Goal: Task Accomplishment & Management: Manage account settings

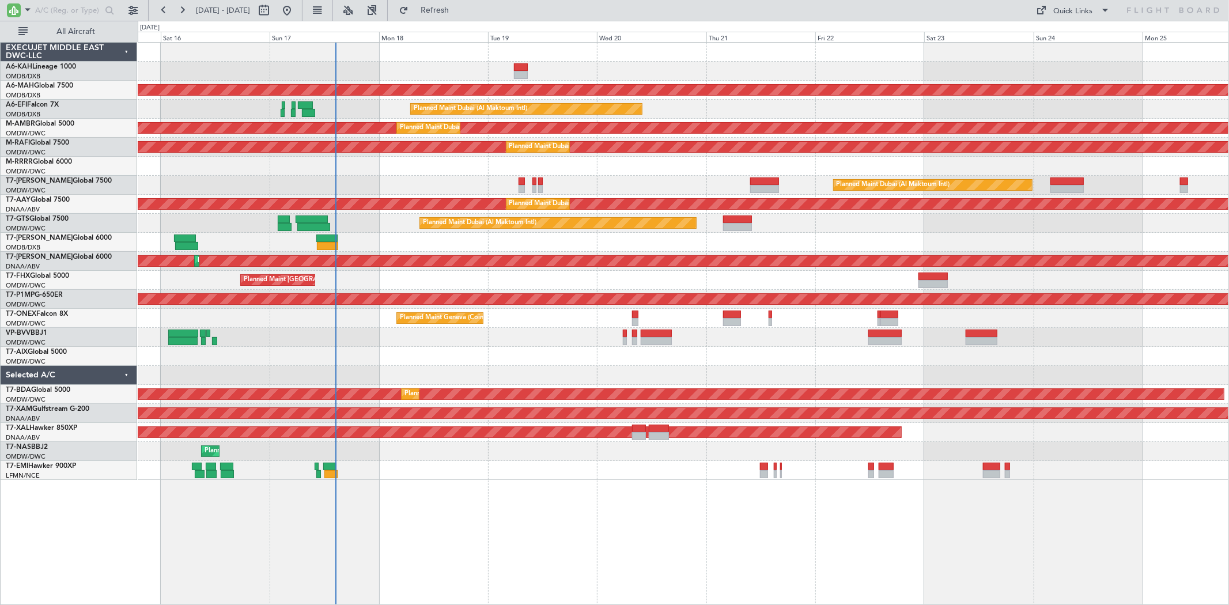
click at [125, 219] on div "Unplanned Maint Budapest ([PERSON_NAME] Intl) Planned Maint [GEOGRAPHIC_DATA] (…" at bounding box center [614, 313] width 1229 height 584
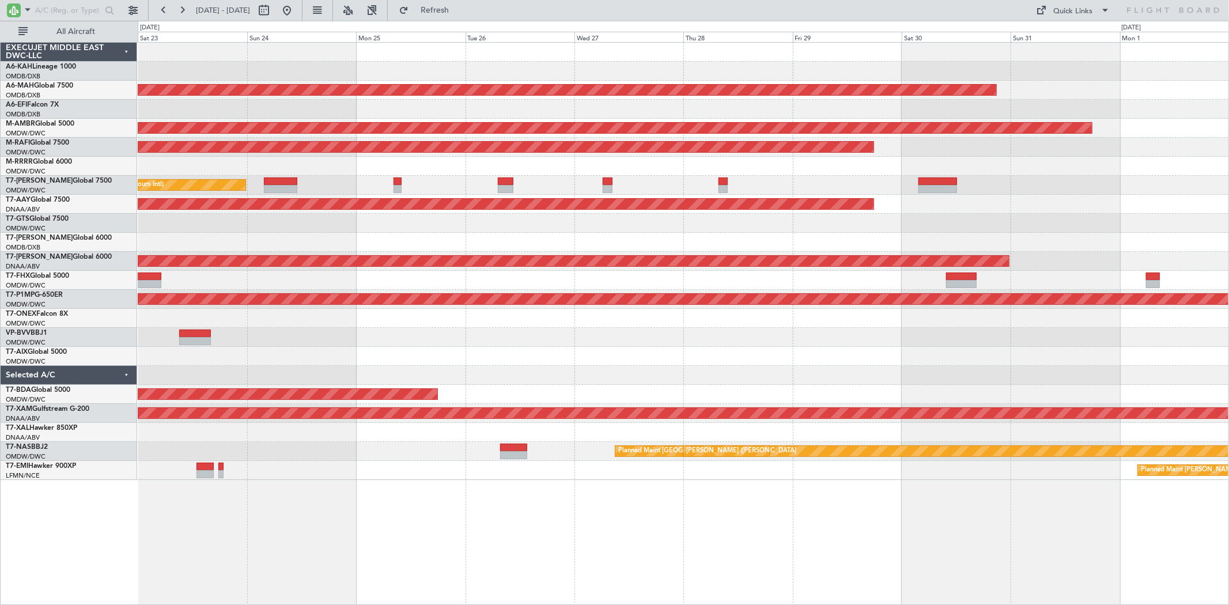
click at [0, 212] on div "Planned Maint [GEOGRAPHIC_DATA] ([GEOGRAPHIC_DATA] Intl) Planned Maint [GEOGRAP…" at bounding box center [614, 313] width 1229 height 584
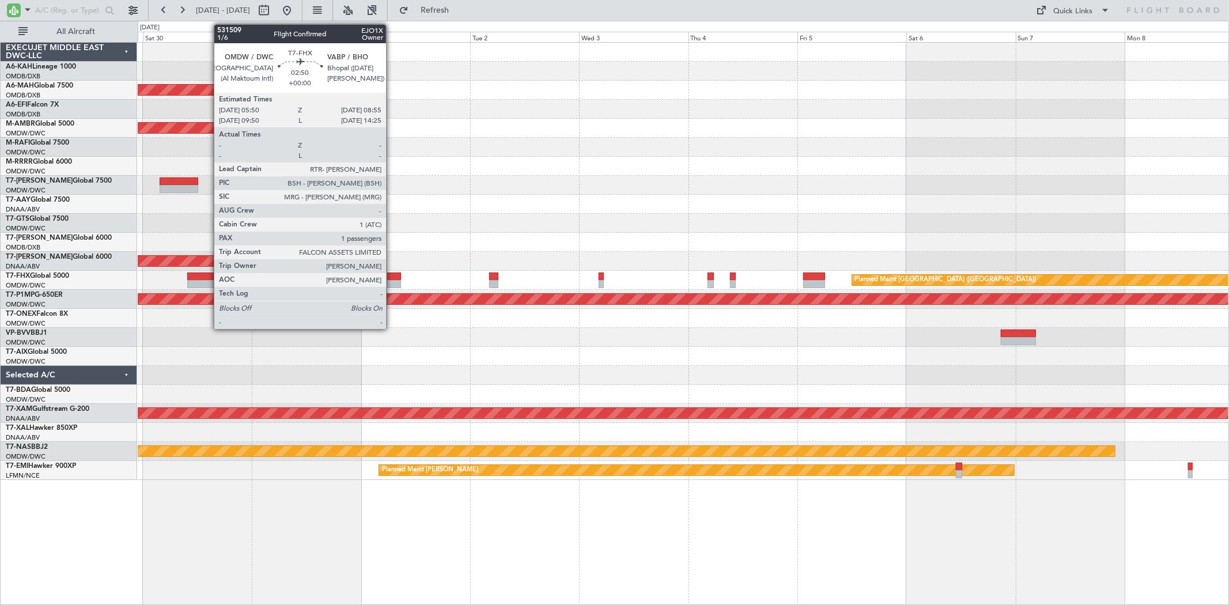
click at [392, 283] on div at bounding box center [394, 284] width 14 height 8
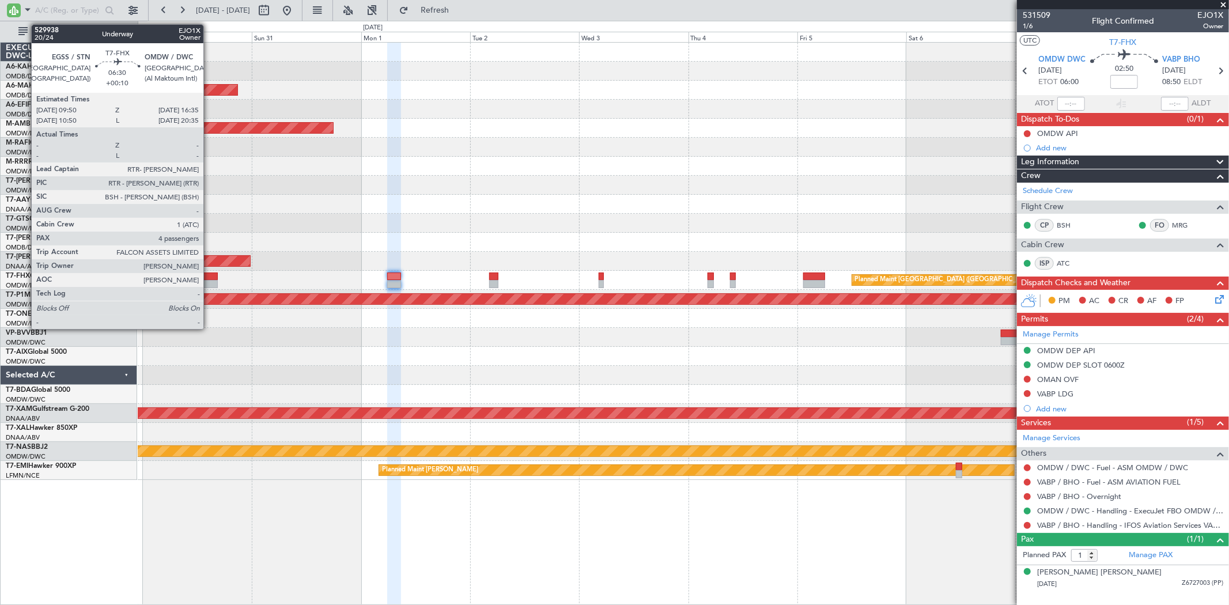
click at [209, 282] on div at bounding box center [202, 284] width 31 height 8
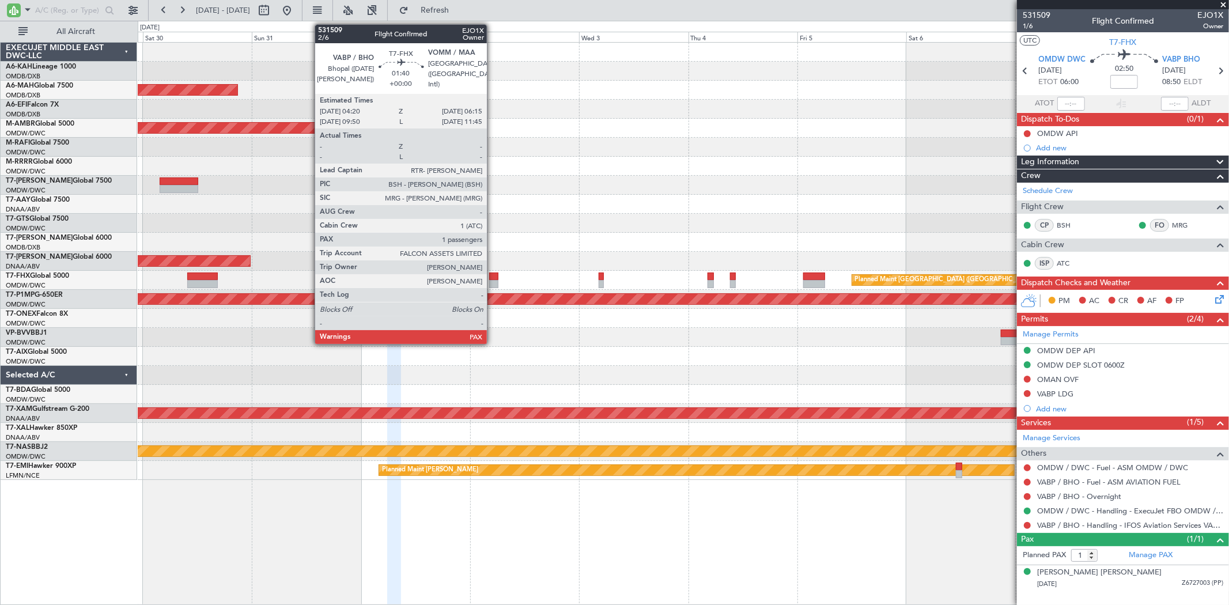
click at [493, 280] on div at bounding box center [493, 284] width 9 height 8
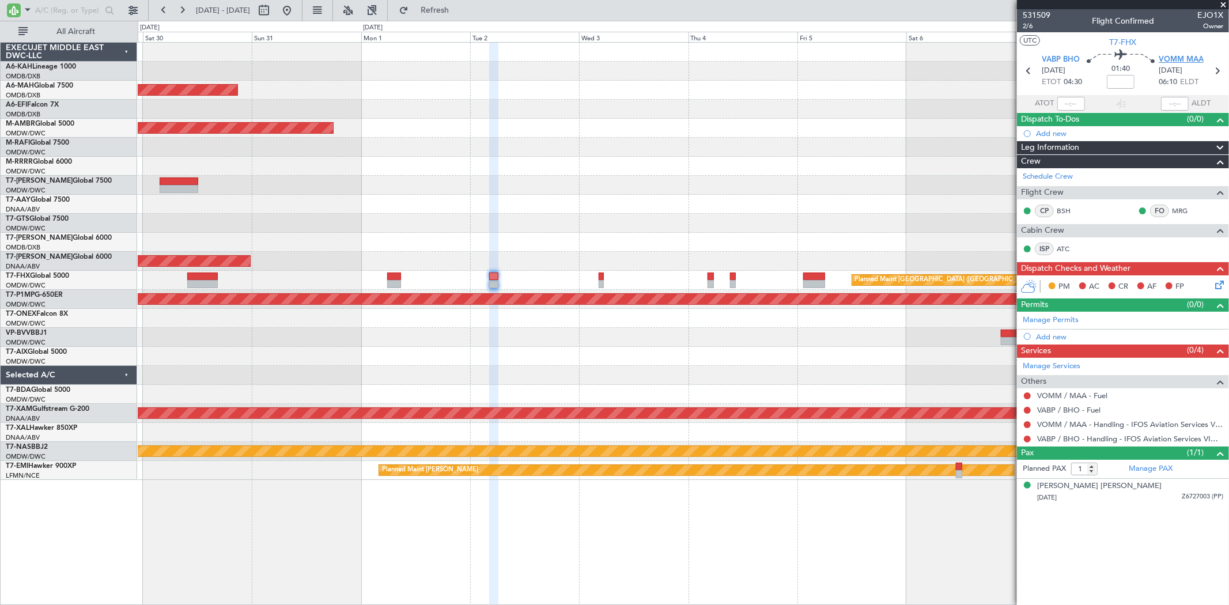
click at [1174, 61] on span "VOMM MAA" at bounding box center [1181, 60] width 45 height 12
click at [1065, 316] on link "Manage Permits" at bounding box center [1051, 321] width 56 height 12
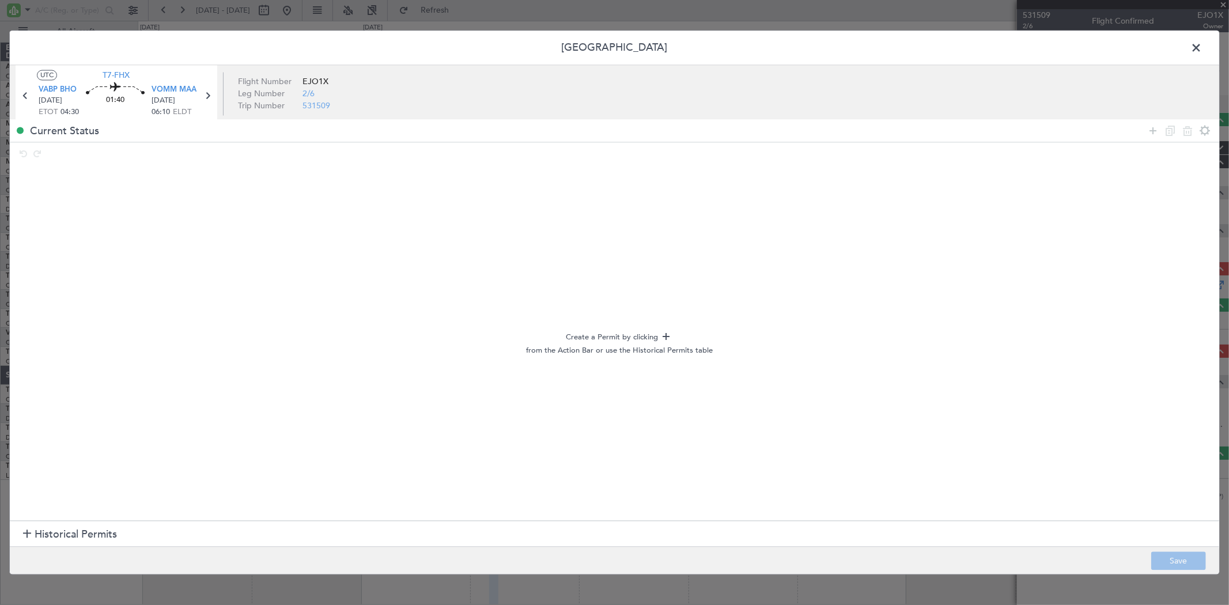
click at [61, 545] on section "Historical Permits" at bounding box center [615, 534] width 1210 height 28
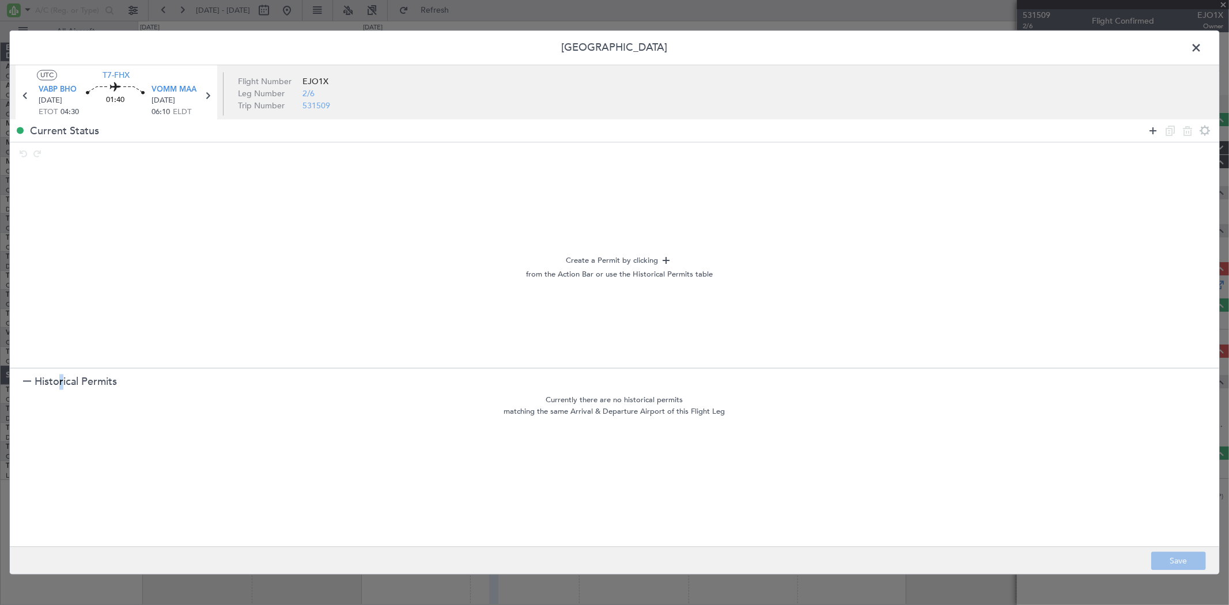
click at [1154, 133] on icon at bounding box center [1153, 131] width 14 height 14
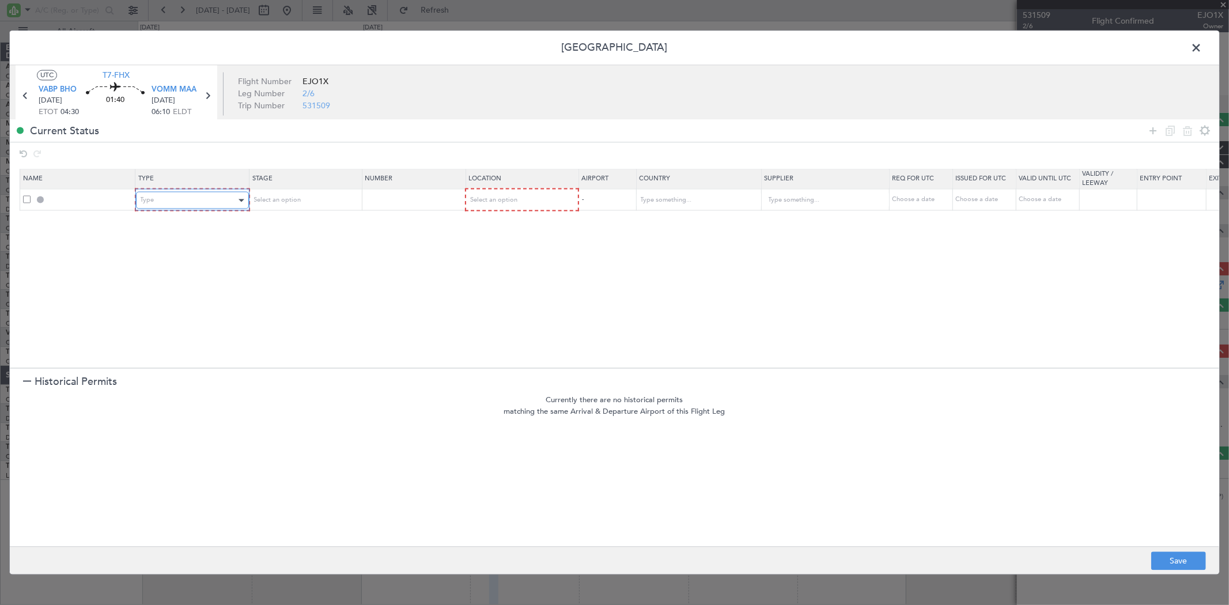
click at [206, 196] on div "Type" at bounding box center [189, 200] width 96 height 17
click at [177, 329] on span "Landing" at bounding box center [192, 325] width 103 height 17
click at [534, 193] on div "Select an option" at bounding box center [517, 200] width 96 height 17
click at [516, 252] on span "Arrival" at bounding box center [521, 259] width 103 height 17
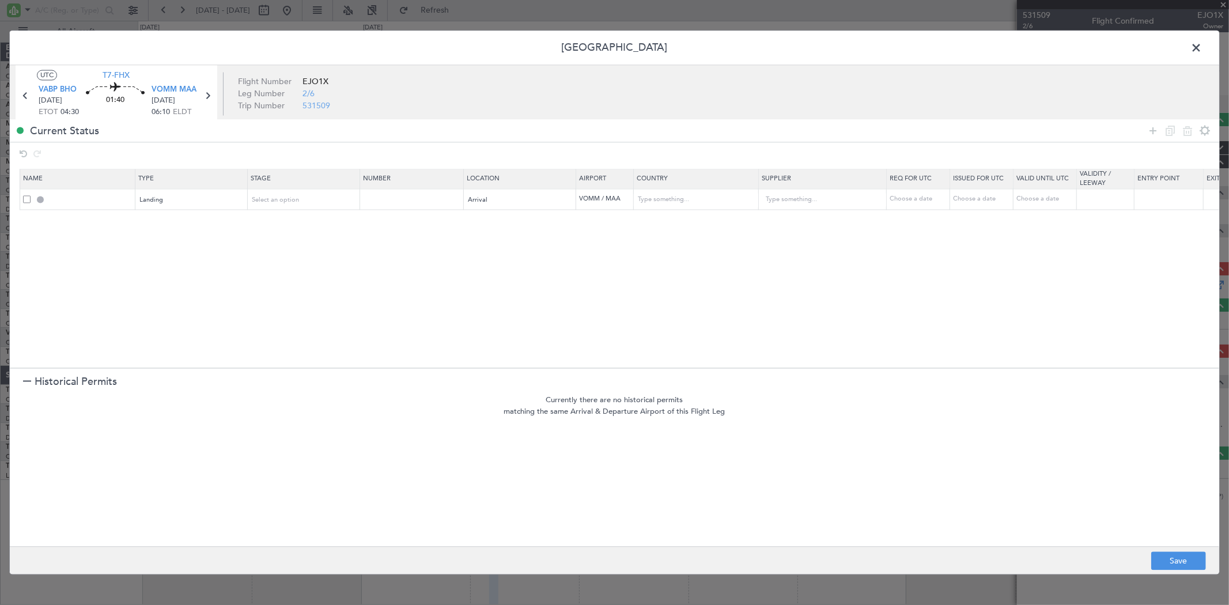
click at [1178, 551] on footer "Save" at bounding box center [615, 561] width 1210 height 28
click at [1174, 557] on button "Save" at bounding box center [1179, 561] width 55 height 18
click at [1197, 46] on div at bounding box center [615, 303] width 1210 height 544
type input "VOMM LDG"
type input "[GEOGRAPHIC_DATA]"
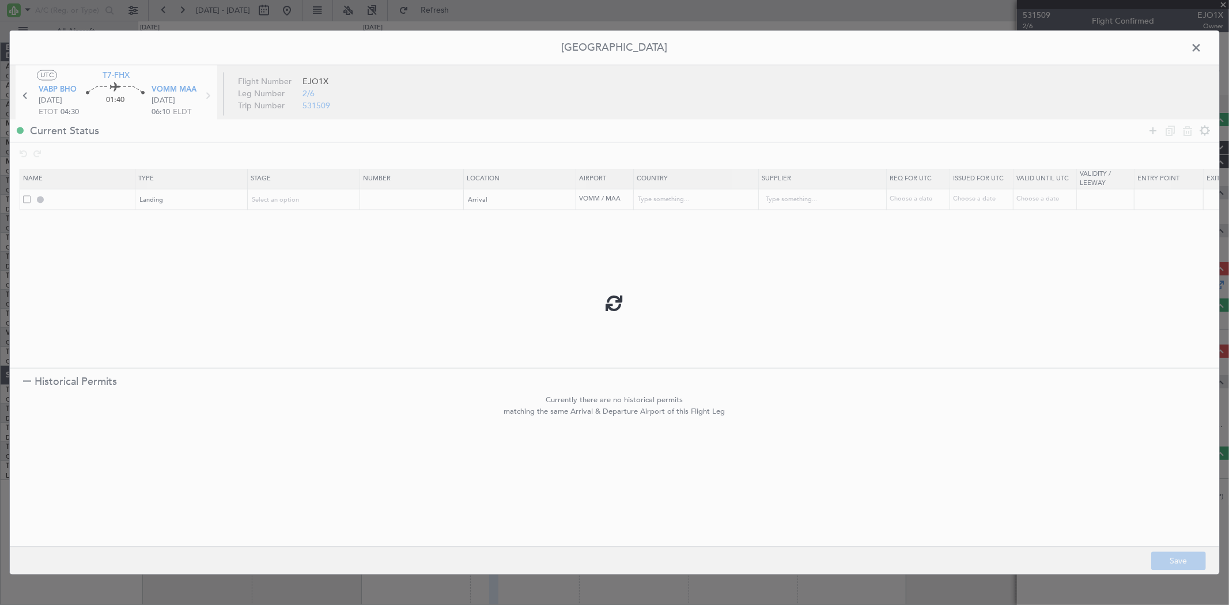
type input "NNN"
type input "3"
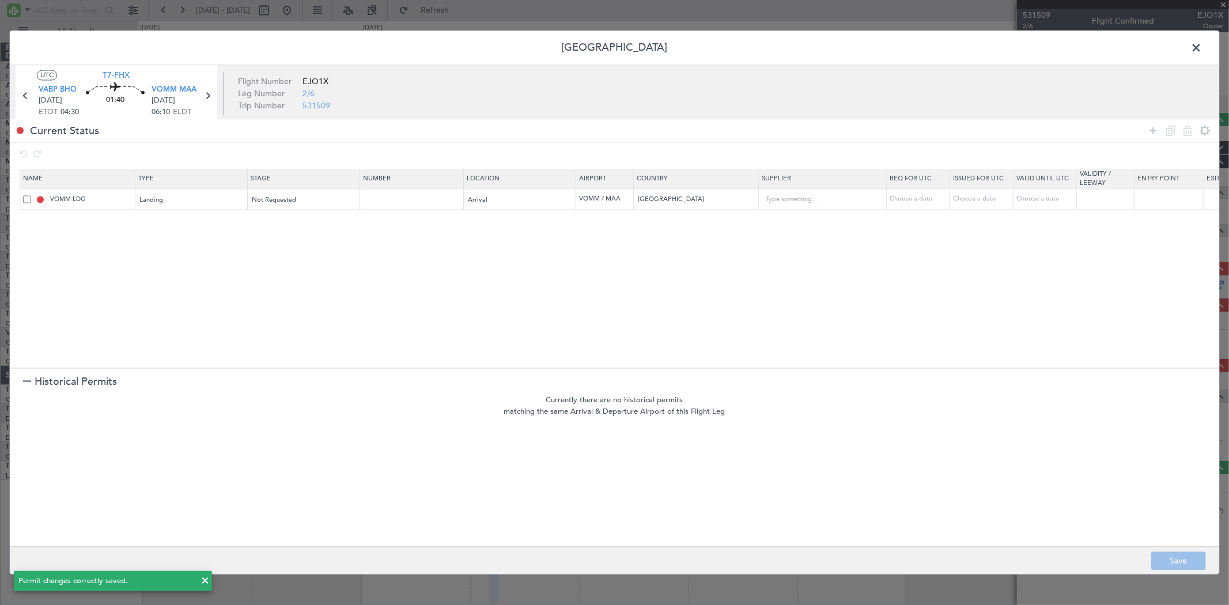
click at [1202, 46] on span at bounding box center [1202, 51] width 0 height 23
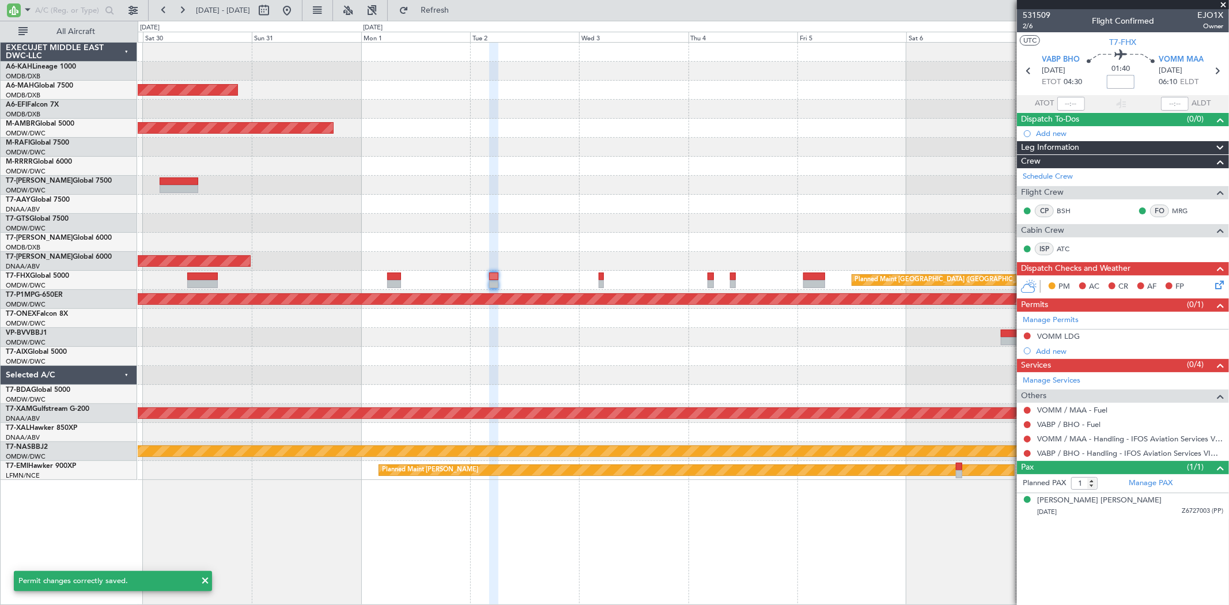
click at [1122, 81] on input at bounding box center [1121, 82] width 28 height 14
type input "-00:10"
click at [1029, 28] on span "2/6" at bounding box center [1037, 26] width 28 height 10
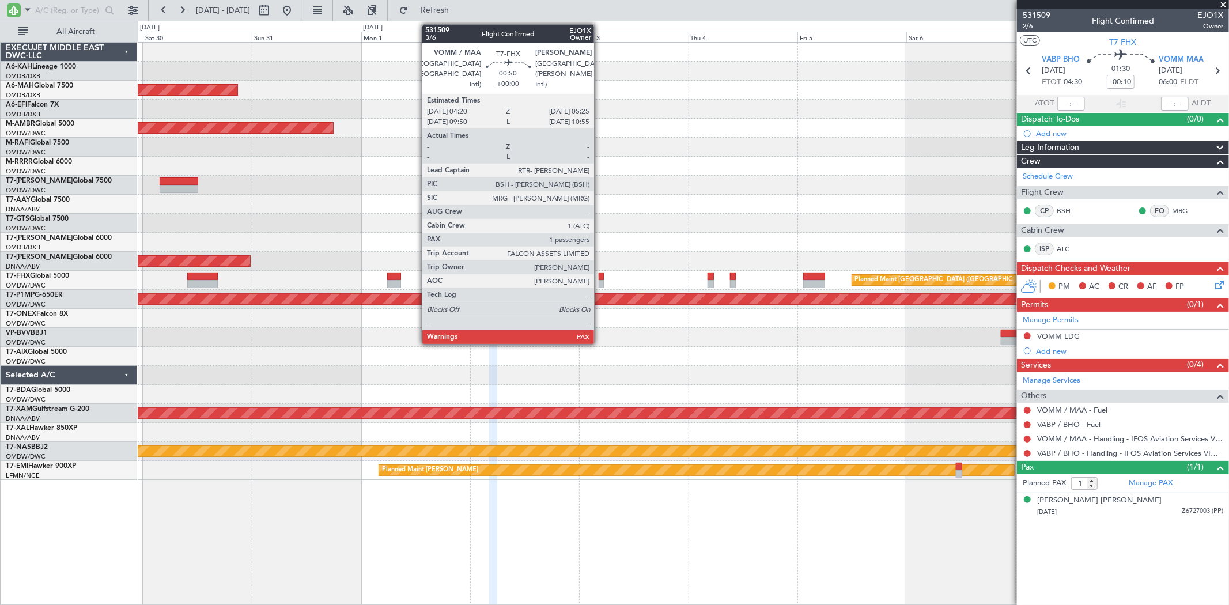
click at [600, 280] on div at bounding box center [601, 284] width 5 height 8
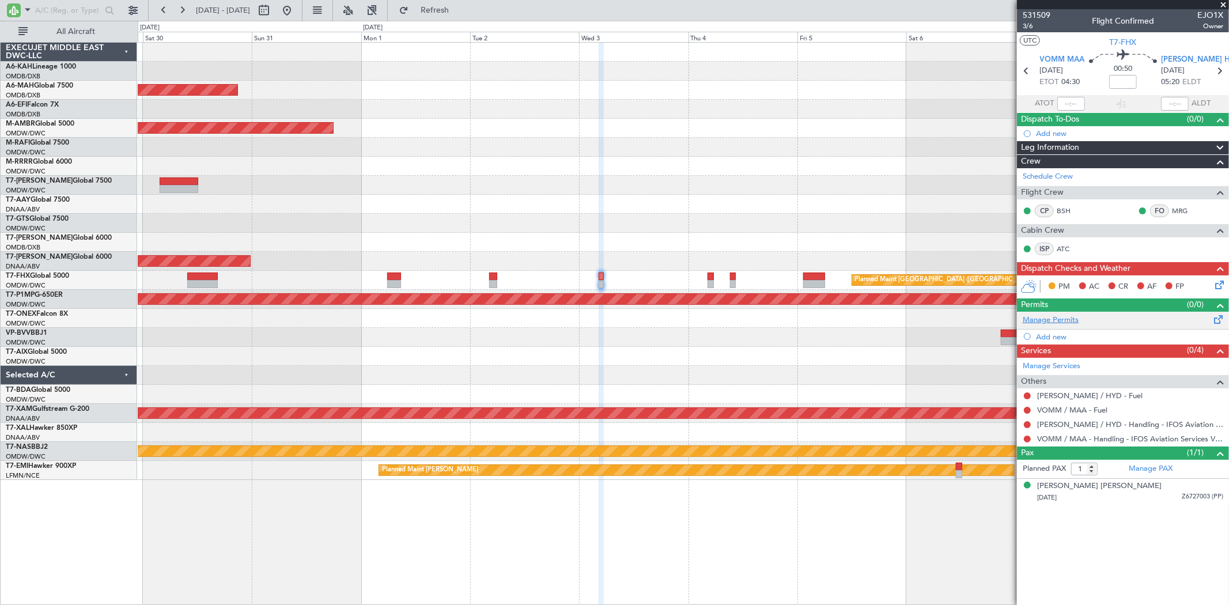
click at [1054, 320] on link "Manage Permits" at bounding box center [1051, 321] width 56 height 12
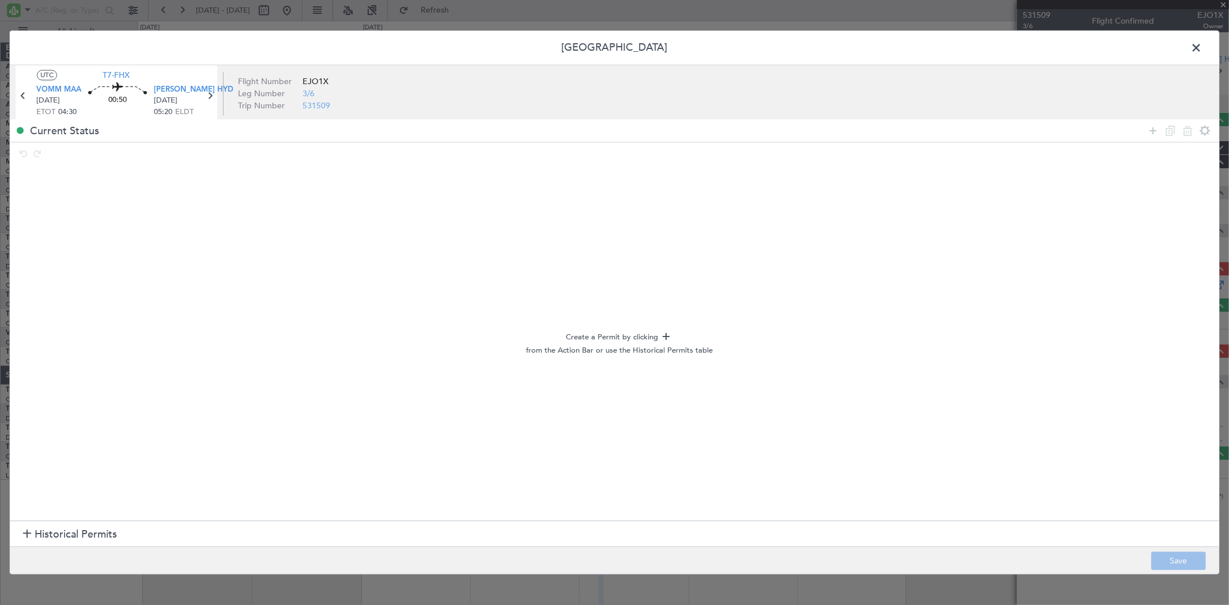
click at [101, 536] on span "Historical Permits" at bounding box center [76, 535] width 82 height 16
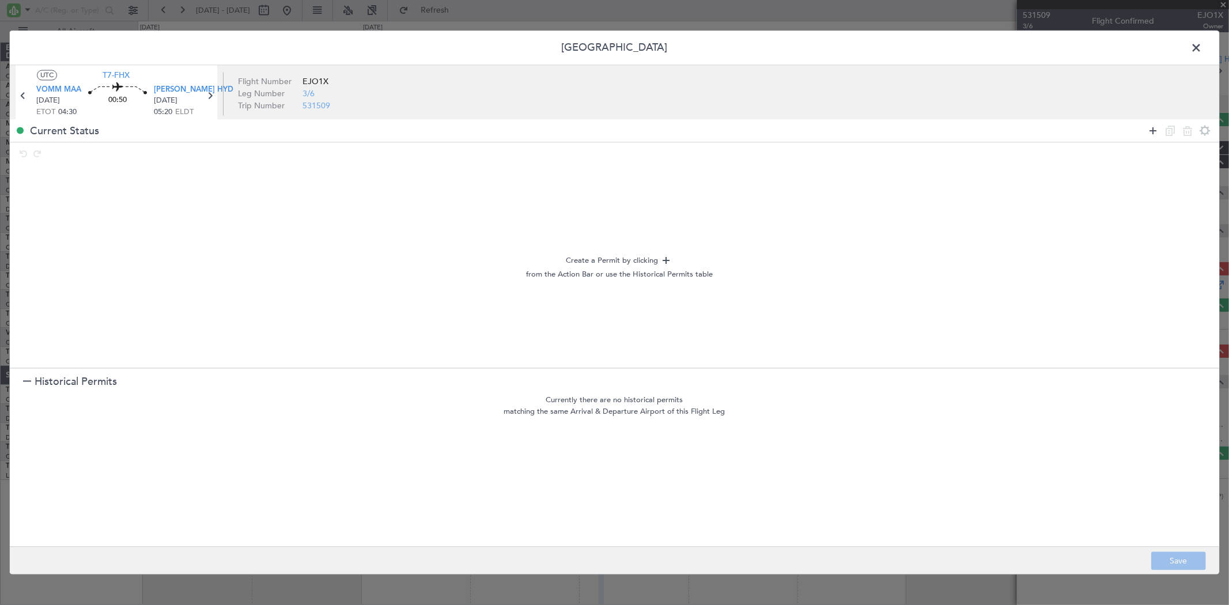
click at [1147, 130] on icon at bounding box center [1153, 131] width 14 height 14
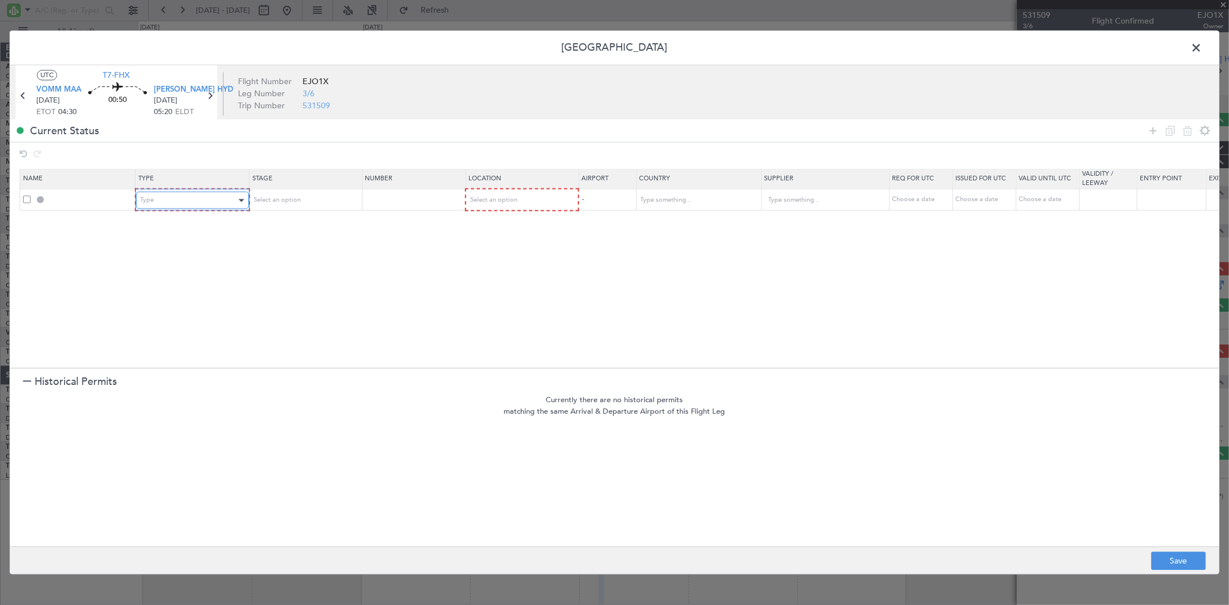
click at [186, 206] on div "Type" at bounding box center [189, 200] width 96 height 17
drag, startPoint x: 205, startPoint y: 324, endPoint x: 212, endPoint y: 319, distance: 8.6
click at [203, 325] on span "Landing" at bounding box center [192, 325] width 103 height 17
click at [540, 197] on div "Select an option" at bounding box center [517, 200] width 96 height 17
click at [526, 261] on span "Arrival" at bounding box center [521, 259] width 103 height 17
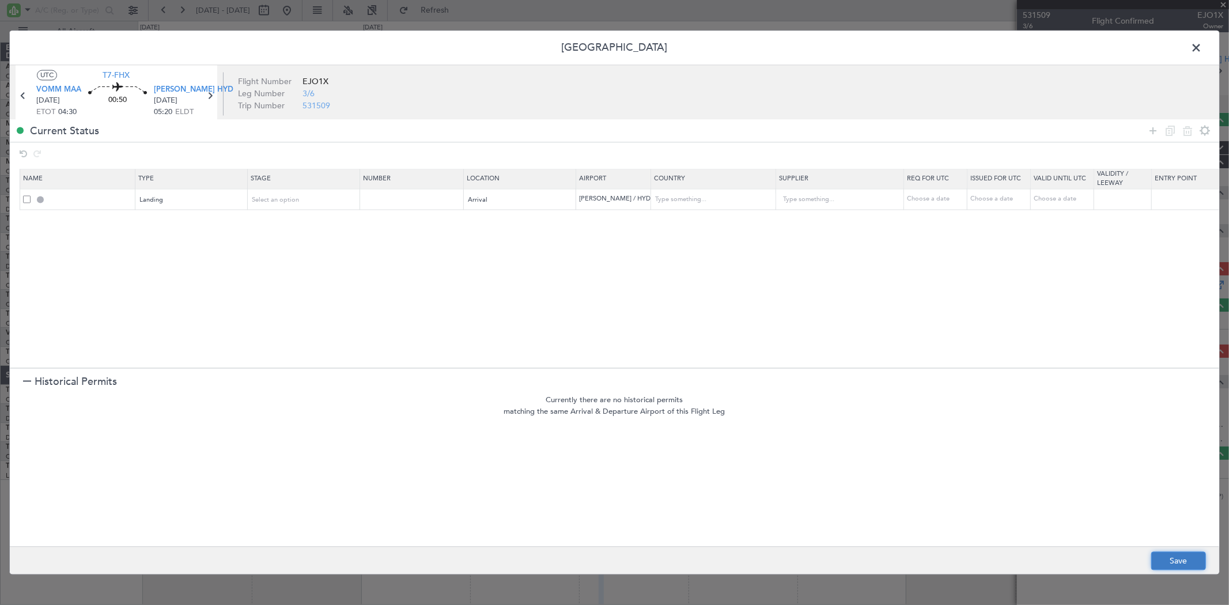
click at [1188, 560] on button "Save" at bounding box center [1179, 561] width 55 height 18
click at [1195, 50] on div at bounding box center [615, 303] width 1210 height 544
type input "[PERSON_NAME] LDG"
type input "[GEOGRAPHIC_DATA]"
type input "NNN"
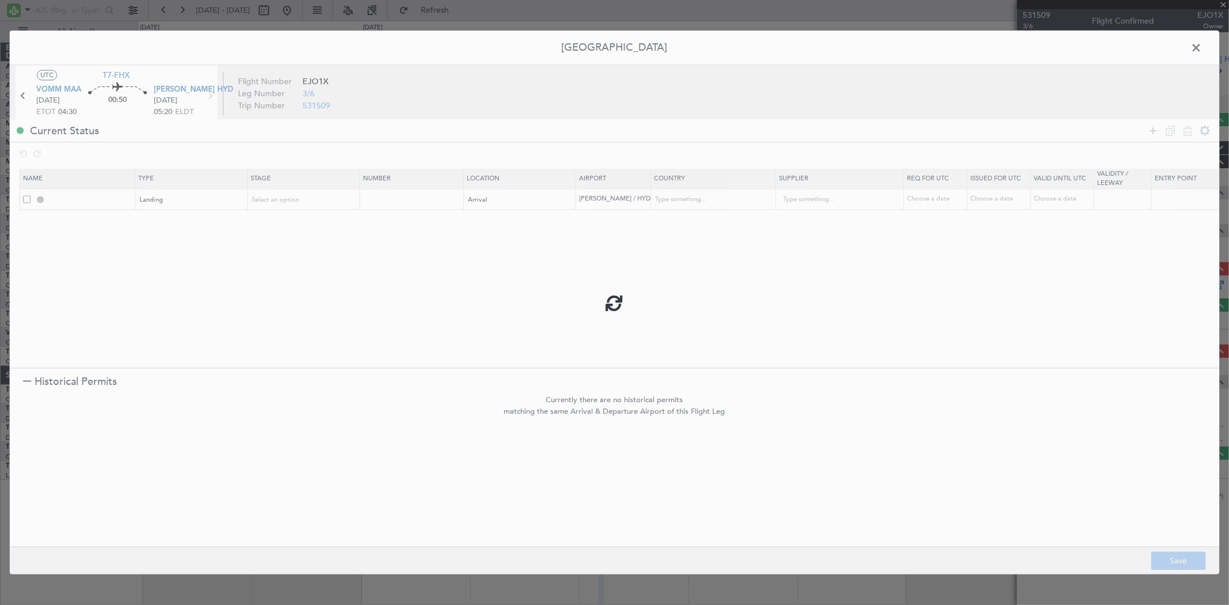
type input "3"
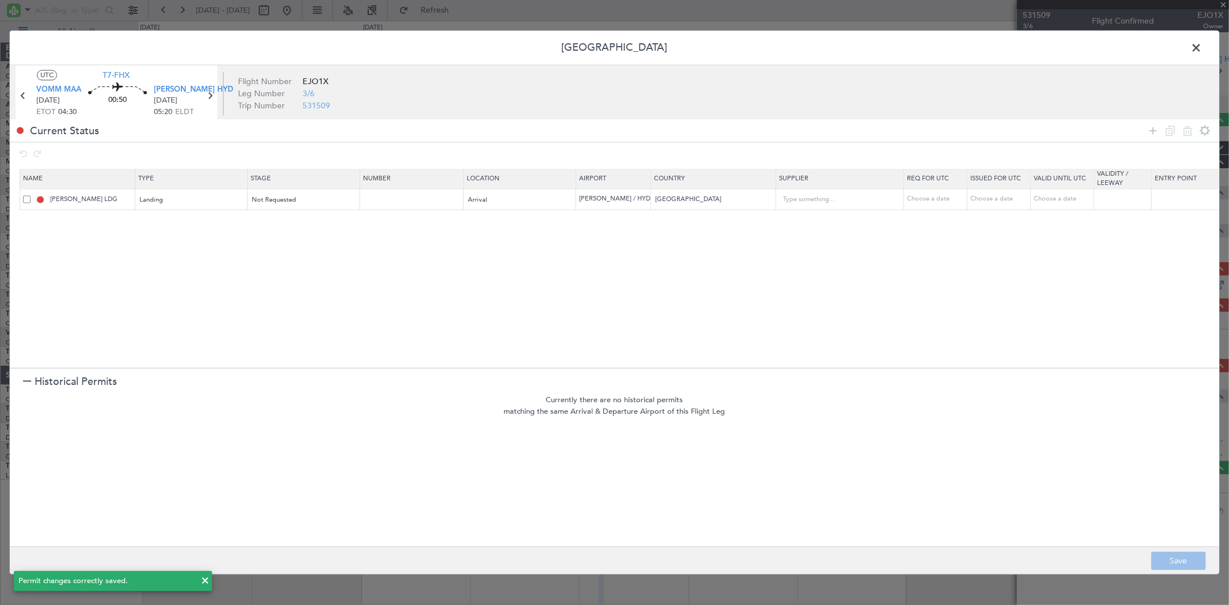
click at [1202, 50] on span at bounding box center [1202, 51] width 0 height 23
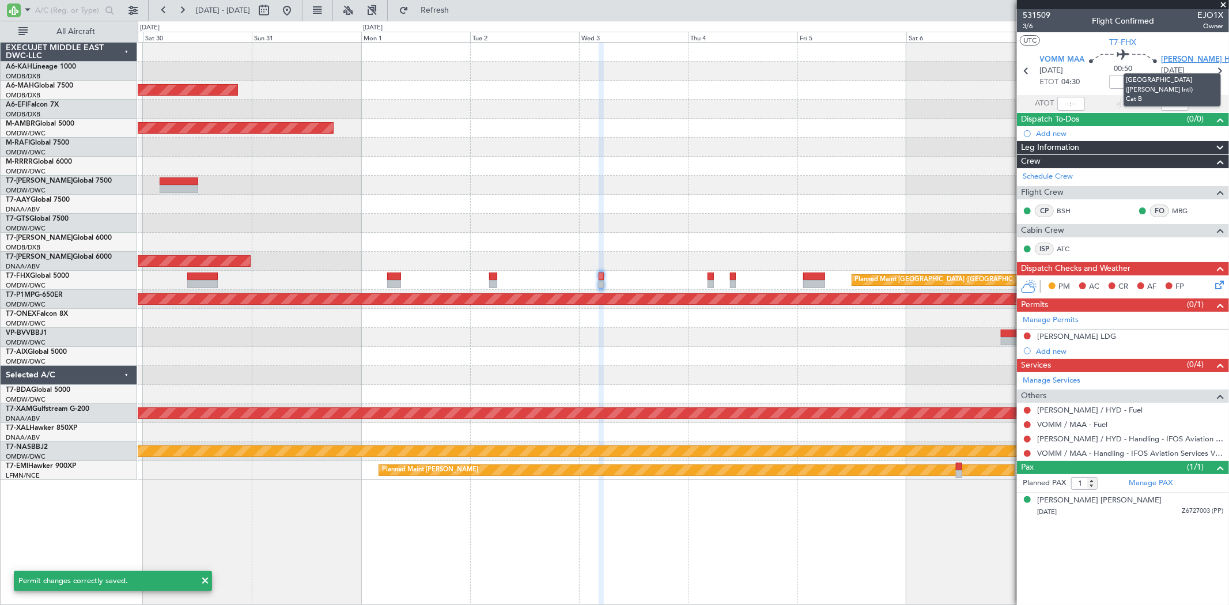
click at [1185, 55] on span "[PERSON_NAME] HYD" at bounding box center [1201, 60] width 80 height 12
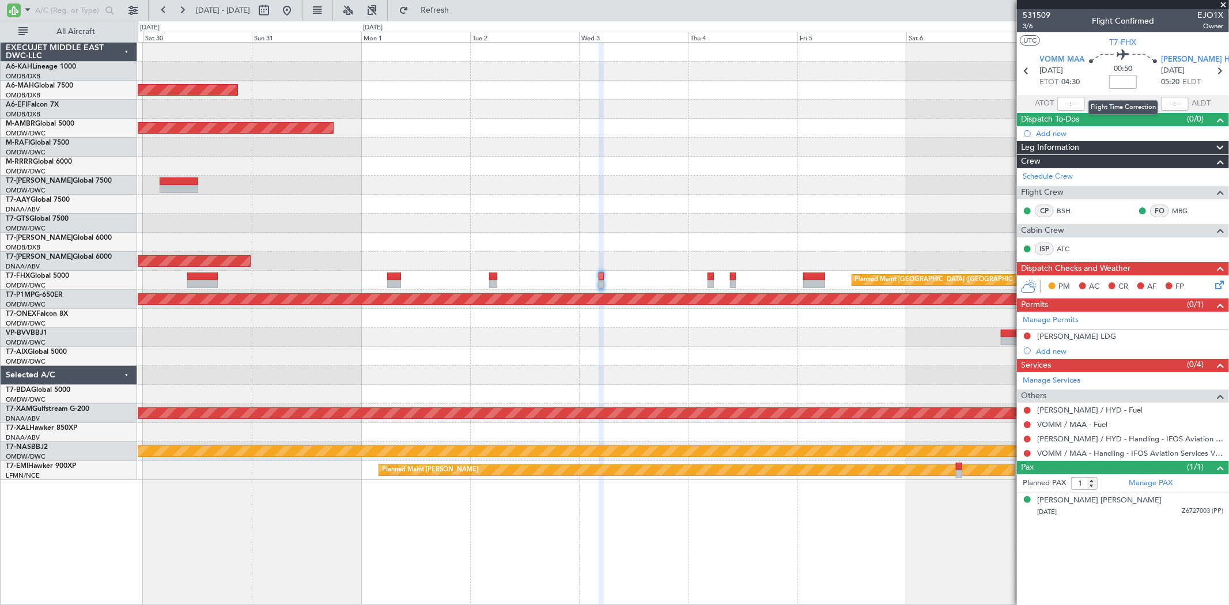
click at [1119, 84] on input at bounding box center [1124, 82] width 28 height 14
type input "-00:10"
click at [1029, 28] on span "3/6" at bounding box center [1037, 26] width 28 height 10
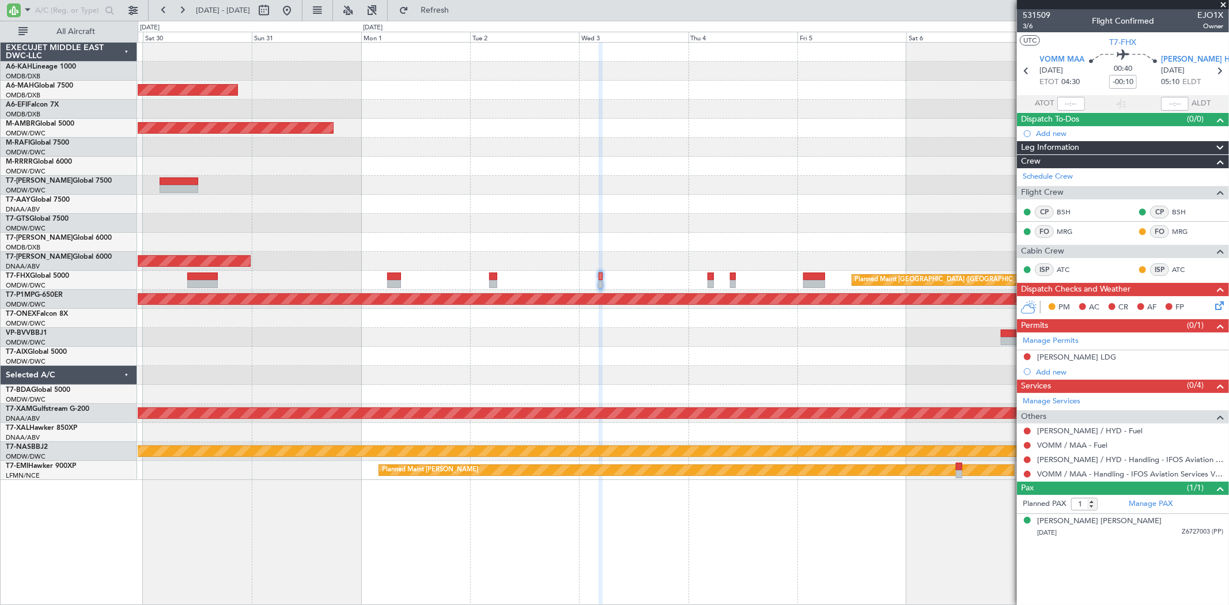
click at [390, 154] on div "Planned Maint Dubai (Al Maktoum Intl)" at bounding box center [683, 147] width 1091 height 19
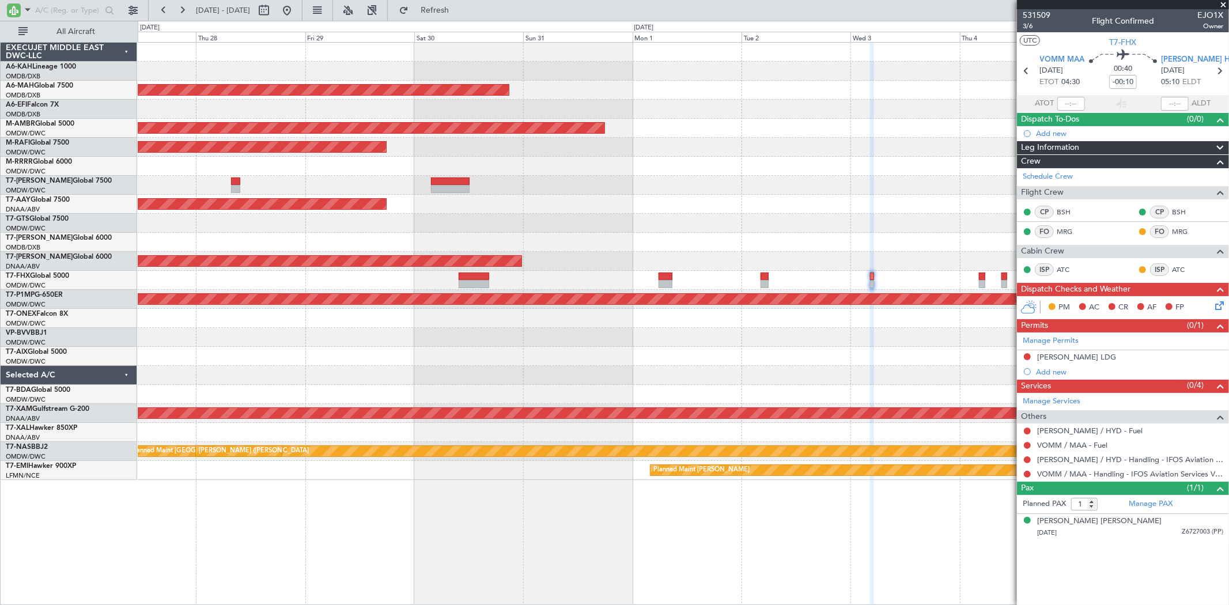
click at [847, 214] on div at bounding box center [683, 223] width 1091 height 19
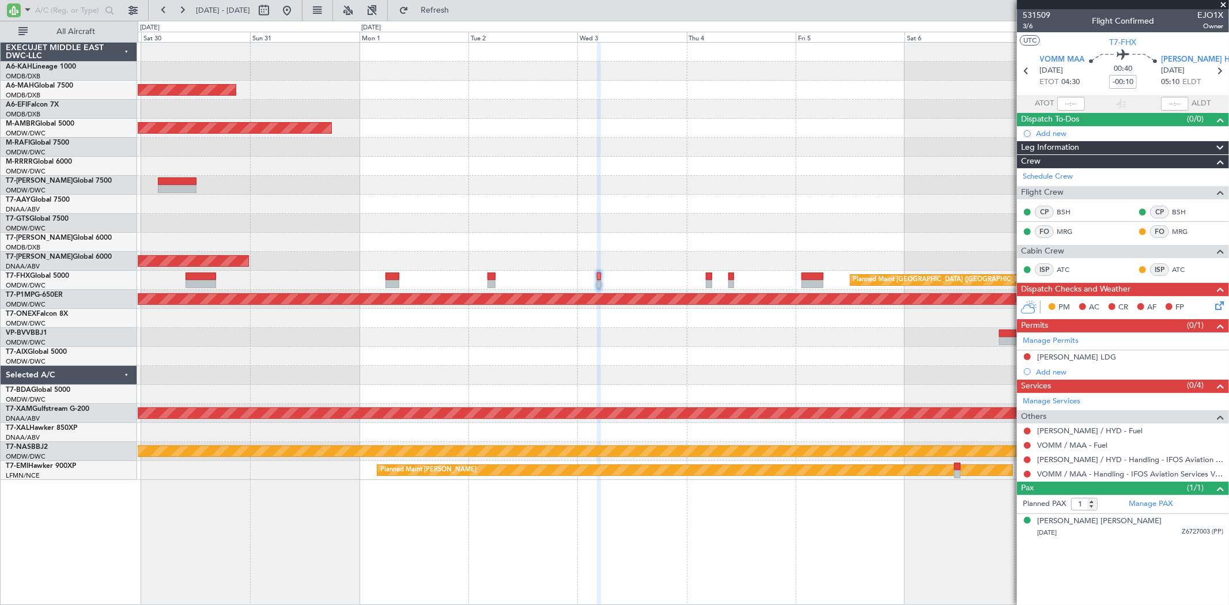
click at [560, 205] on div "Unplanned Maint [GEOGRAPHIC_DATA] (Al Maktoum Intl)" at bounding box center [683, 204] width 1091 height 19
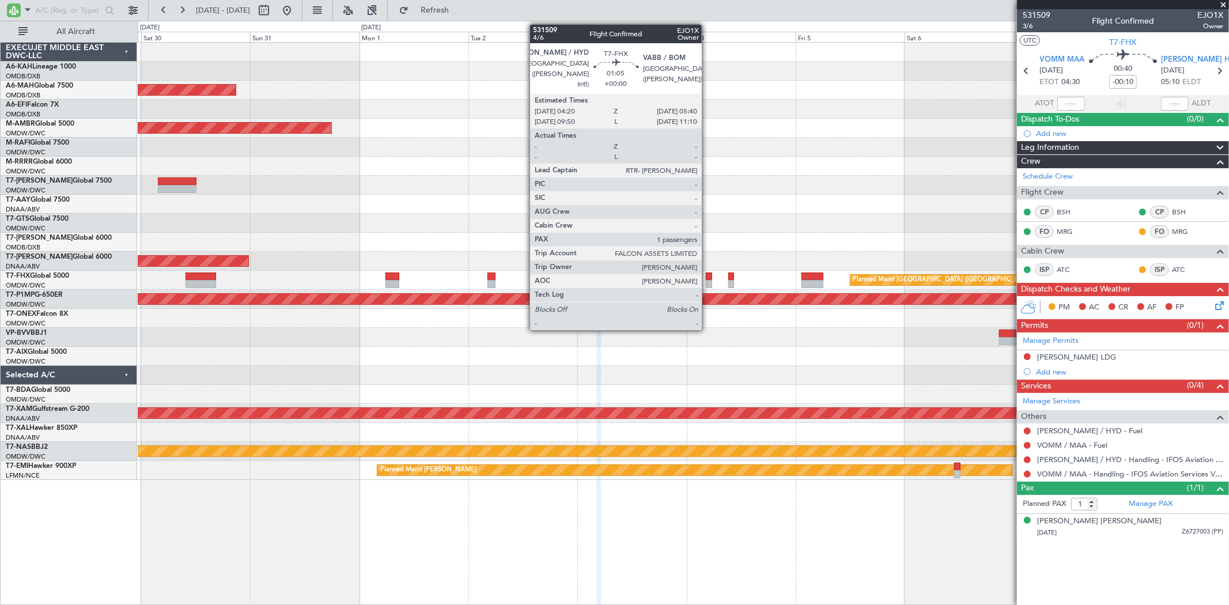
click at [708, 280] on div at bounding box center [709, 284] width 6 height 8
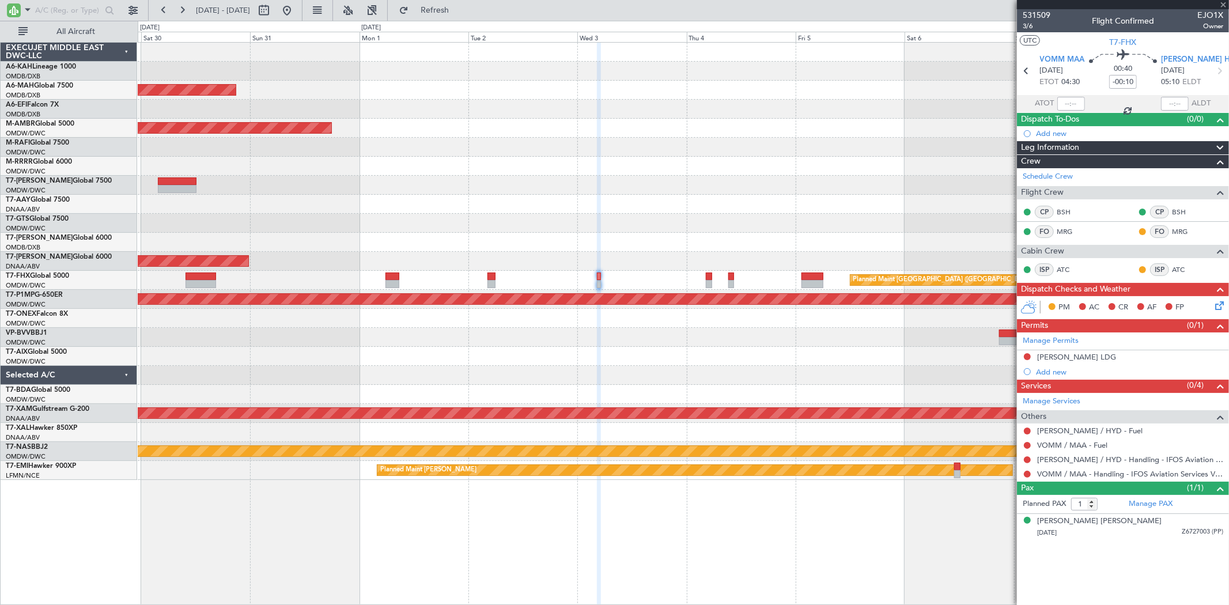
click at [708, 280] on div at bounding box center [709, 284] width 6 height 8
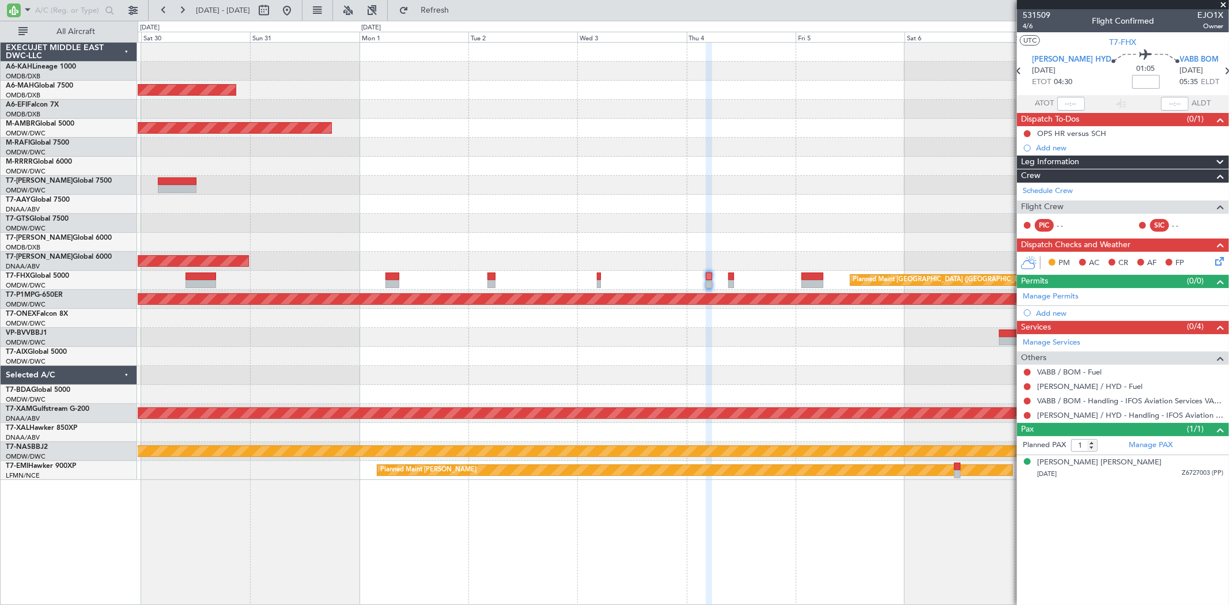
click at [1133, 84] on input at bounding box center [1147, 82] width 28 height 14
type input "-00:15"
click at [1050, 301] on link "Manage Permits" at bounding box center [1051, 297] width 56 height 12
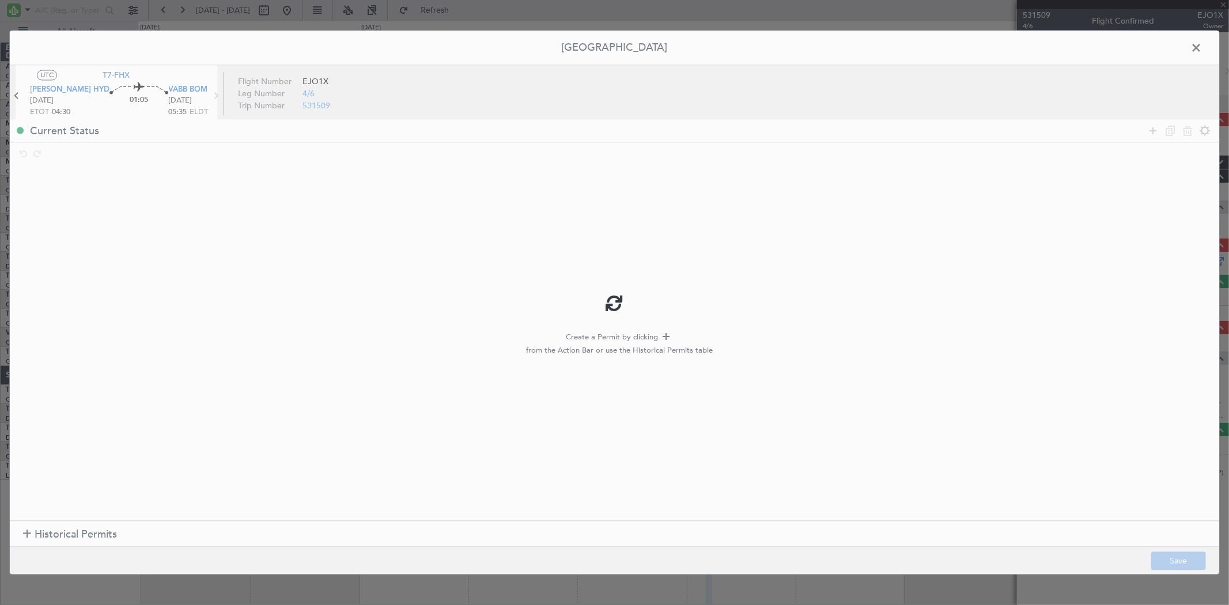
type input "-00:15"
click at [1150, 134] on icon at bounding box center [1153, 131] width 14 height 14
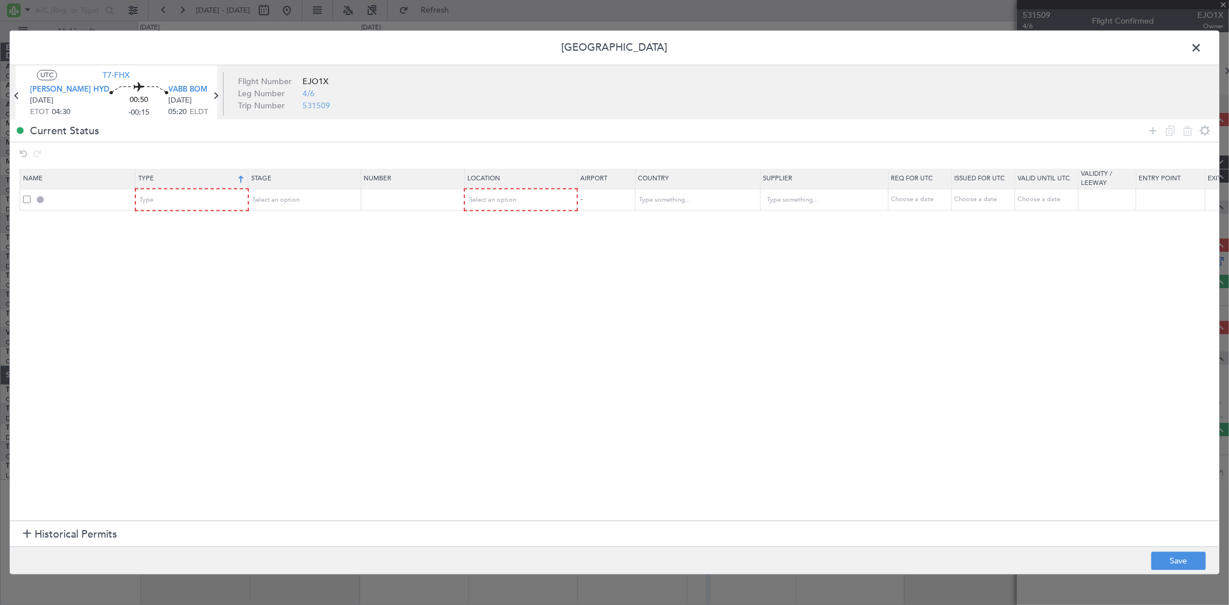
click at [197, 187] on th "Type" at bounding box center [191, 179] width 113 height 20
click at [190, 197] on div "Type" at bounding box center [189, 200] width 96 height 17
click at [187, 327] on span "Landing" at bounding box center [192, 325] width 103 height 17
click at [344, 204] on div "Select an option" at bounding box center [300, 200] width 96 height 17
drag, startPoint x: 316, startPoint y: 237, endPoint x: 494, endPoint y: 205, distance: 181.1
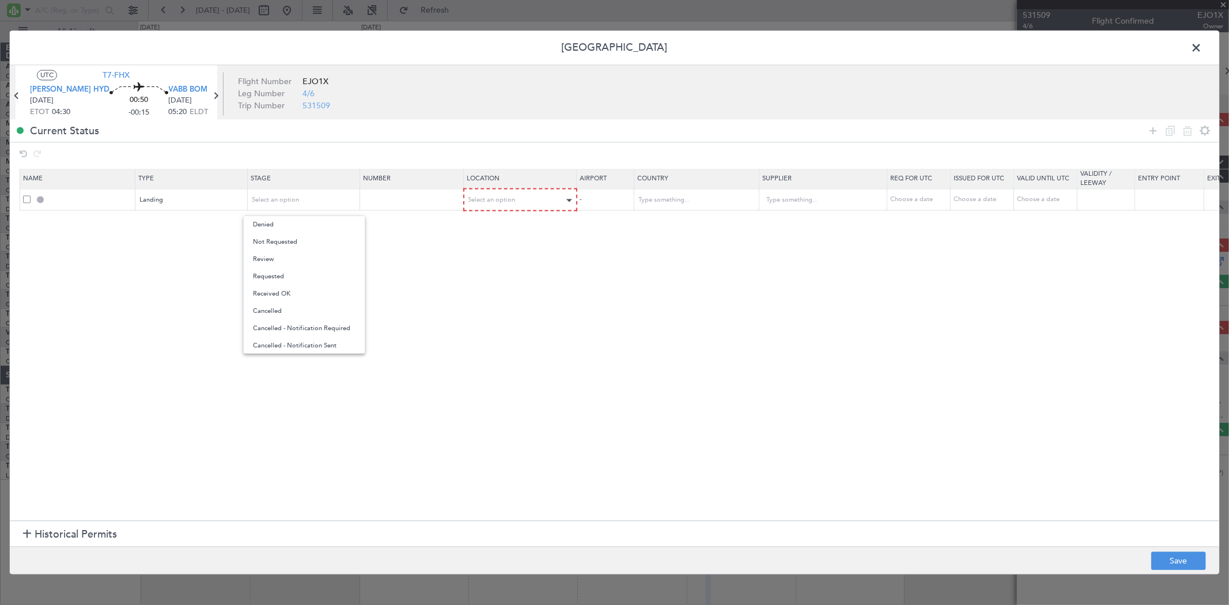
click at [319, 237] on span "Not Requested" at bounding box center [304, 241] width 103 height 17
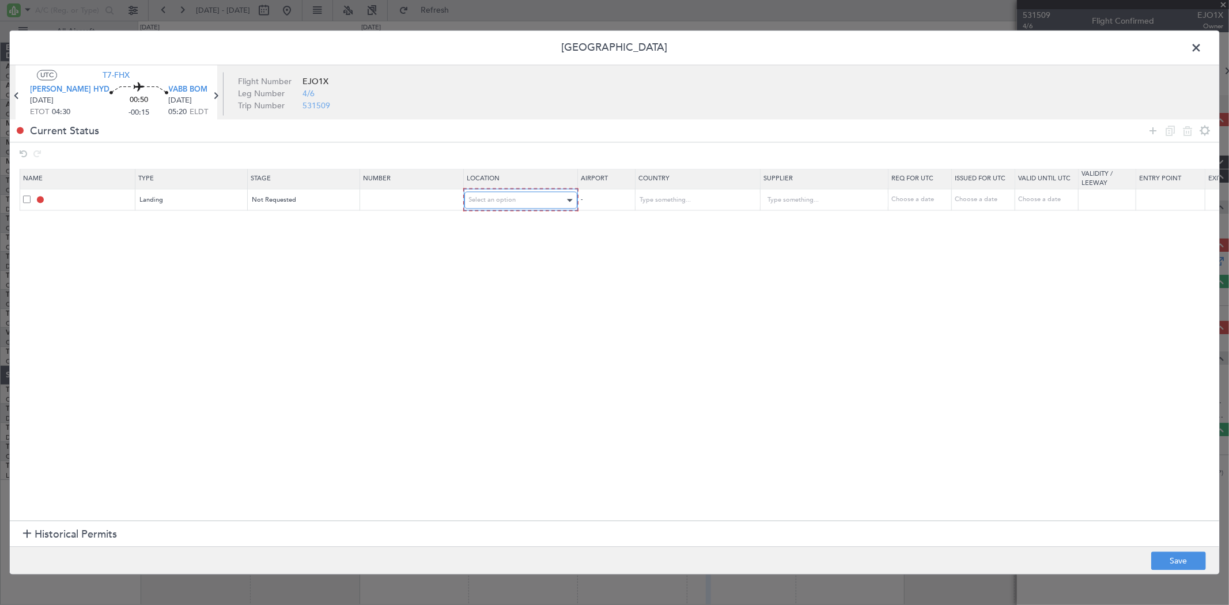
click at [503, 198] on span "Select an option" at bounding box center [492, 200] width 47 height 9
click at [492, 265] on span "Arrival" at bounding box center [521, 259] width 103 height 17
click at [1174, 571] on footer "Save" at bounding box center [615, 561] width 1210 height 28
click at [1175, 571] on footer "Save" at bounding box center [615, 561] width 1210 height 28
click at [1175, 567] on button "Save" at bounding box center [1179, 561] width 55 height 18
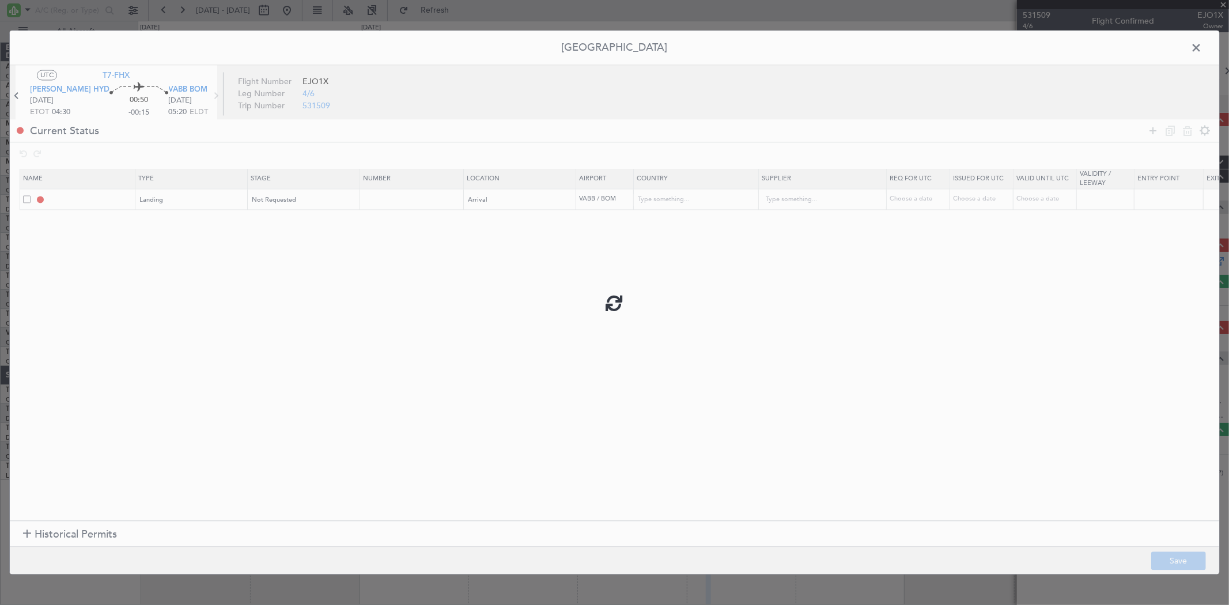
click at [1199, 49] on div at bounding box center [615, 303] width 1210 height 544
type input "VABB LDG"
type input "[GEOGRAPHIC_DATA]"
type input "NNN"
type input "3"
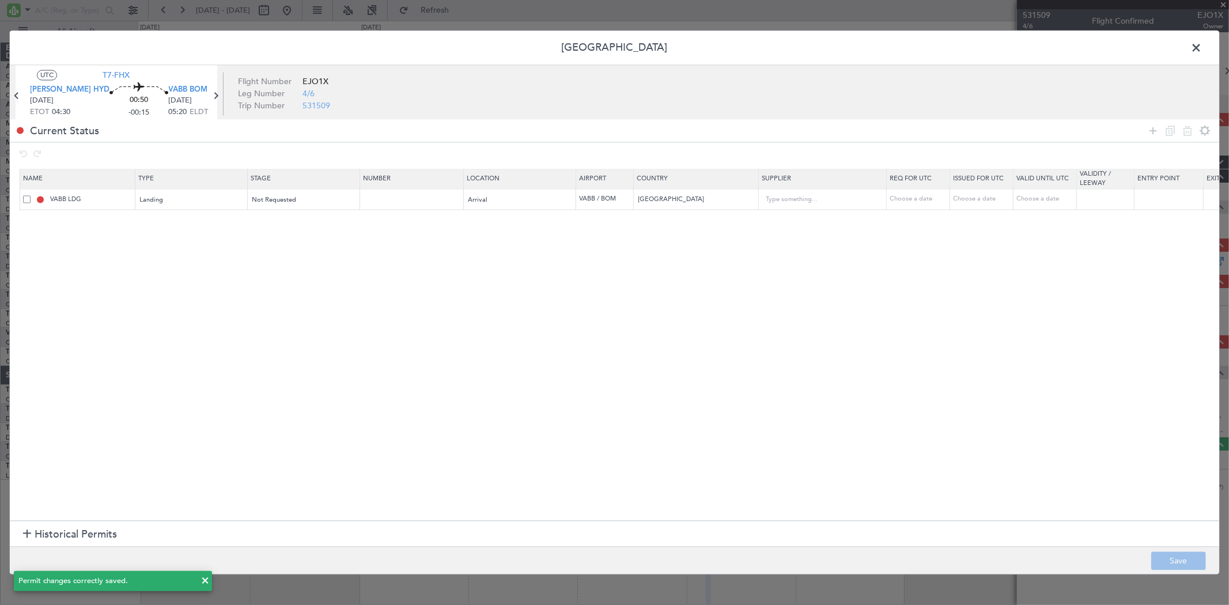
click at [1202, 50] on span at bounding box center [1202, 51] width 0 height 23
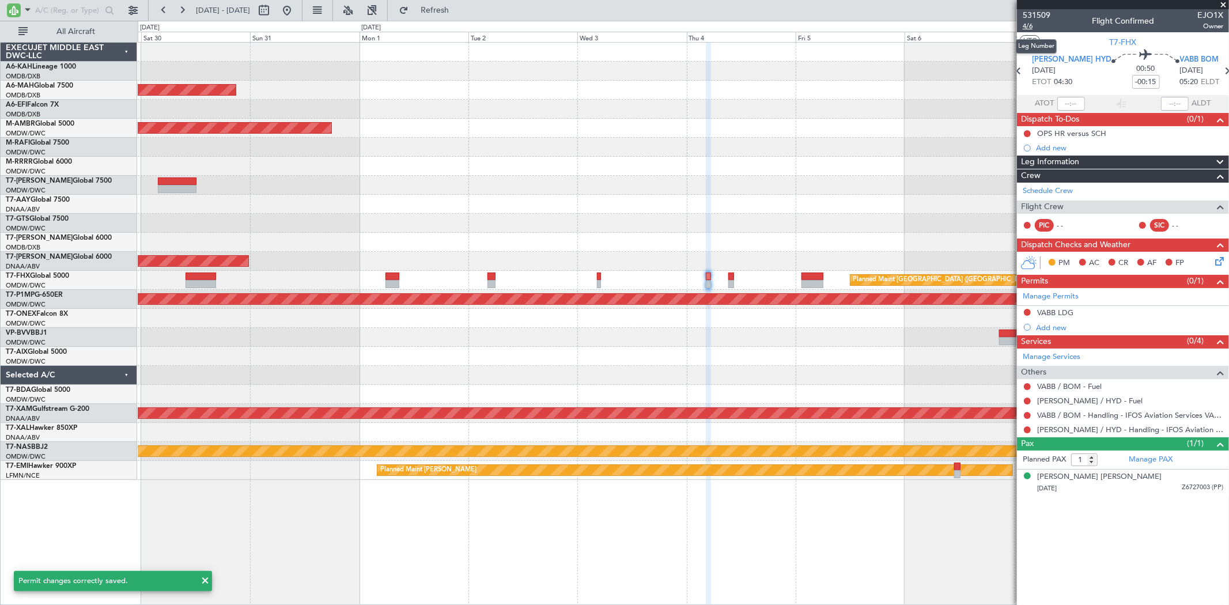
click at [1036, 25] on span "4/6" at bounding box center [1037, 26] width 28 height 10
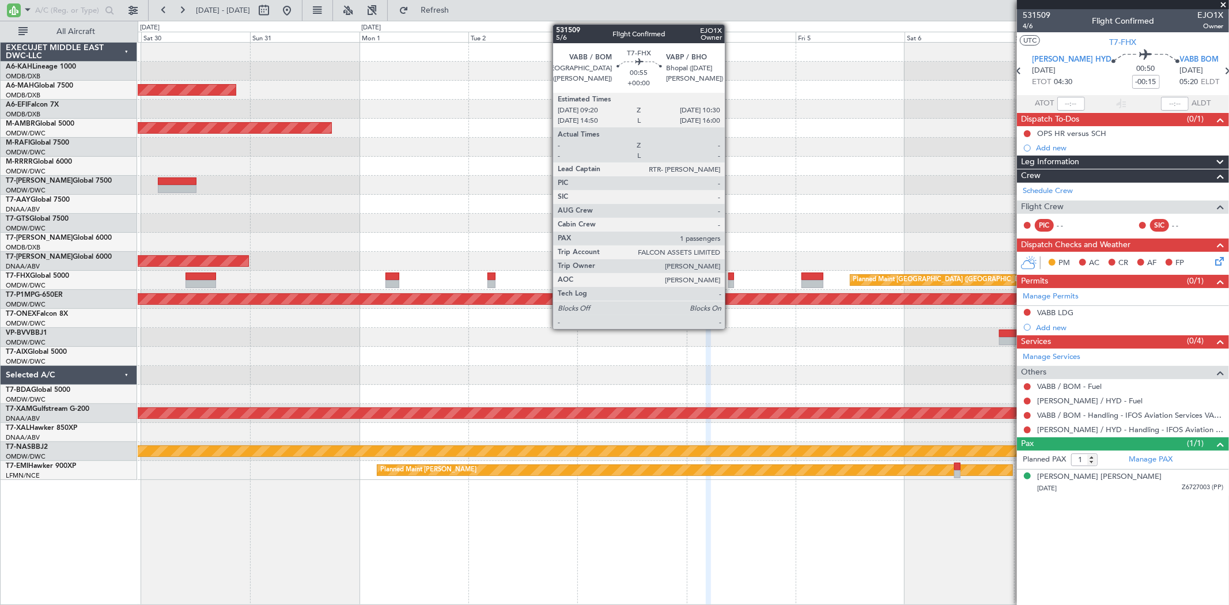
click at [731, 284] on div at bounding box center [732, 284] width 6 height 8
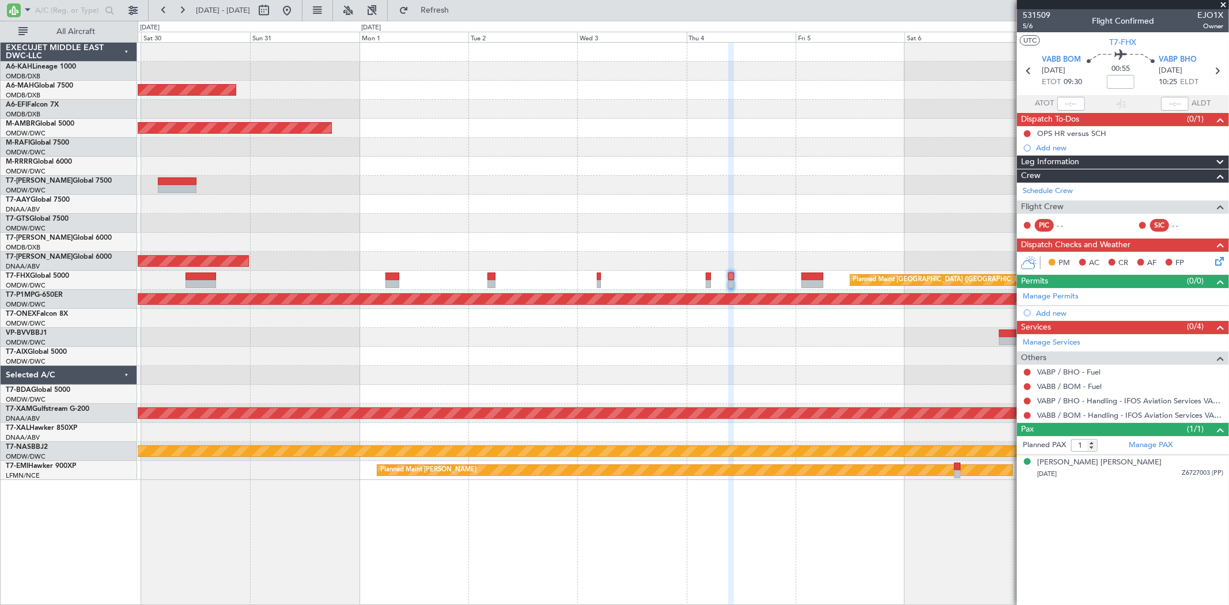
click at [729, 284] on div at bounding box center [732, 284] width 6 height 8
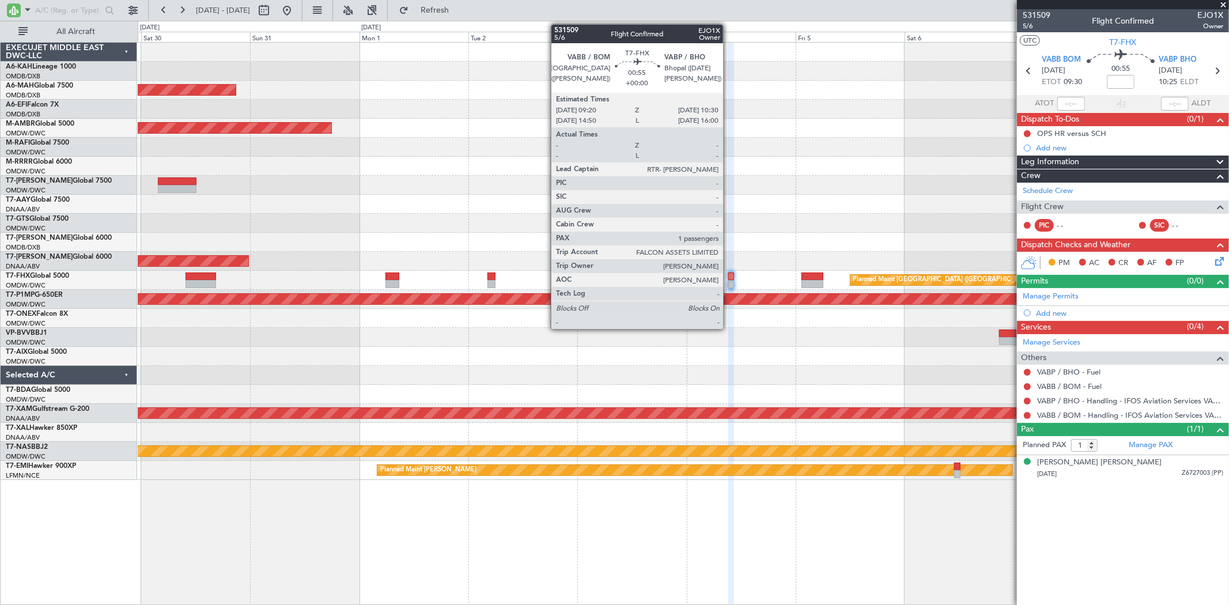
click at [729, 284] on div at bounding box center [732, 284] width 6 height 8
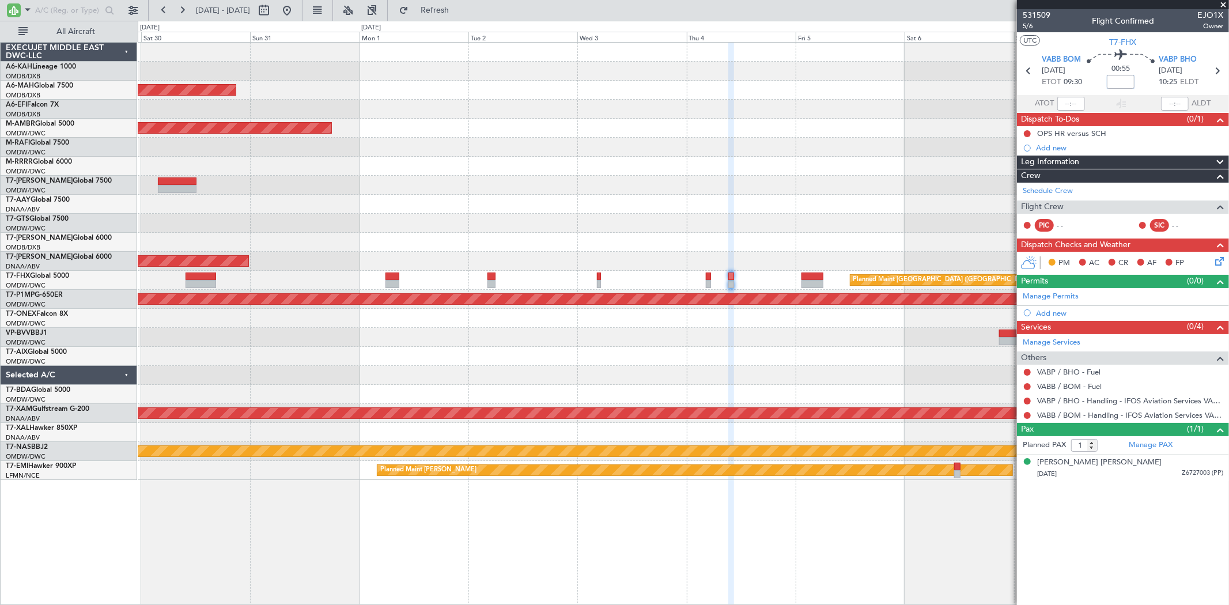
click at [1111, 84] on input at bounding box center [1121, 82] width 28 height 14
type input "-00:05"
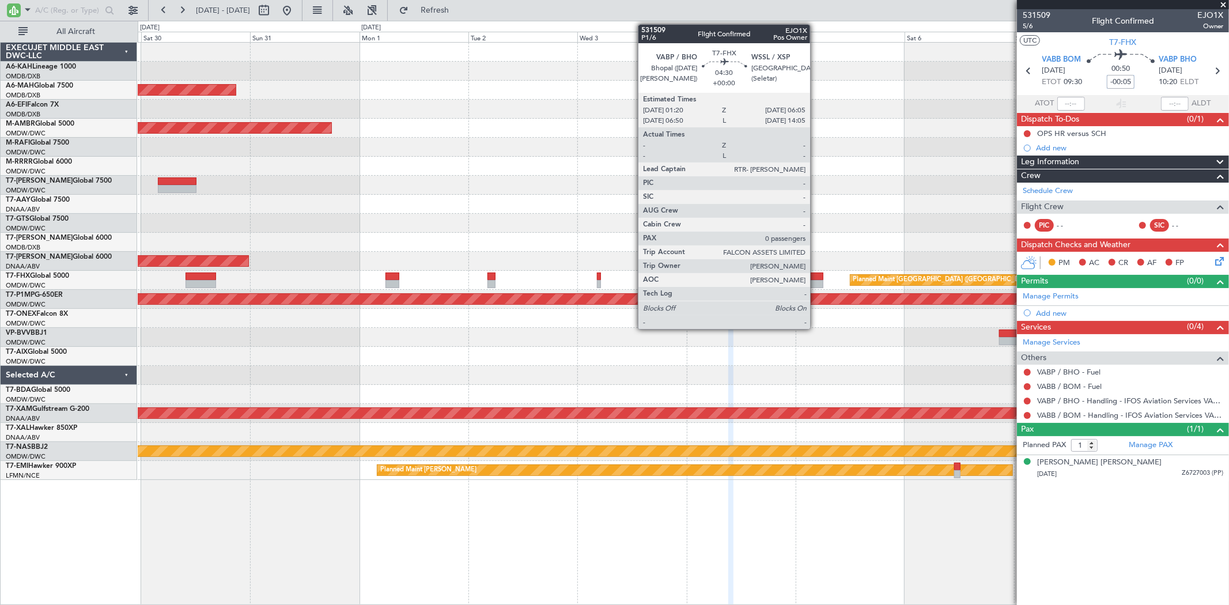
click at [816, 278] on div at bounding box center [813, 277] width 22 height 8
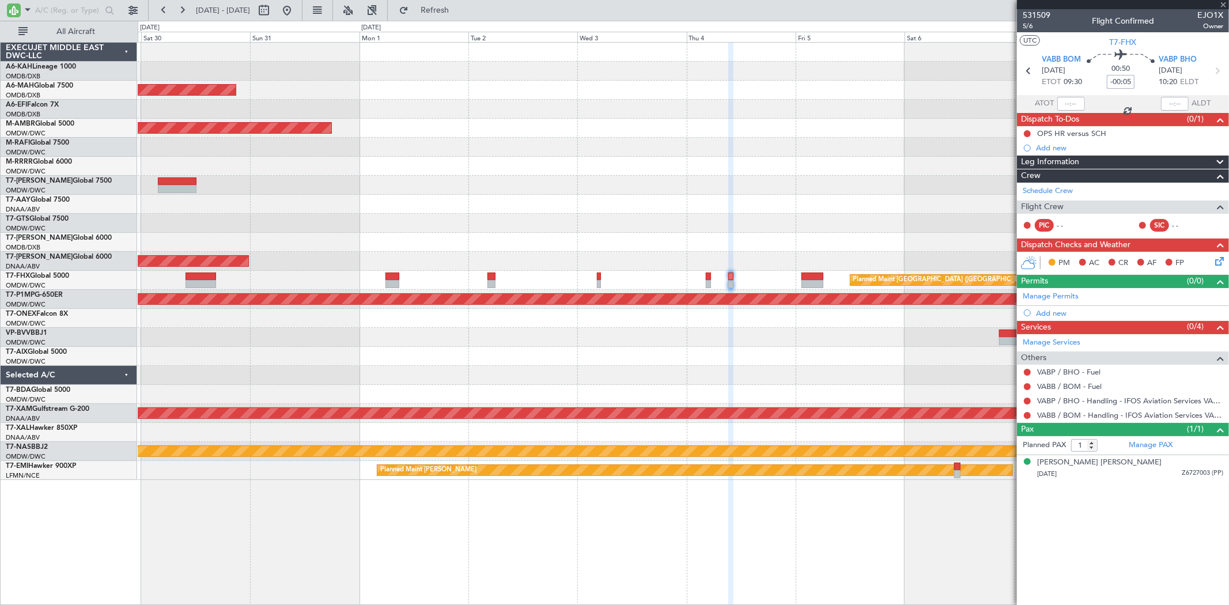
type input "0"
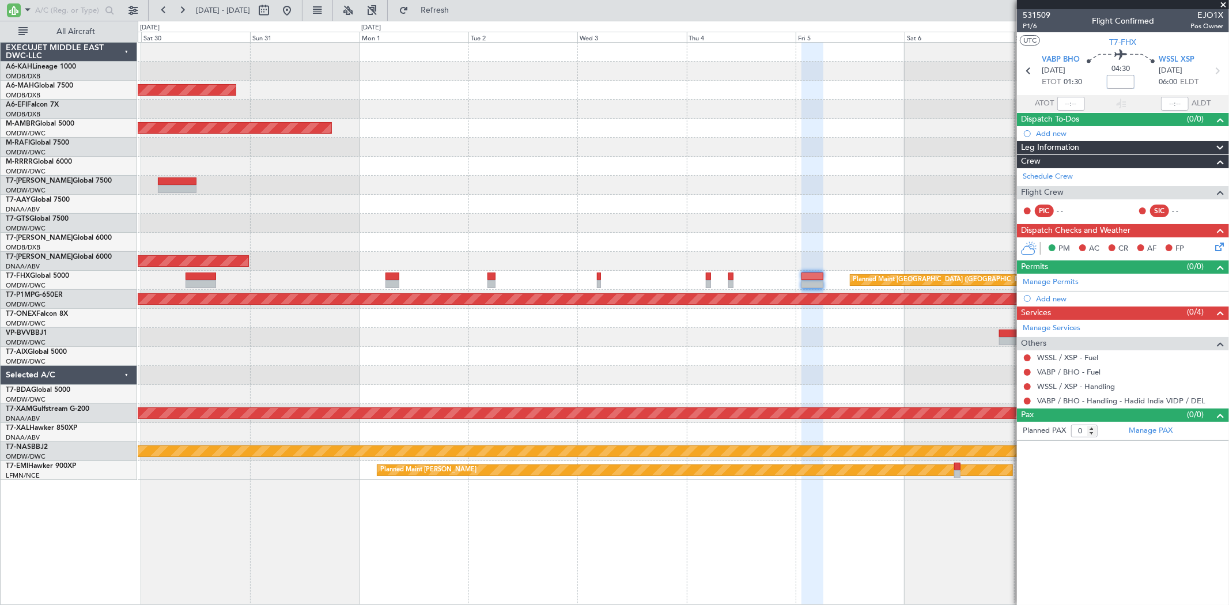
click at [1119, 85] on input at bounding box center [1121, 82] width 28 height 14
type input "+00:10"
click at [1067, 282] on link "Manage Permits" at bounding box center [1051, 283] width 56 height 12
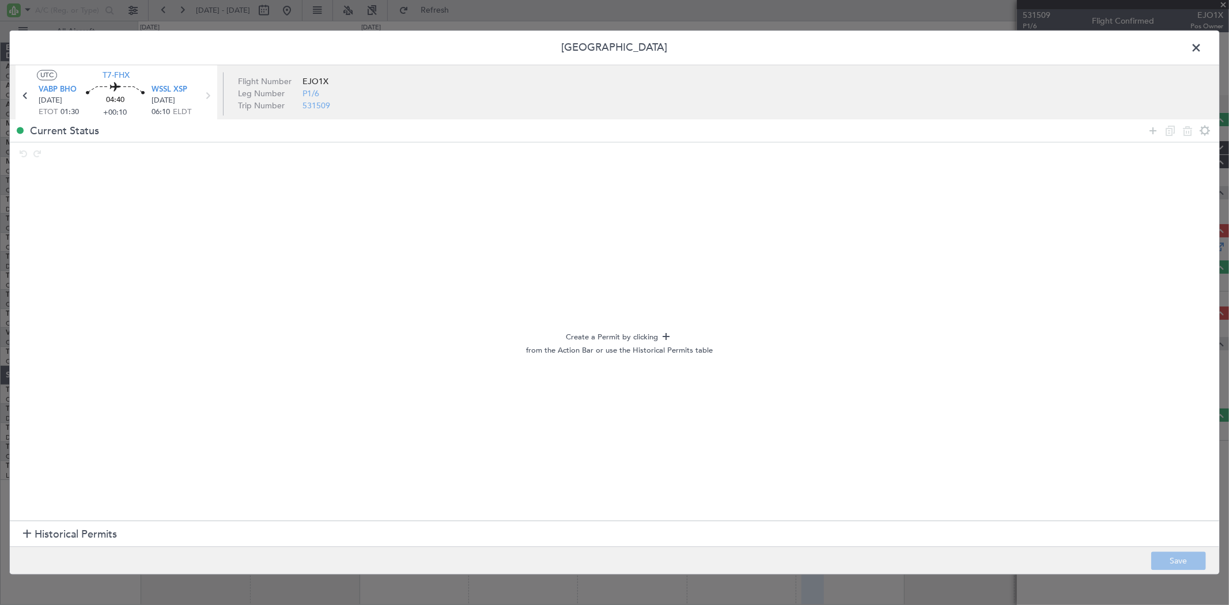
click at [53, 517] on div "Create a Permit by clicking from the Action Bar or use the Historical Permits t…" at bounding box center [620, 343] width 1200 height 349
click at [58, 531] on span "Historical Permits" at bounding box center [76, 535] width 82 height 16
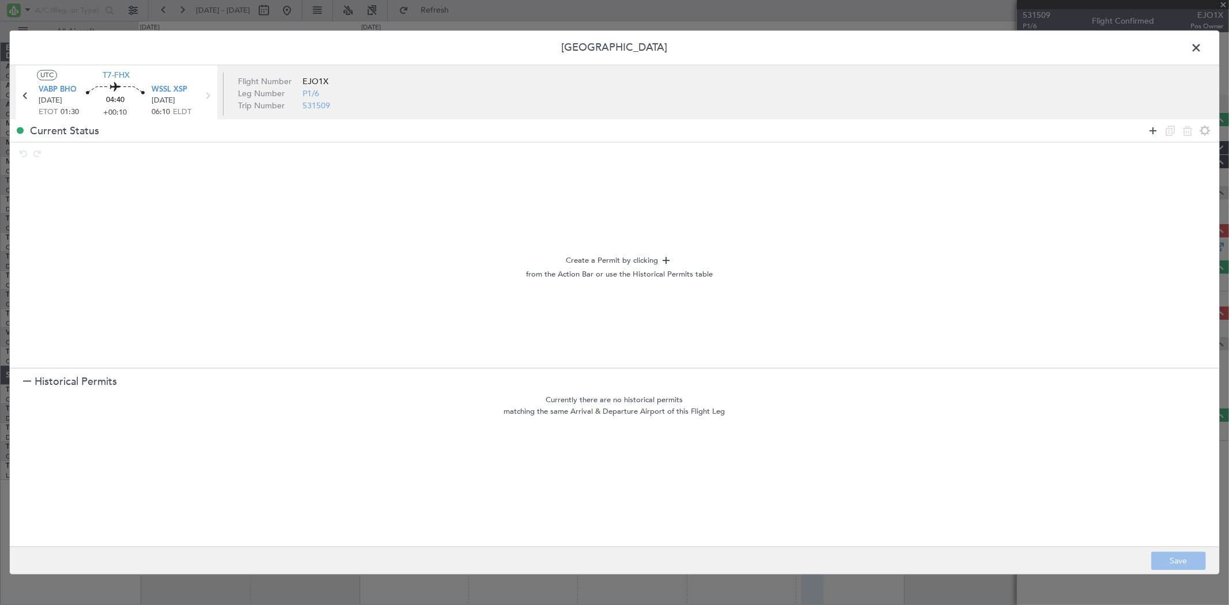
click at [1154, 133] on icon at bounding box center [1153, 131] width 14 height 14
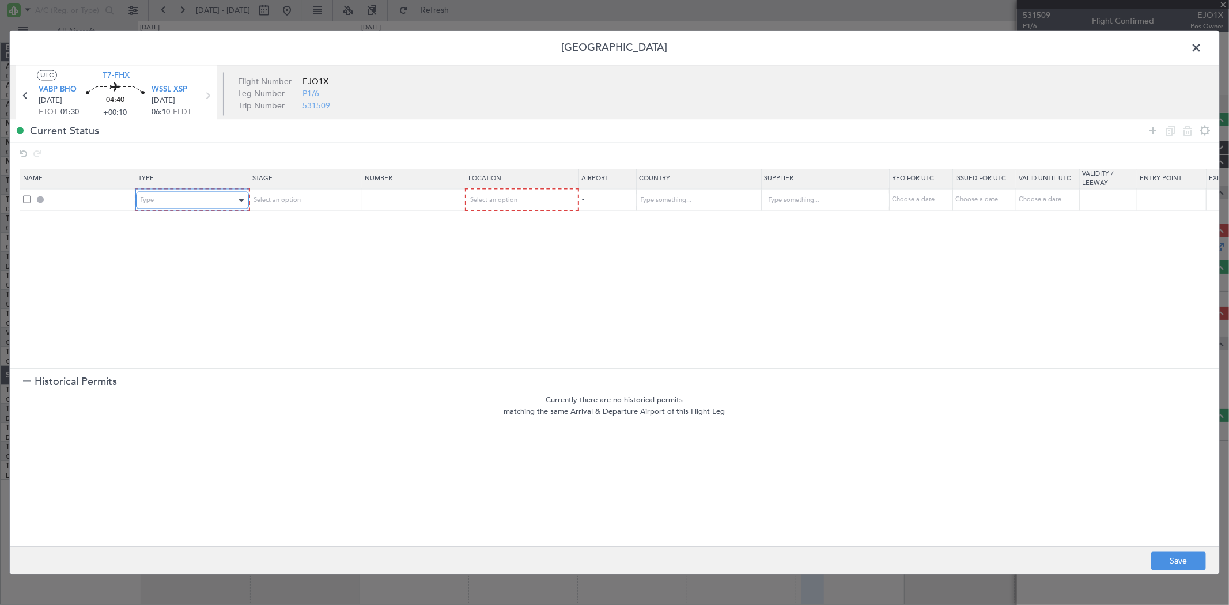
click at [148, 206] on div "Type" at bounding box center [189, 200] width 96 height 17
click at [189, 335] on span "Departure" at bounding box center [192, 339] width 103 height 17
click at [504, 200] on span "Select an option" at bounding box center [492, 200] width 47 height 9
drag, startPoint x: 487, startPoint y: 221, endPoint x: 1005, endPoint y: 194, distance: 518.8
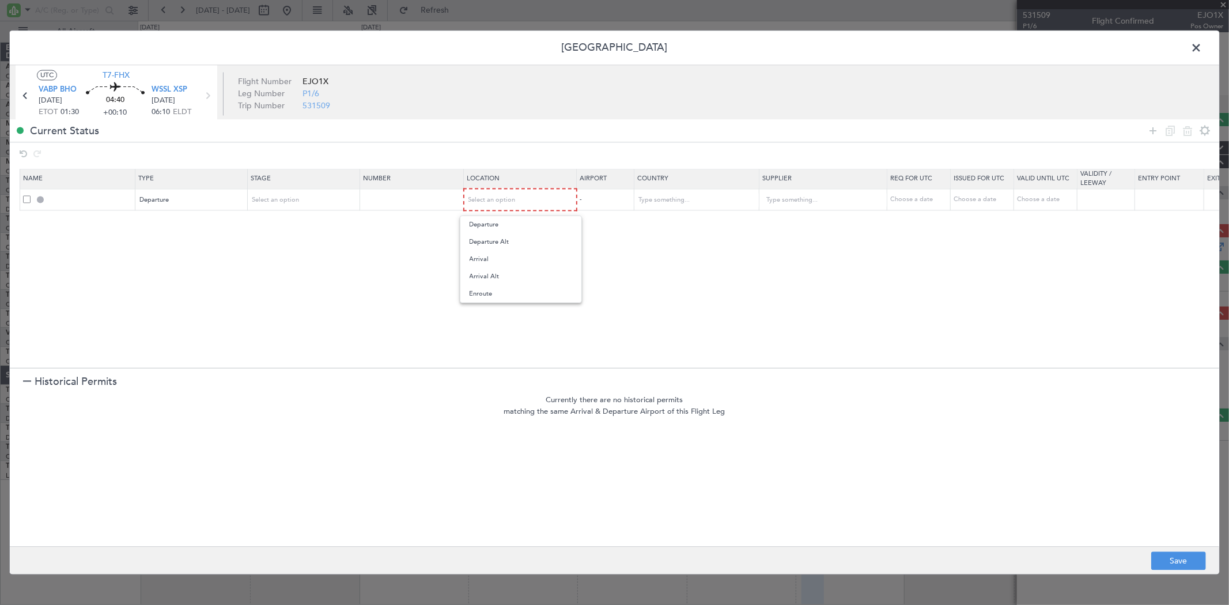
click at [488, 221] on span "Departure" at bounding box center [521, 224] width 103 height 17
click at [1148, 130] on icon at bounding box center [1153, 131] width 14 height 14
click at [185, 224] on div "Type" at bounding box center [189, 221] width 96 height 17
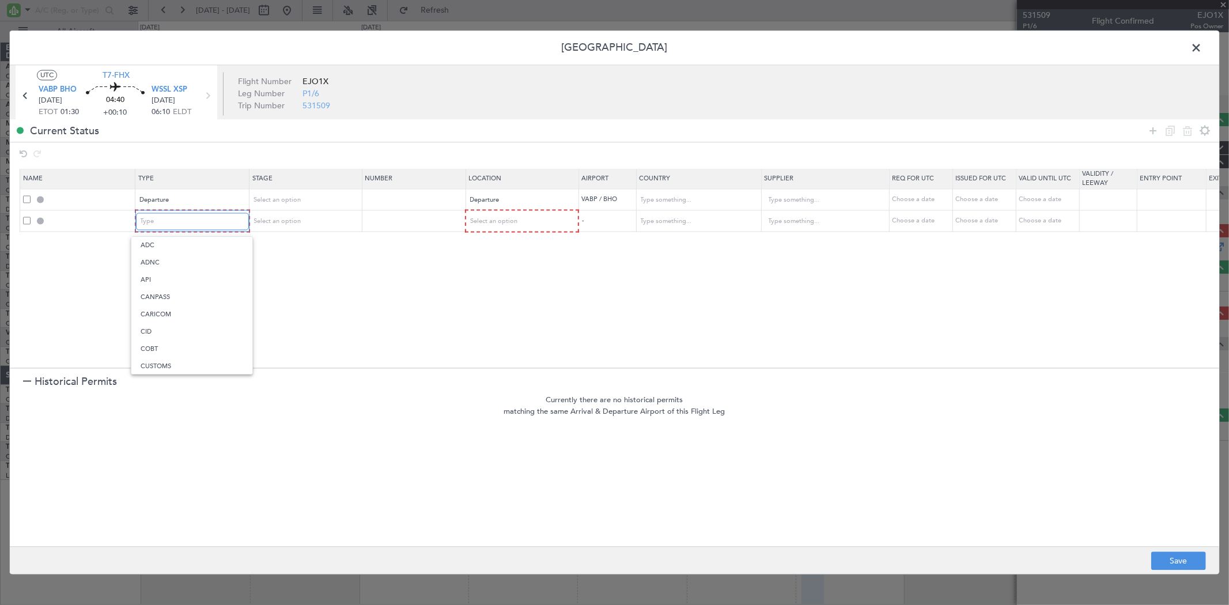
scroll to position [214, 0]
click at [184, 341] on span "Overflight" at bounding box center [192, 342] width 103 height 17
click at [535, 220] on div "Select an option" at bounding box center [517, 221] width 96 height 17
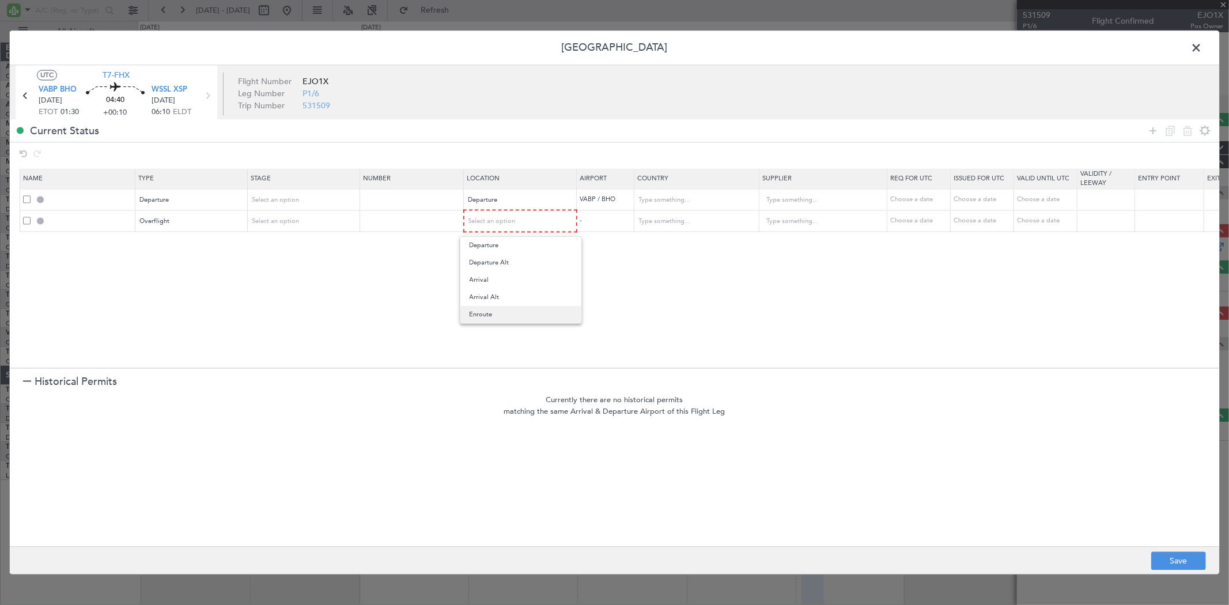
click at [499, 313] on span "Enroute" at bounding box center [521, 314] width 103 height 17
click at [670, 229] on input "text" at bounding box center [691, 220] width 104 height 17
click at [671, 241] on span "[GEOGRAPHIC_DATA]" at bounding box center [697, 240] width 107 height 17
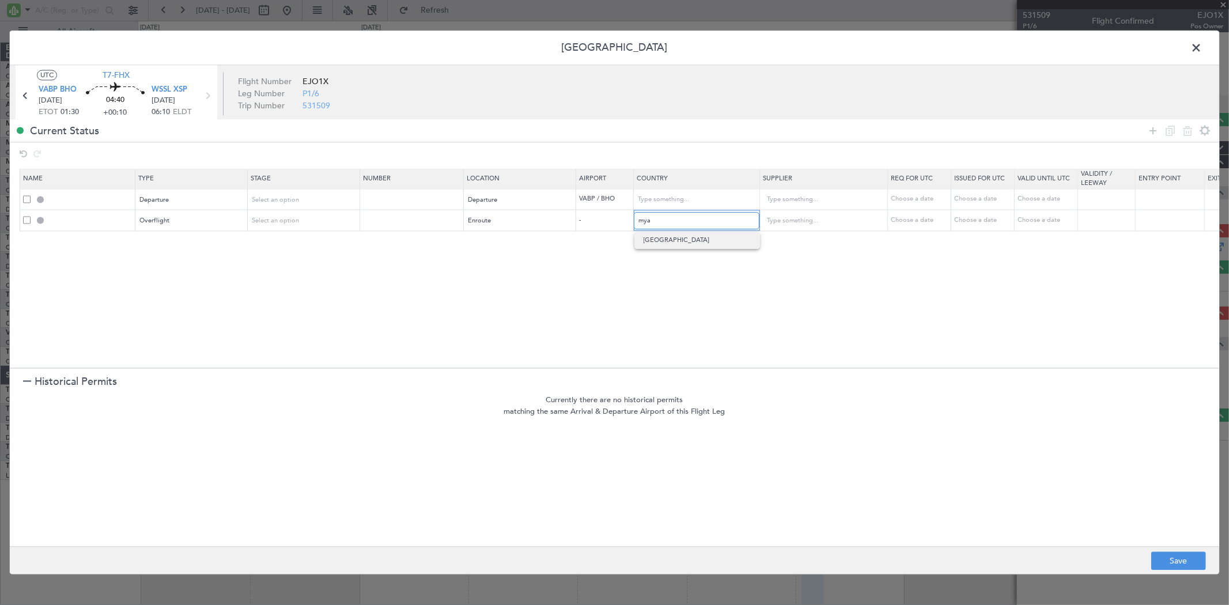
type input "[GEOGRAPHIC_DATA]"
click at [1149, 134] on icon at bounding box center [1153, 131] width 14 height 14
click at [228, 238] on div "Type" at bounding box center [189, 242] width 96 height 17
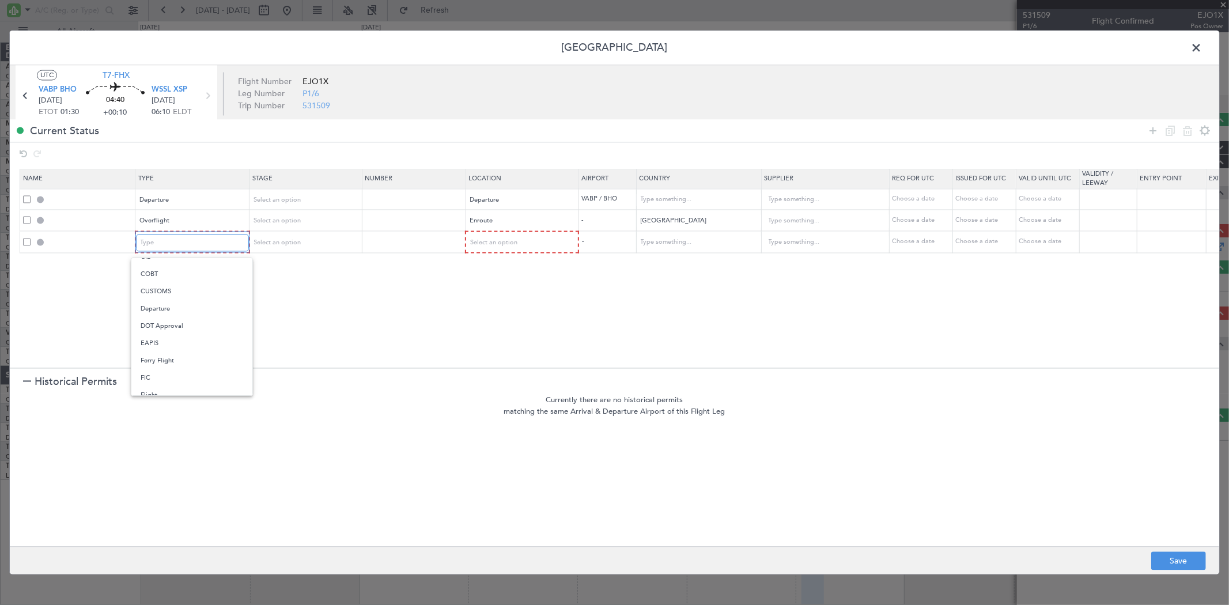
scroll to position [192, 0]
drag, startPoint x: 177, startPoint y: 382, endPoint x: 493, endPoint y: 269, distance: 336.2
click at [176, 382] on span "Overflight" at bounding box center [192, 386] width 103 height 17
click at [534, 243] on div "Select an option" at bounding box center [517, 242] width 96 height 17
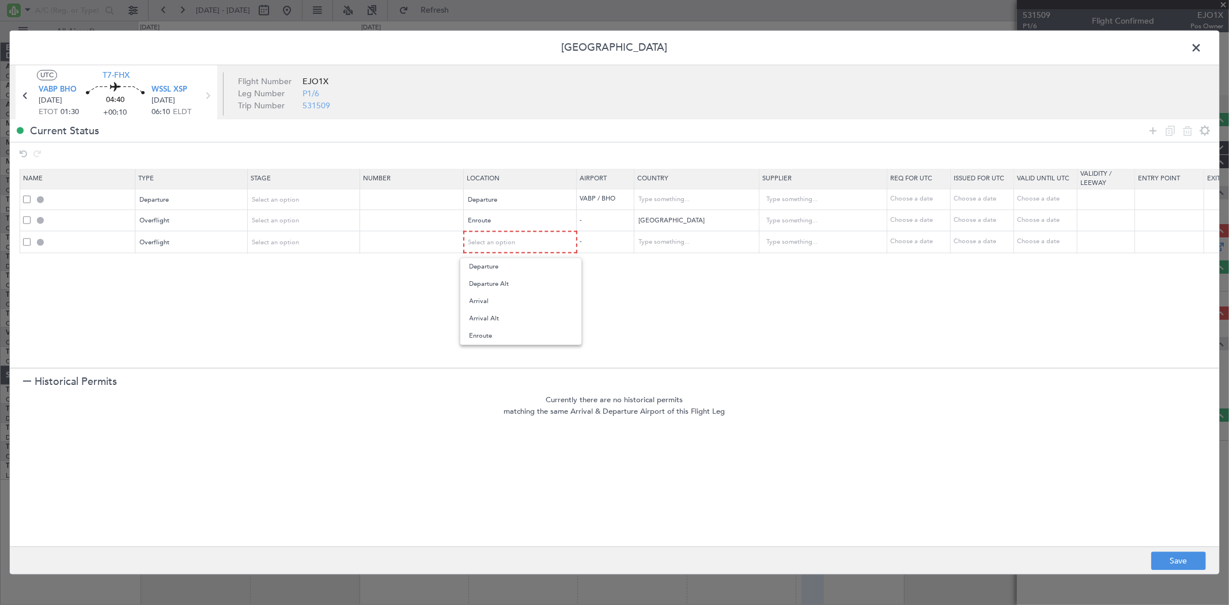
drag, startPoint x: 508, startPoint y: 338, endPoint x: 654, endPoint y: 262, distance: 165.0
click at [507, 337] on span "Enroute" at bounding box center [521, 335] width 103 height 17
click at [665, 235] on input "text" at bounding box center [691, 241] width 104 height 17
click at [666, 265] on span "[GEOGRAPHIC_DATA]" at bounding box center [697, 260] width 107 height 17
type input "[GEOGRAPHIC_DATA]"
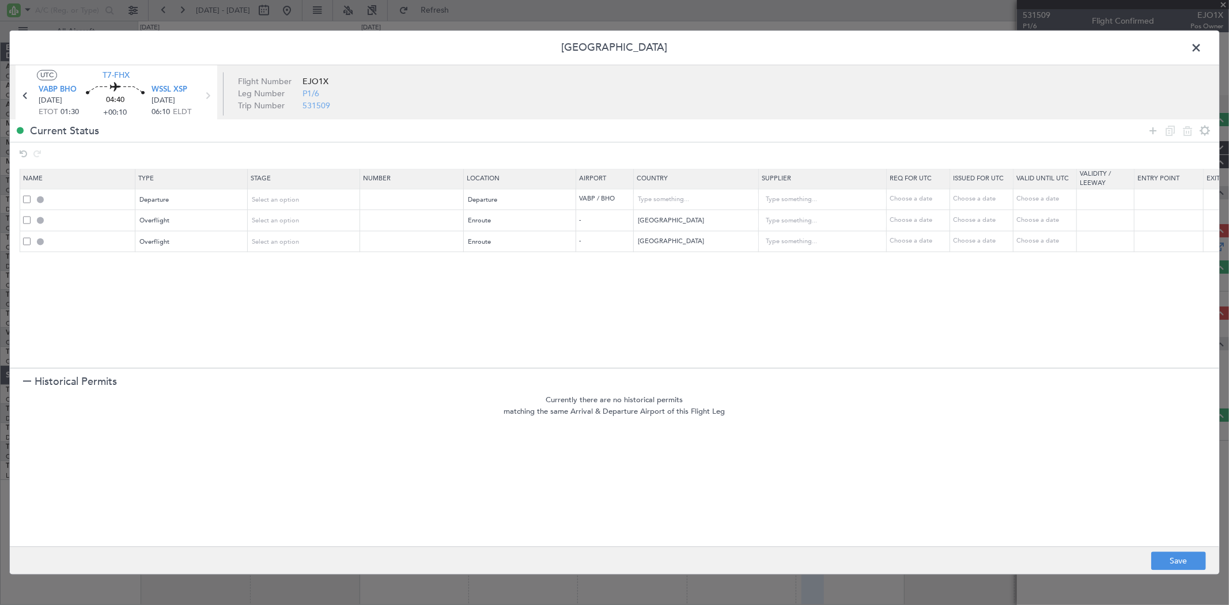
click at [1145, 137] on div at bounding box center [1179, 131] width 69 height 17
click at [1157, 137] on icon at bounding box center [1153, 131] width 14 height 14
click at [164, 267] on div "Type" at bounding box center [189, 263] width 96 height 17
click at [516, 262] on div "Select an option" at bounding box center [517, 263] width 96 height 17
drag, startPoint x: 513, startPoint y: 354, endPoint x: 602, endPoint y: 318, distance: 95.9
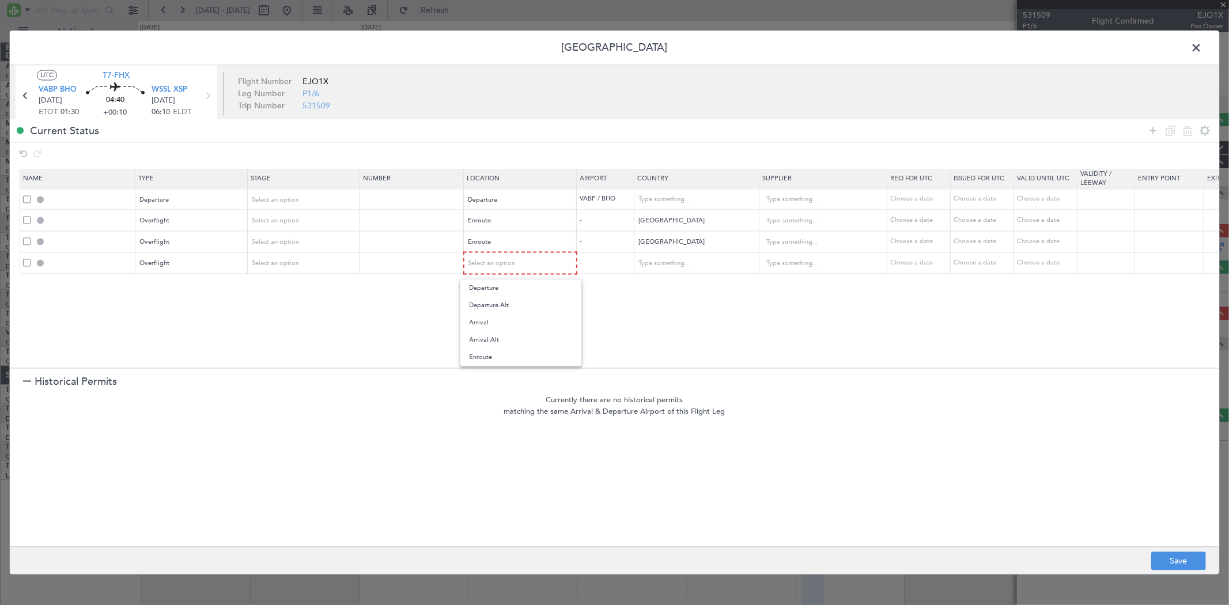
click at [513, 354] on span "Enroute" at bounding box center [521, 357] width 103 height 17
click at [685, 266] on input "text" at bounding box center [691, 262] width 104 height 17
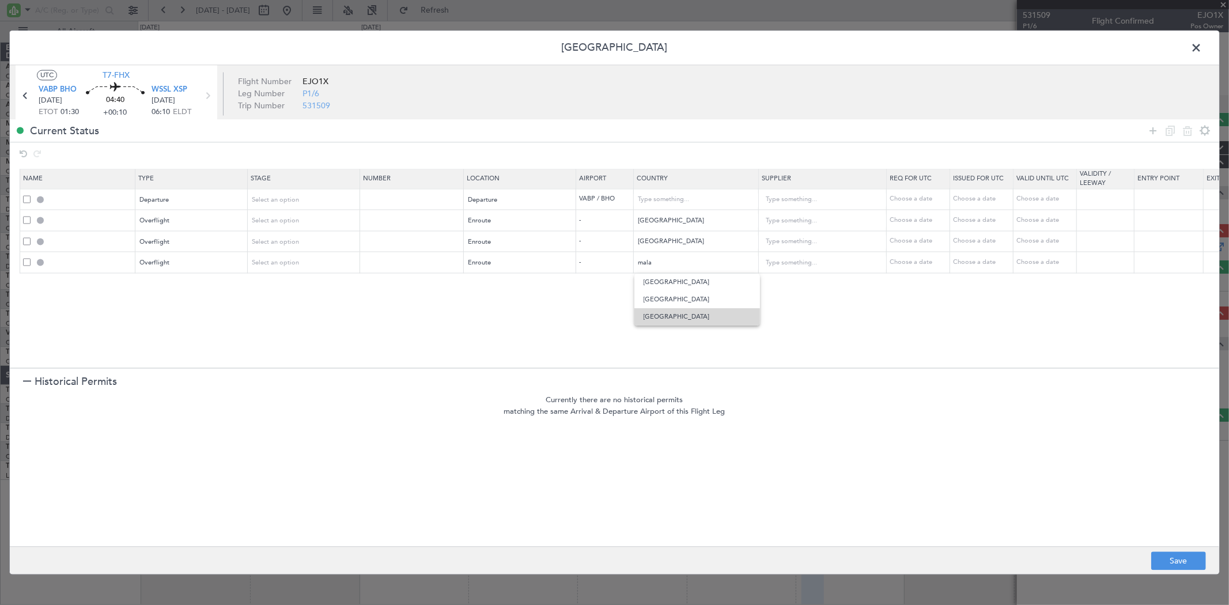
click at [661, 315] on span "[GEOGRAPHIC_DATA]" at bounding box center [697, 316] width 107 height 17
type input "[GEOGRAPHIC_DATA]"
click at [1150, 136] on icon at bounding box center [1153, 131] width 14 height 14
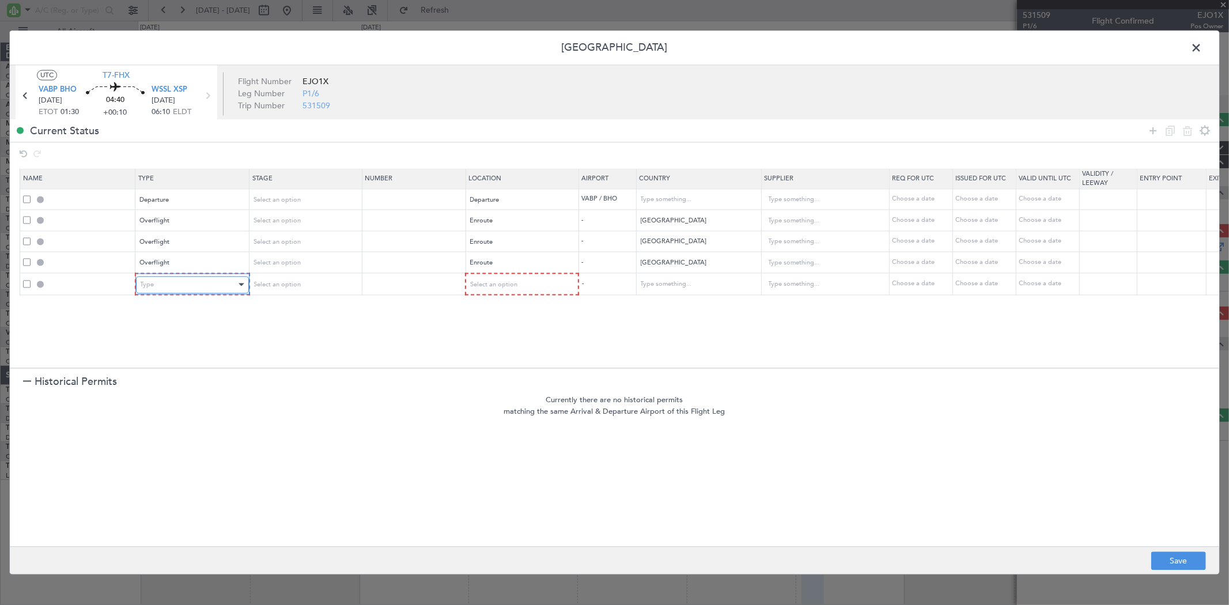
click at [173, 289] on div "Type" at bounding box center [189, 284] width 96 height 17
click at [501, 281] on span "Select an option" at bounding box center [492, 284] width 47 height 9
click at [512, 341] on span "Arrival" at bounding box center [521, 343] width 103 height 17
click at [1202, 52] on span at bounding box center [1202, 51] width 0 height 23
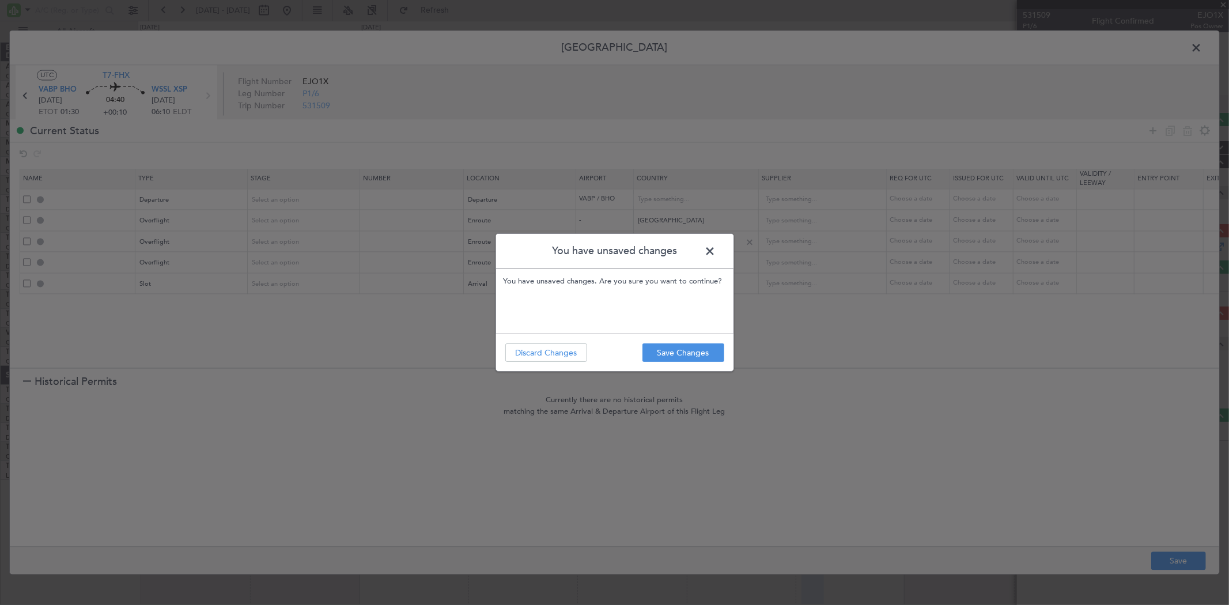
click at [716, 251] on span at bounding box center [716, 254] width 0 height 23
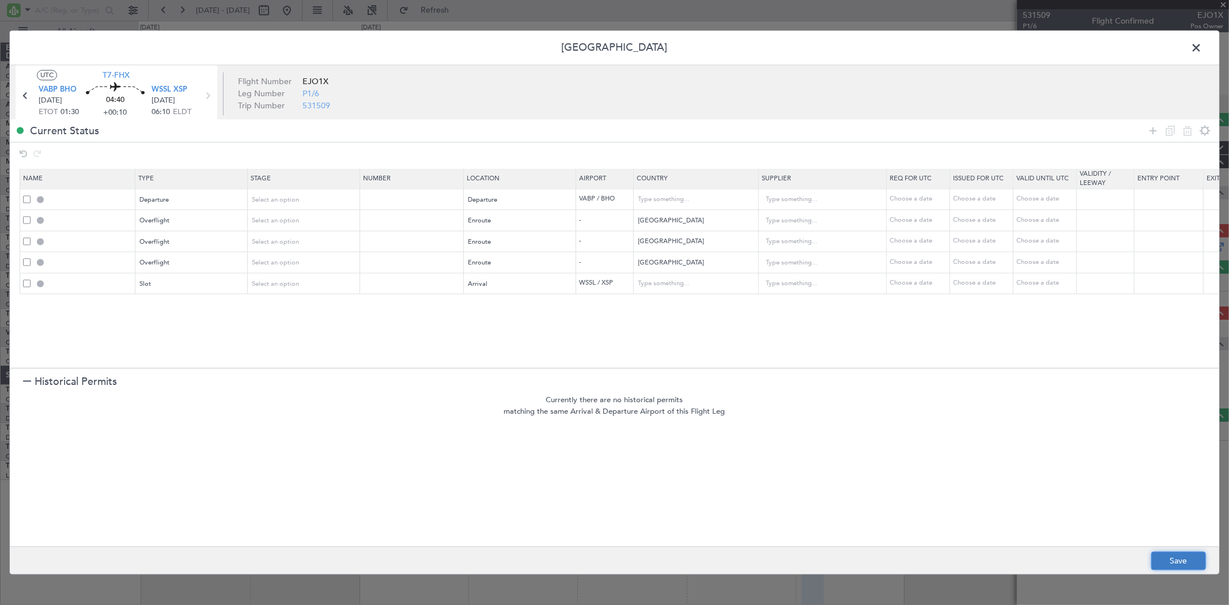
click at [1169, 554] on button "Save" at bounding box center [1179, 561] width 55 height 18
type input "DEPARTURE"
type input "[GEOGRAPHIC_DATA]"
type input "NNN"
type input "3"
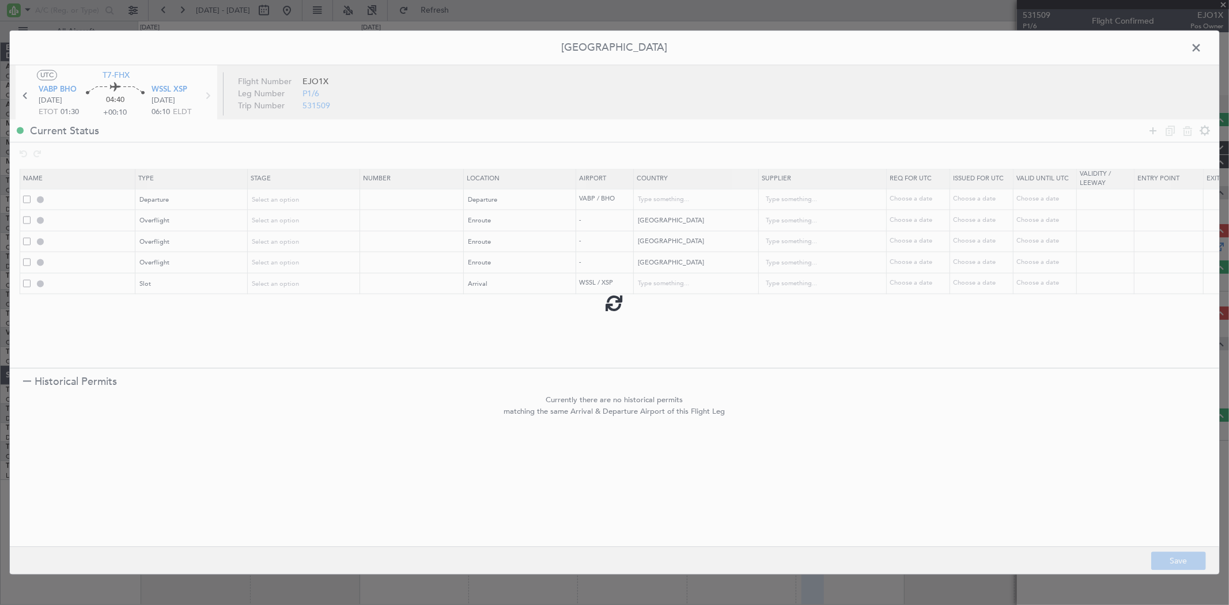
type input "MYANMAR OVF"
type input "NNN"
type input "THAILAND OVF"
type input "NNN"
type input "MALAYSIA OVF"
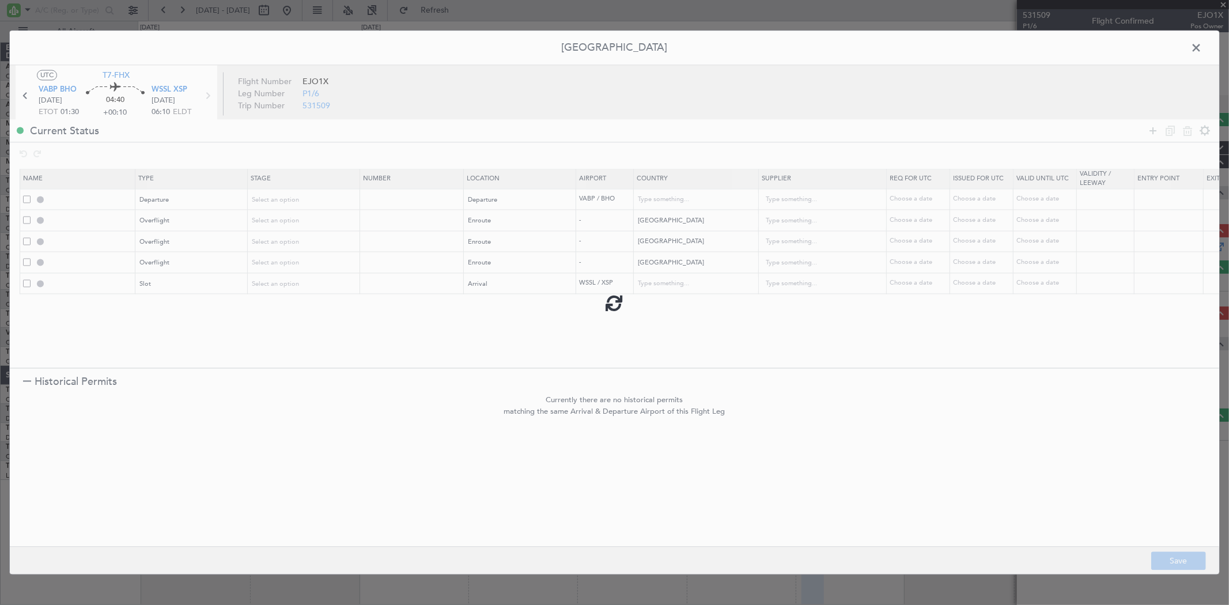
type input "NNN"
type input "WSSL ARR SLOT"
type input "[GEOGRAPHIC_DATA]"
type input "NNN"
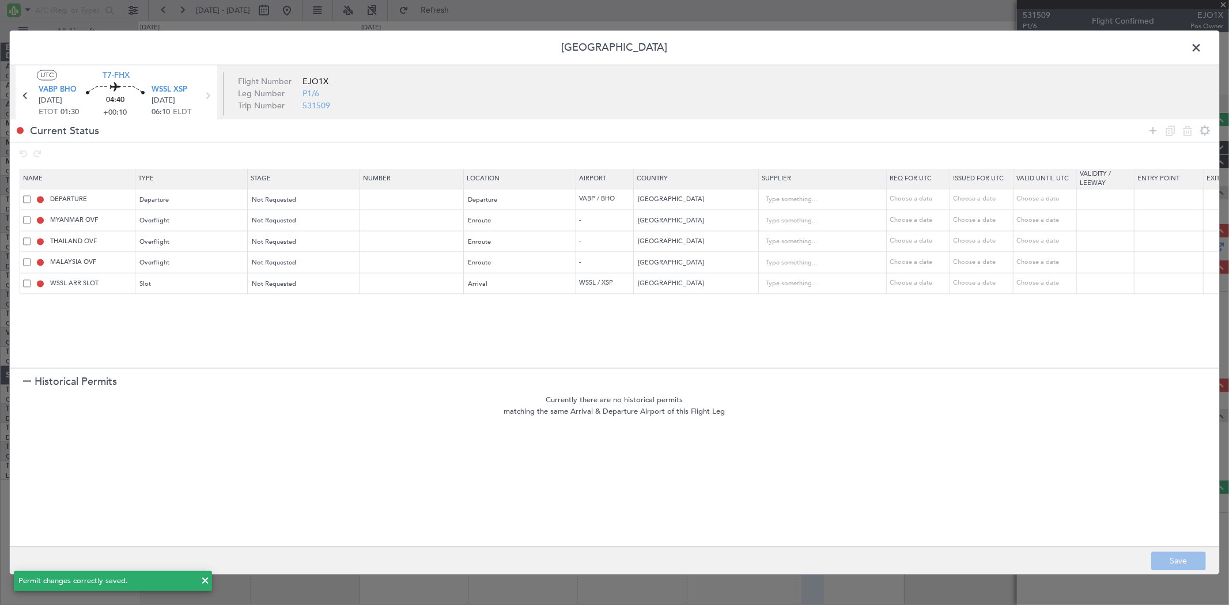
click at [1202, 48] on span at bounding box center [1202, 51] width 0 height 23
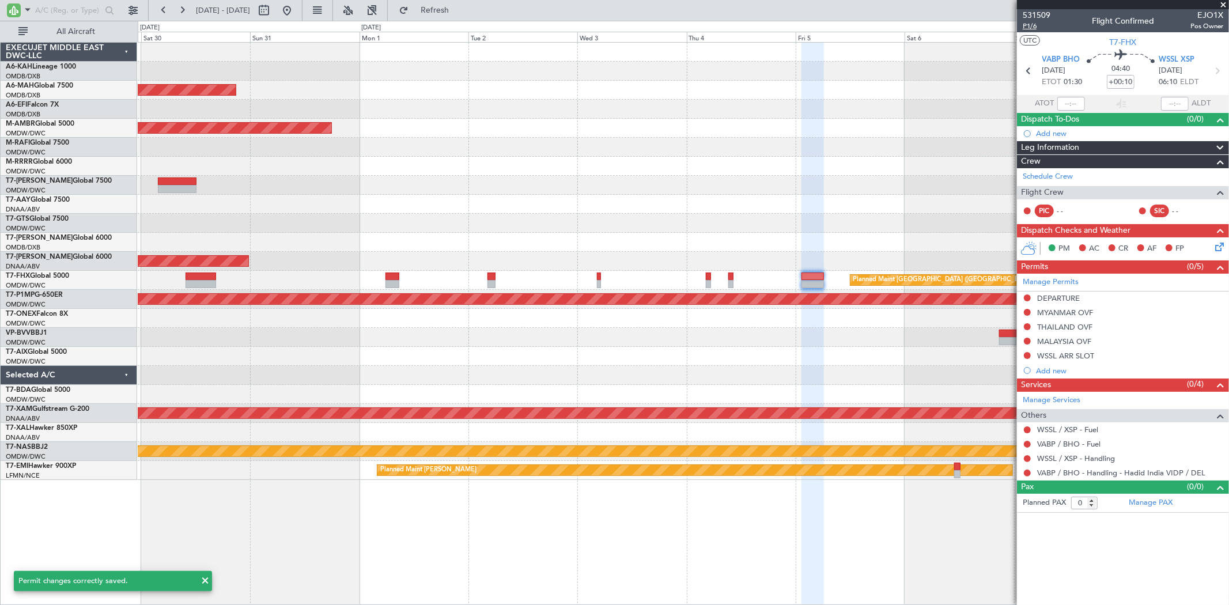
click at [1025, 24] on span "P1/6" at bounding box center [1037, 26] width 28 height 10
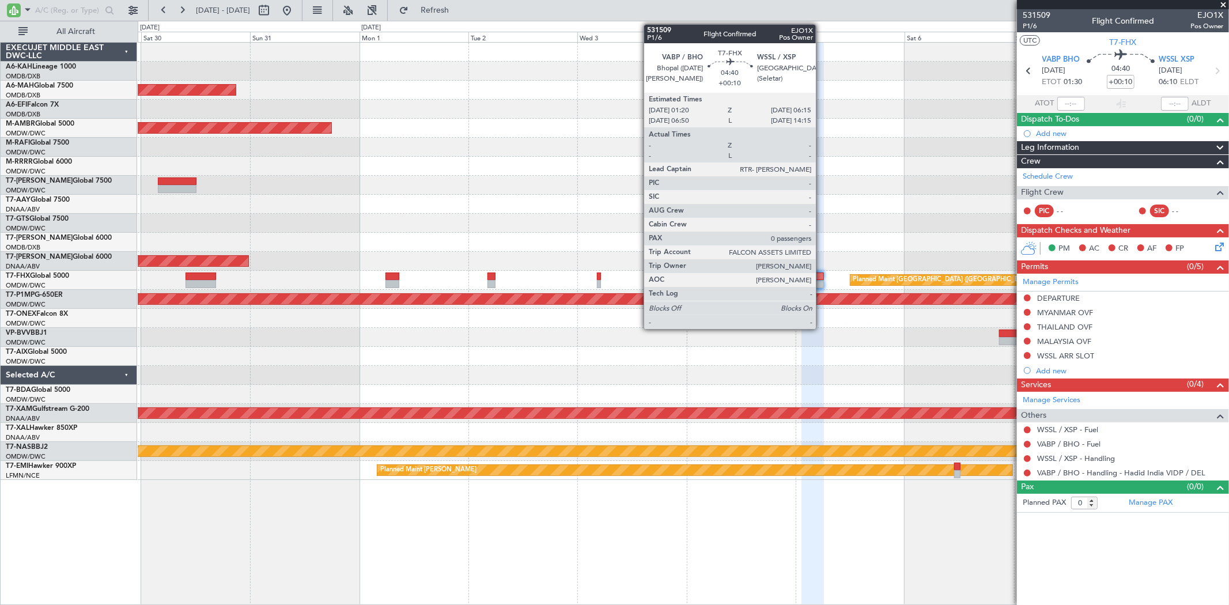
click at [822, 278] on div at bounding box center [813, 277] width 22 height 8
click at [821, 278] on div at bounding box center [813, 277] width 22 height 8
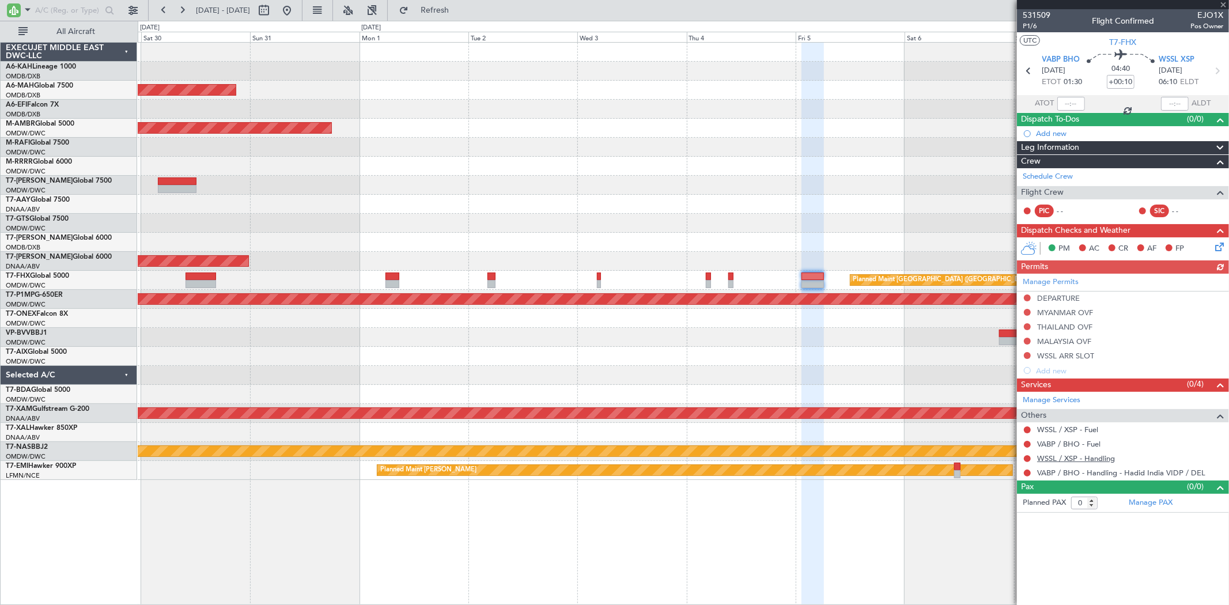
click at [1078, 457] on link "WSSL / XSP - Handling" at bounding box center [1076, 459] width 78 height 10
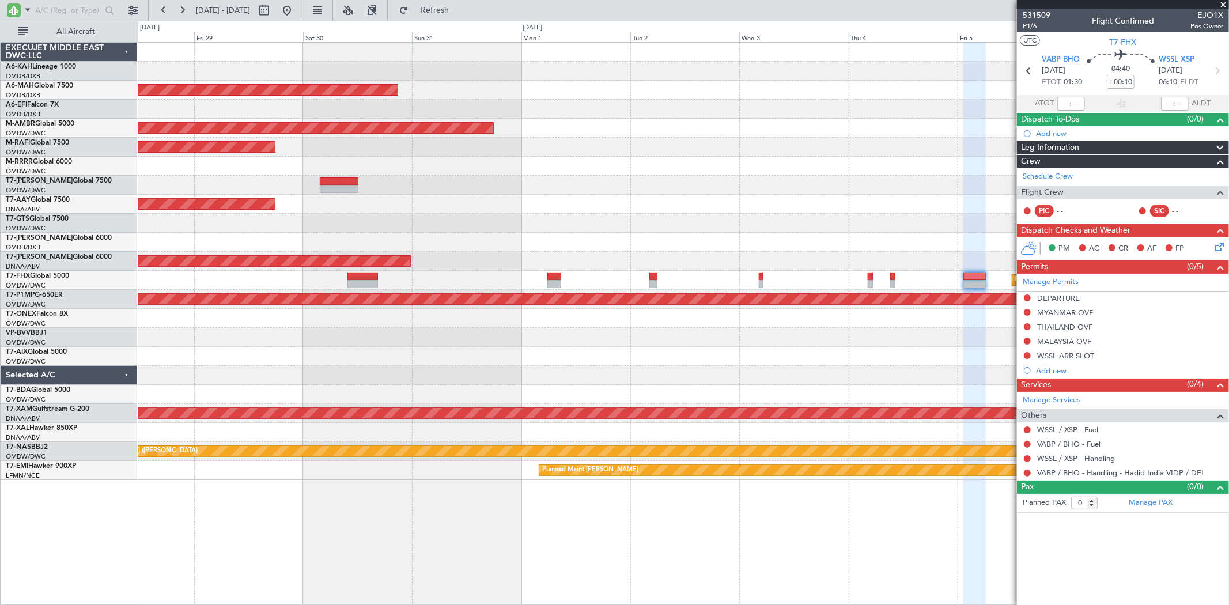
click at [784, 395] on div "Planned Maint [GEOGRAPHIC_DATA] ([GEOGRAPHIC_DATA] Intl) Planned Maint [GEOGRAP…" at bounding box center [683, 261] width 1091 height 437
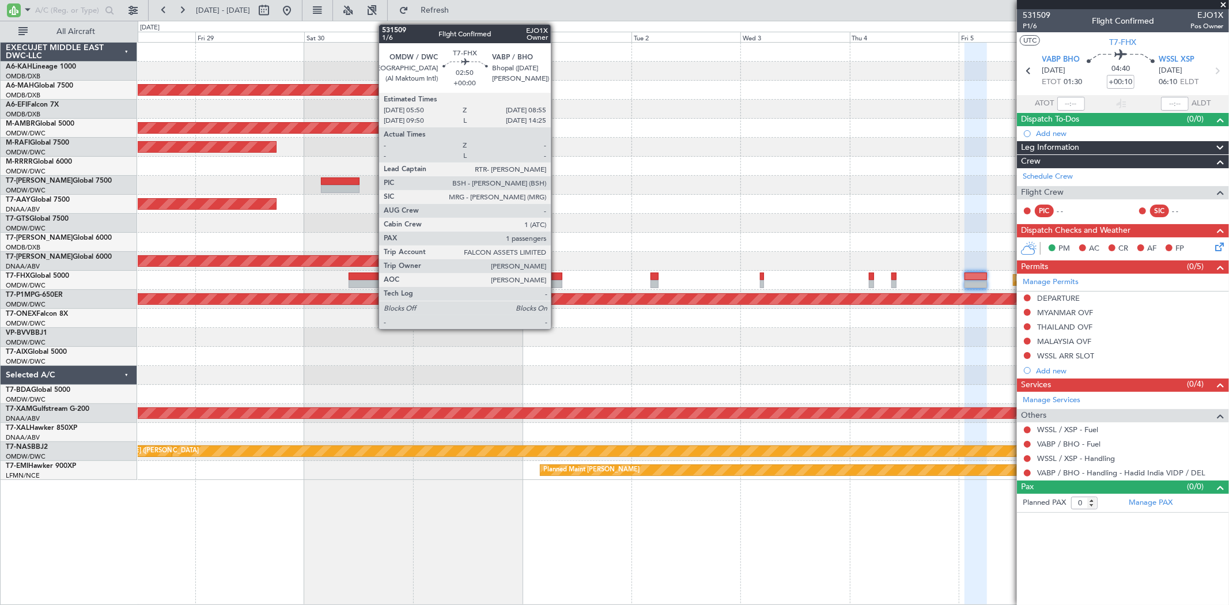
click at [557, 279] on div at bounding box center [556, 277] width 14 height 8
click at [557, 280] on div "Planned Maint [GEOGRAPHIC_DATA] ([GEOGRAPHIC_DATA])" at bounding box center [683, 280] width 1091 height 19
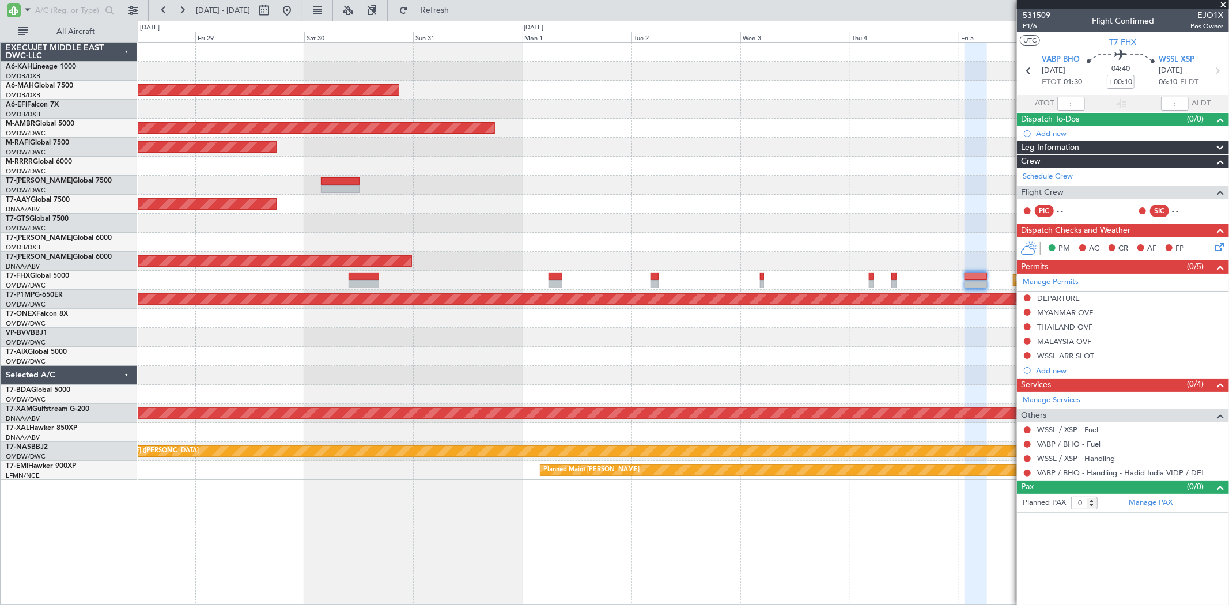
click at [357, 290] on div "Planned Maint Savannah (Savannah/hilton Head Intl)" at bounding box center [683, 299] width 1091 height 19
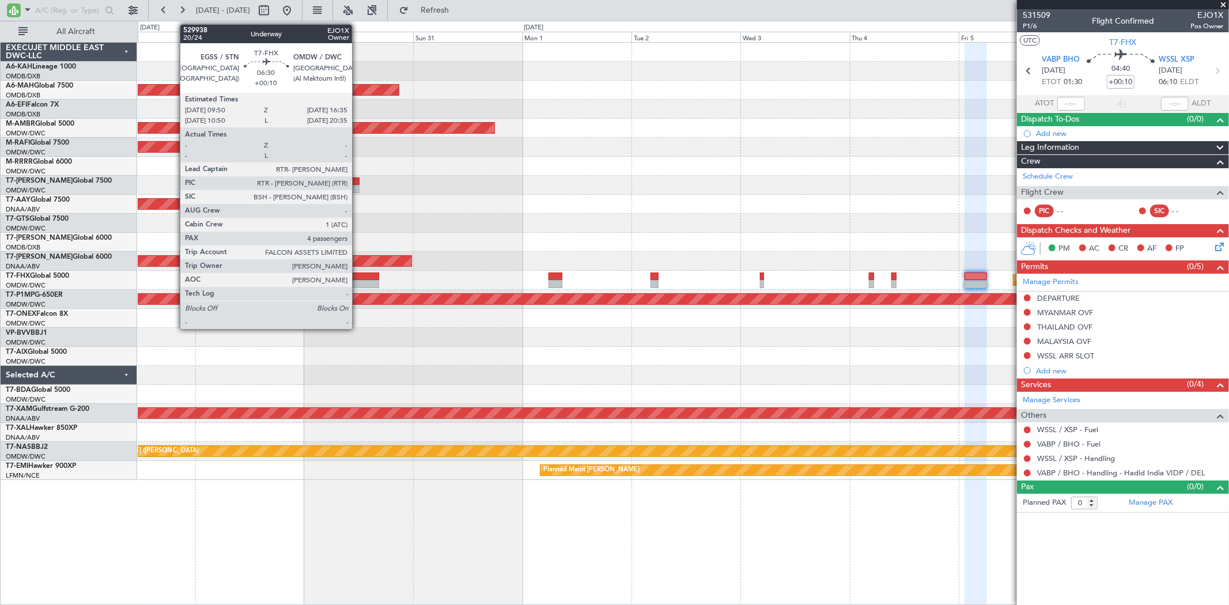
click at [358, 285] on div at bounding box center [364, 284] width 31 height 8
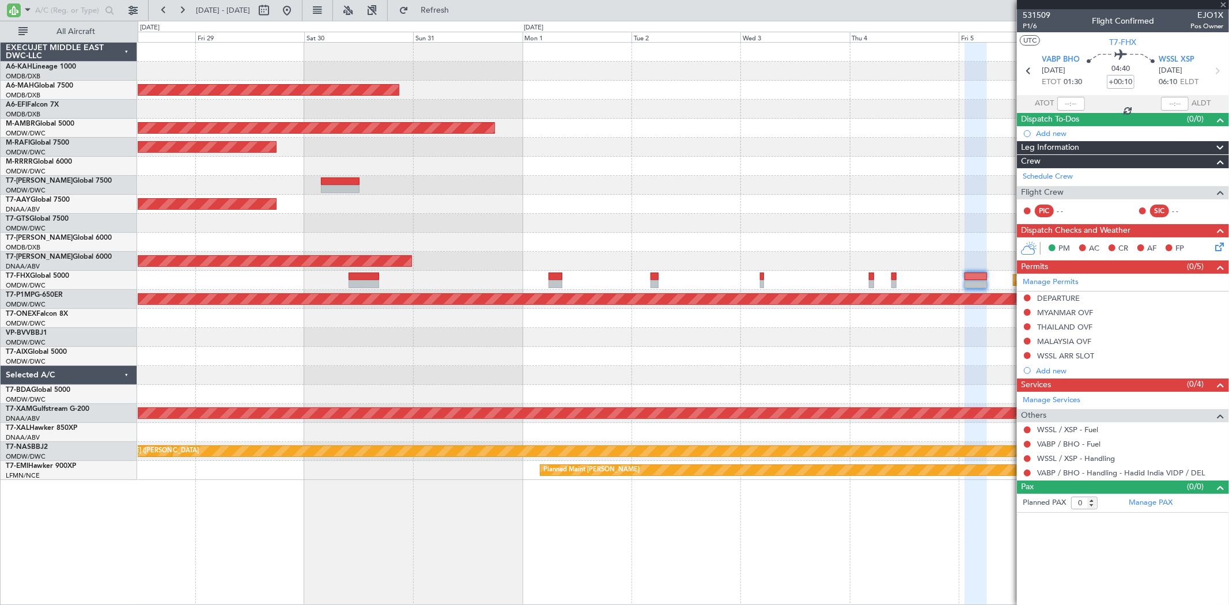
type input "4"
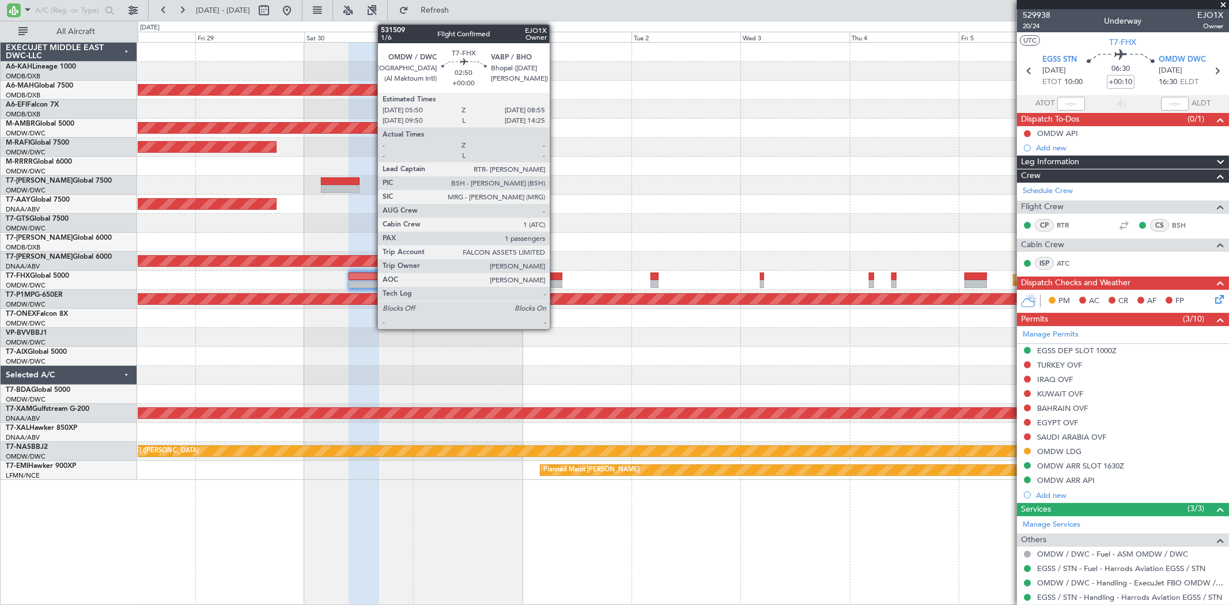
click at [556, 277] on div at bounding box center [556, 277] width 14 height 8
click at [557, 278] on div at bounding box center [556, 277] width 14 height 8
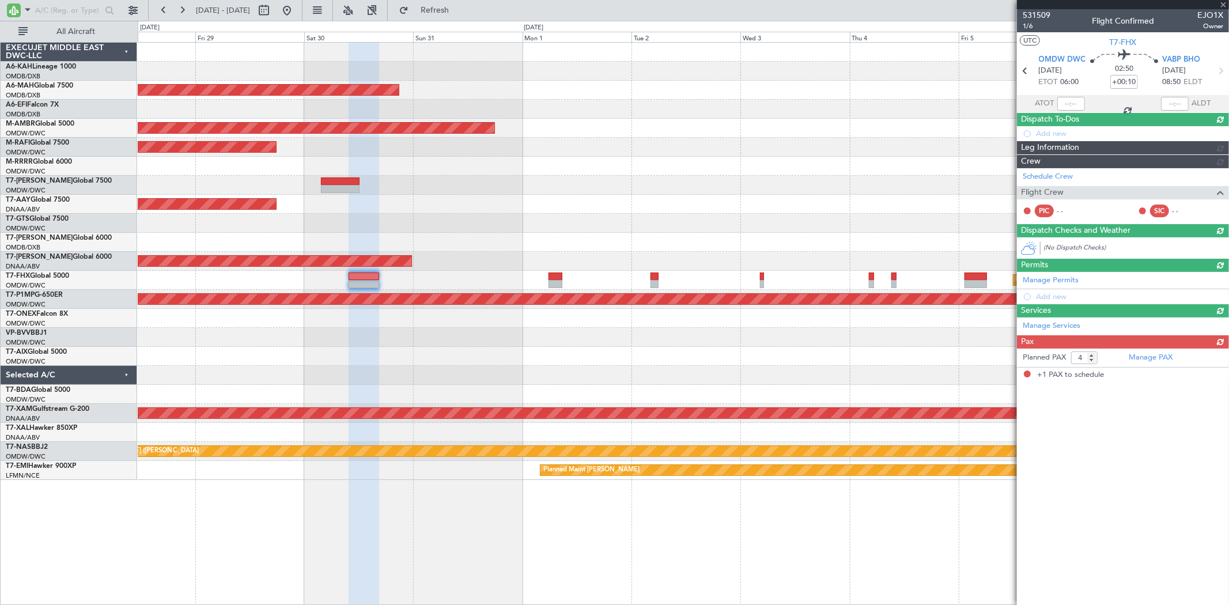
type input "1"
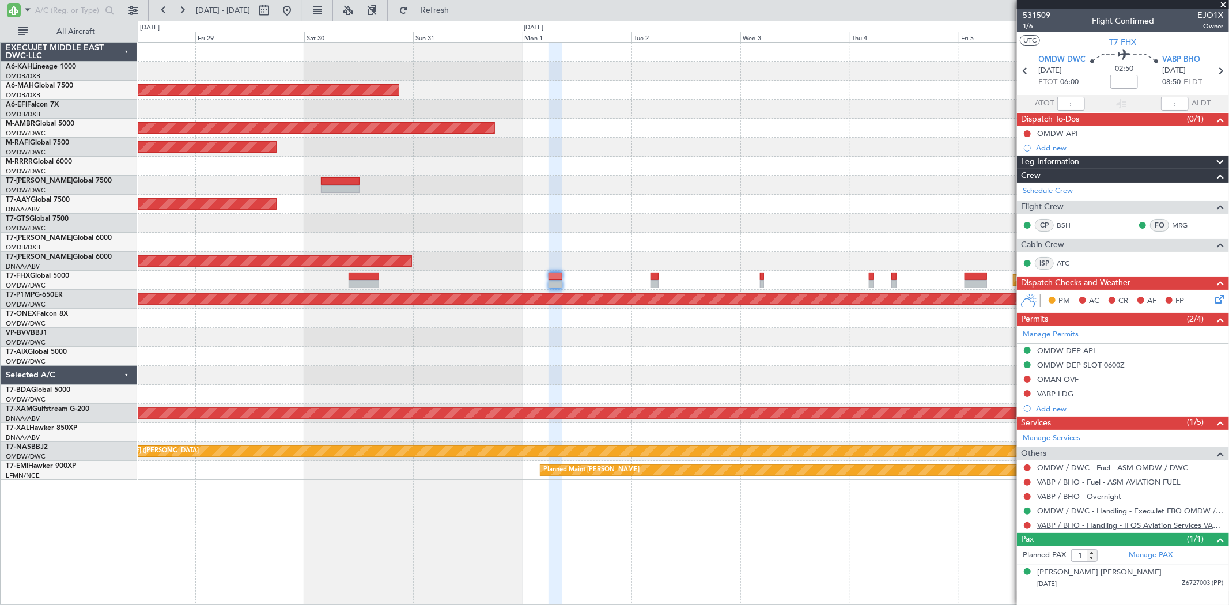
click at [1076, 525] on link "VABP / BHO - Handling - IFOS Aviation Services VABP/BHP" at bounding box center [1130, 525] width 186 height 10
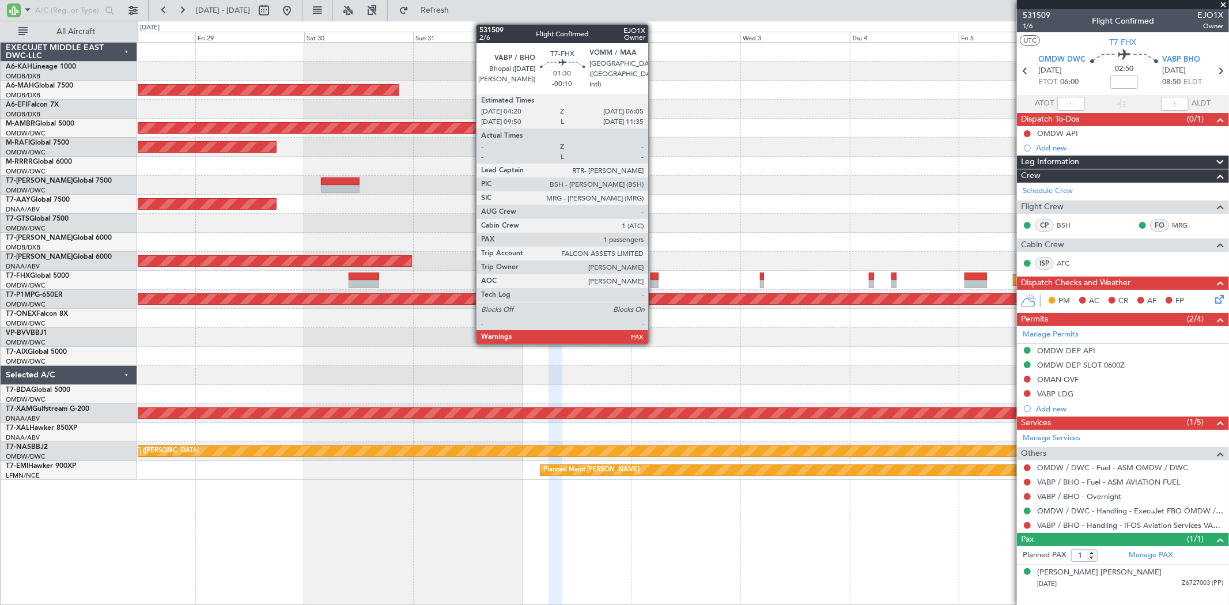
click at [654, 281] on div at bounding box center [655, 284] width 8 height 8
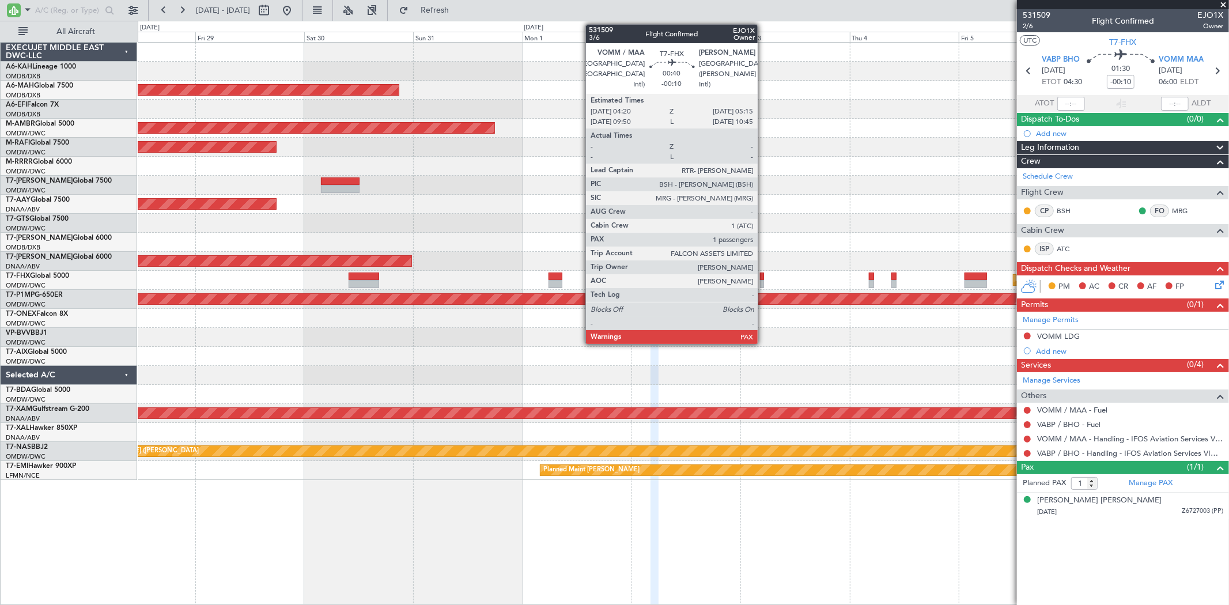
click at [764, 279] on div at bounding box center [762, 277] width 5 height 8
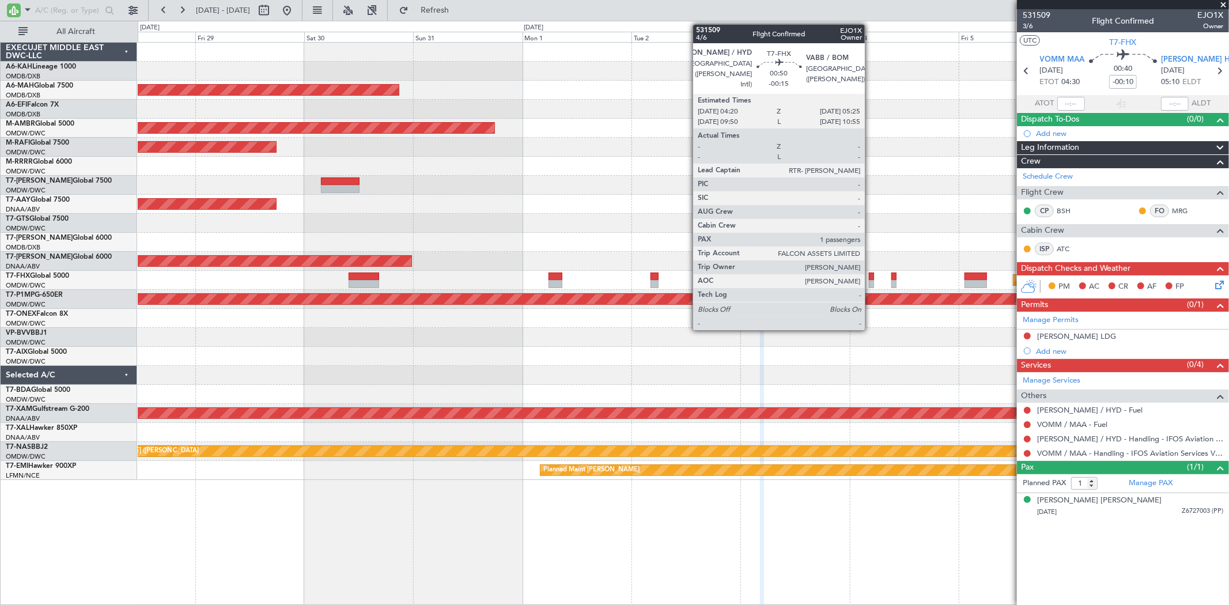
click at [871, 278] on div at bounding box center [871, 277] width 5 height 8
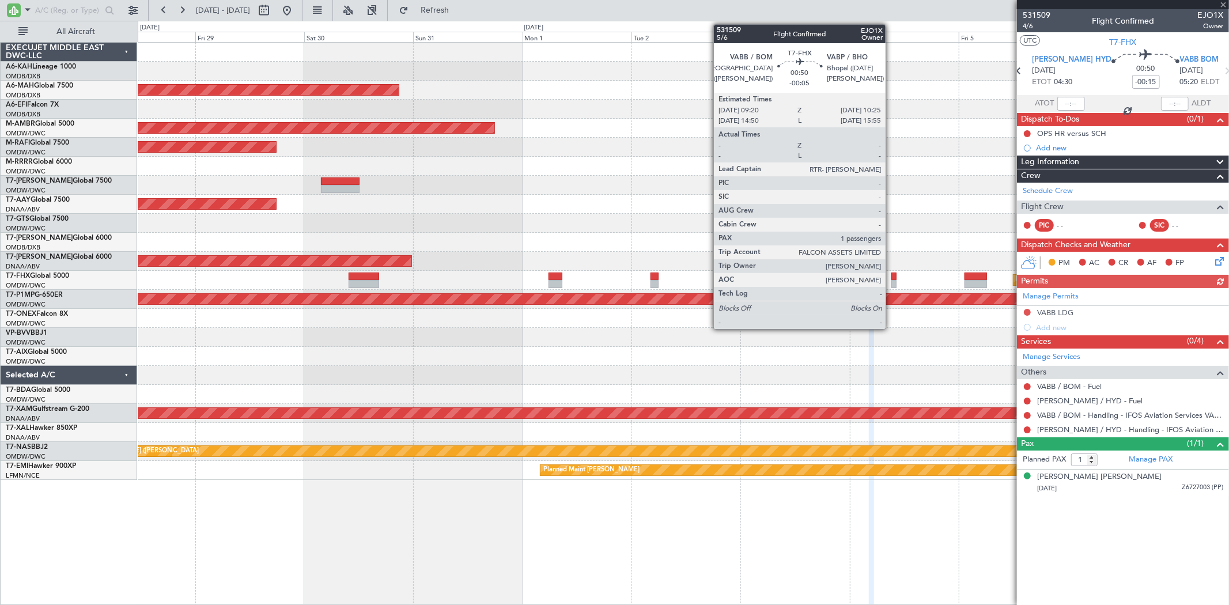
click at [892, 283] on div at bounding box center [894, 284] width 5 height 8
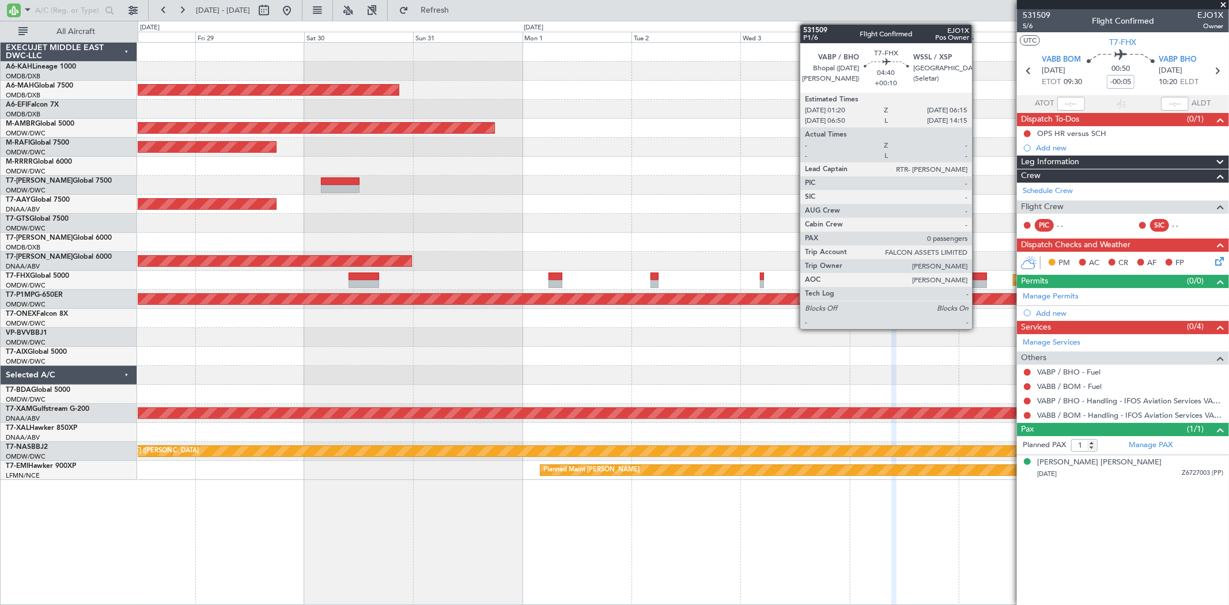
click at [978, 279] on div at bounding box center [976, 277] width 22 height 8
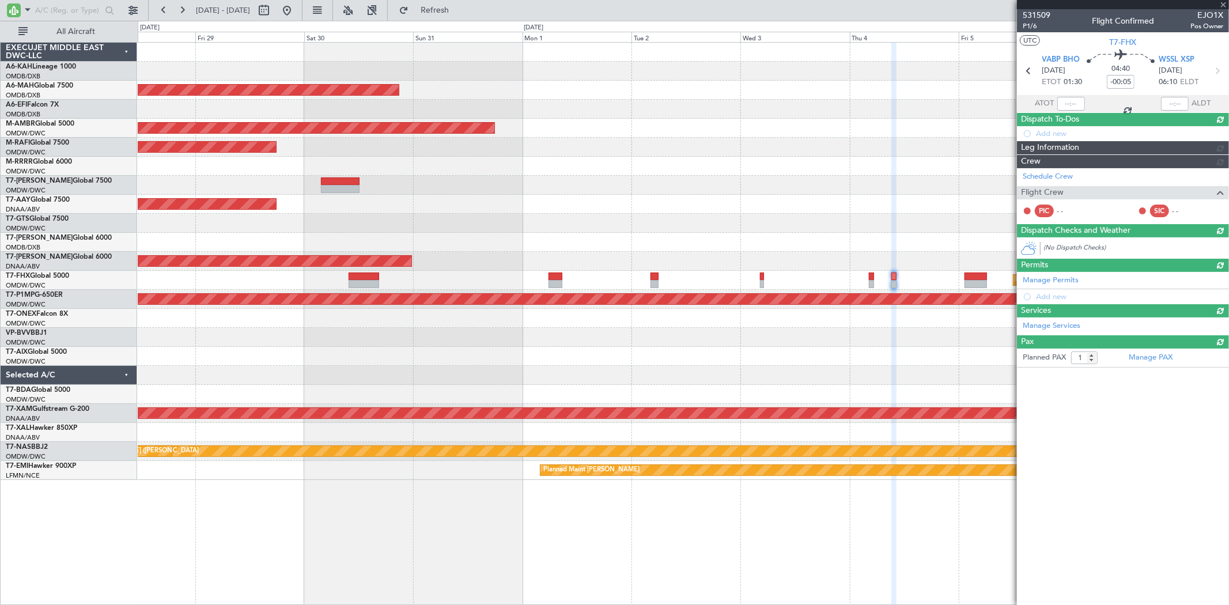
type input "+00:10"
type input "0"
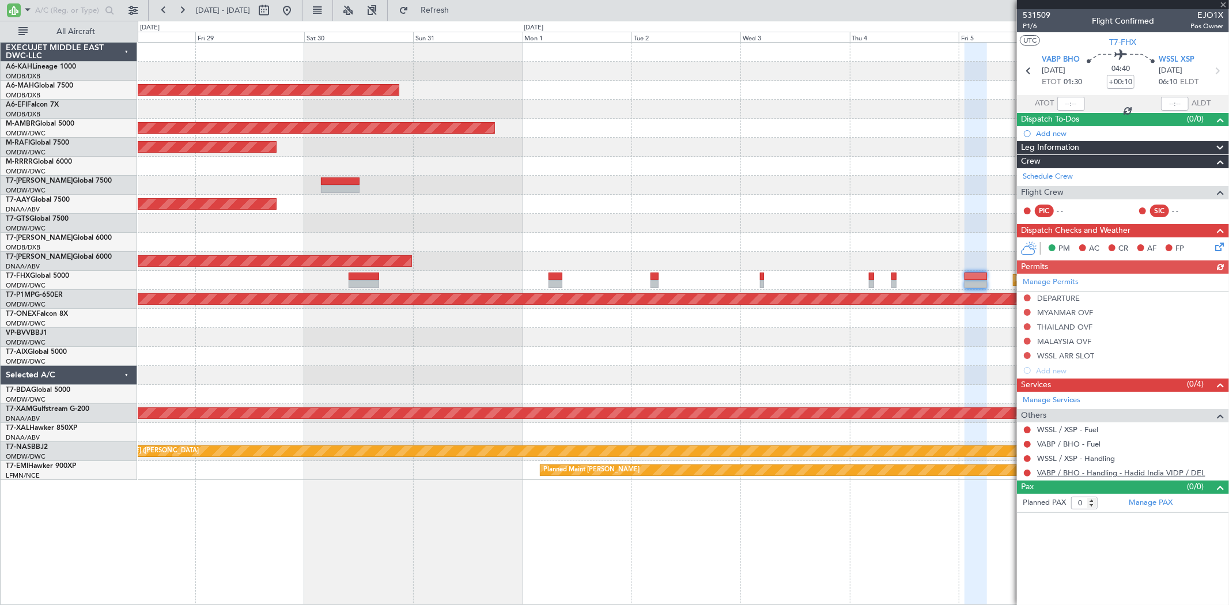
click at [1138, 470] on link "VABP / BHO - Handling - Hadid India VIDP / DEL" at bounding box center [1121, 473] width 168 height 10
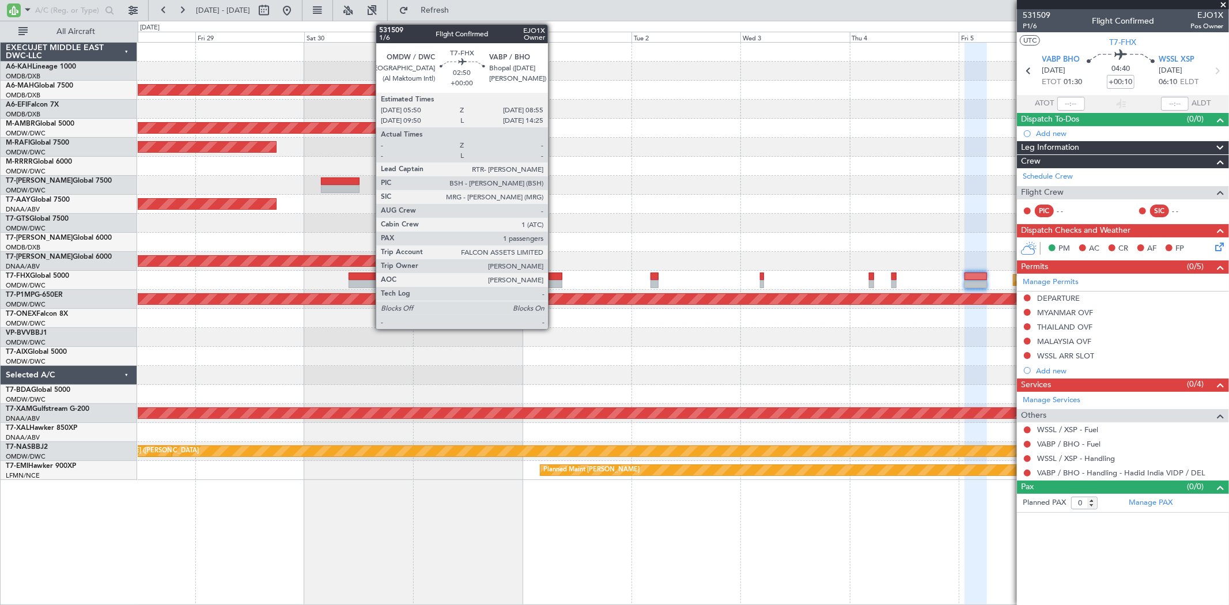
click at [554, 277] on div at bounding box center [556, 277] width 14 height 8
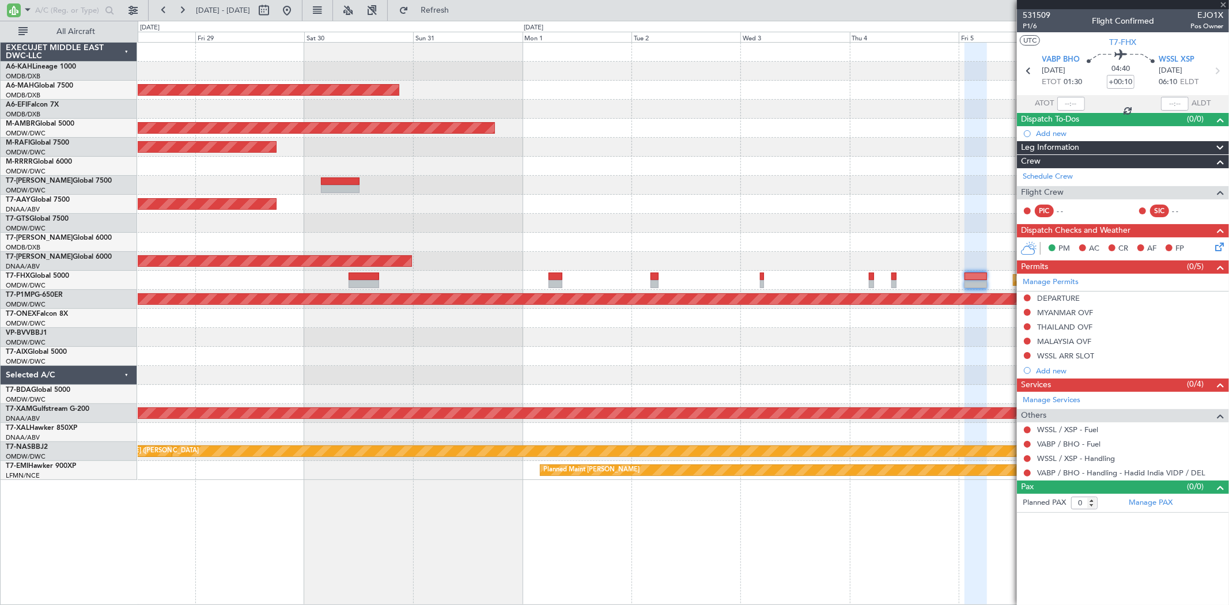
type input "1"
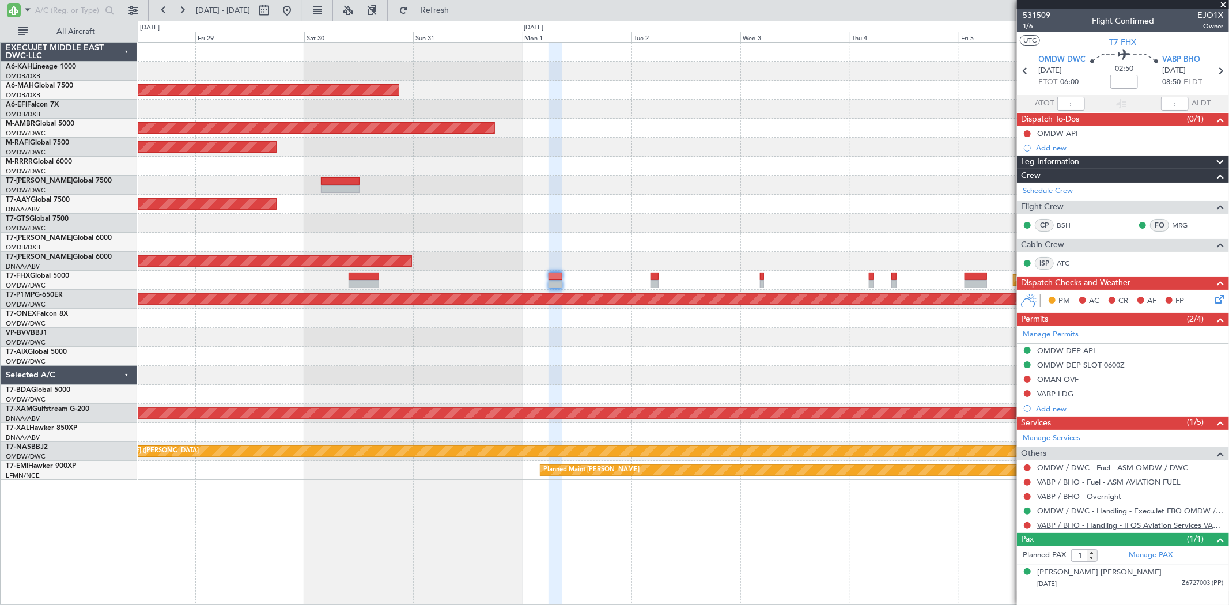
click at [1173, 522] on link "VABP / BHO - Handling - IFOS Aviation Services VABP/BHP" at bounding box center [1130, 525] width 186 height 10
click at [296, 3] on button at bounding box center [287, 10] width 18 height 18
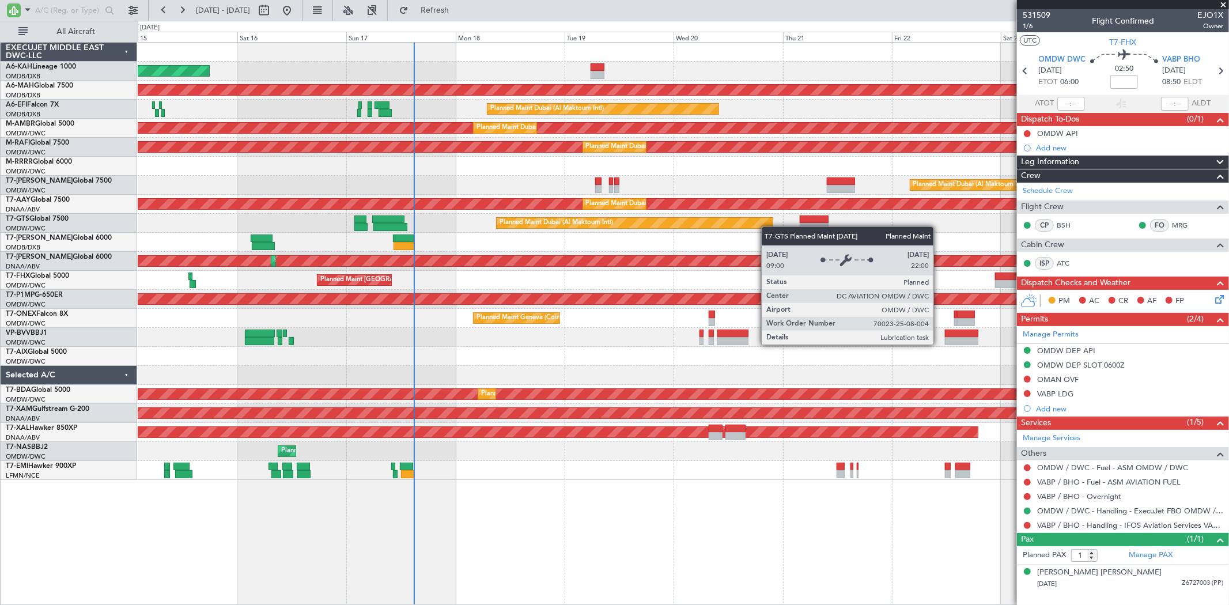
click at [548, 221] on div "Unplanned Maint Budapest ([PERSON_NAME] Intl) Planned Maint [GEOGRAPHIC_DATA] (…" at bounding box center [683, 261] width 1091 height 437
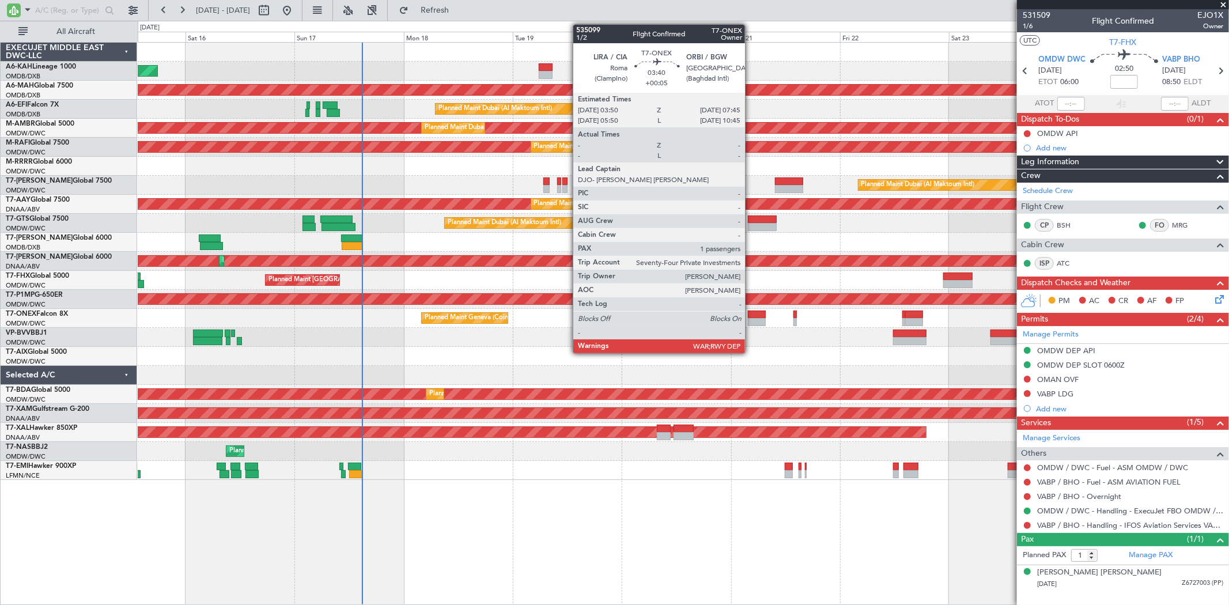
click at [751, 317] on div at bounding box center [757, 315] width 18 height 8
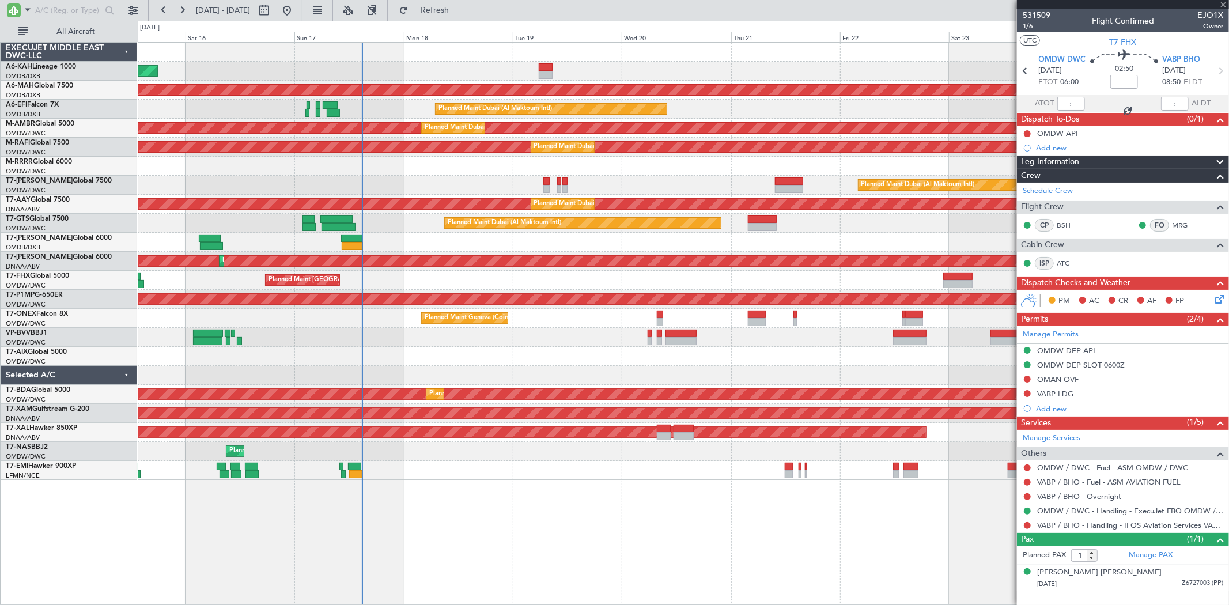
type input "+00:05"
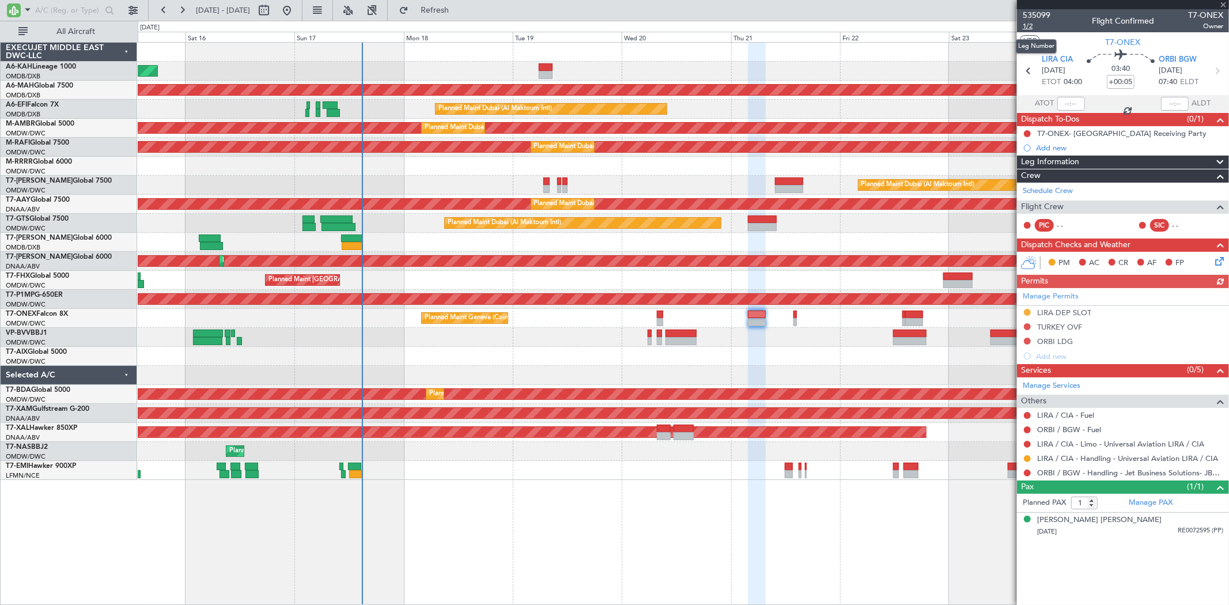
click at [1025, 21] on span "1/2" at bounding box center [1037, 26] width 28 height 10
click at [459, 13] on span "Refresh" at bounding box center [435, 10] width 48 height 8
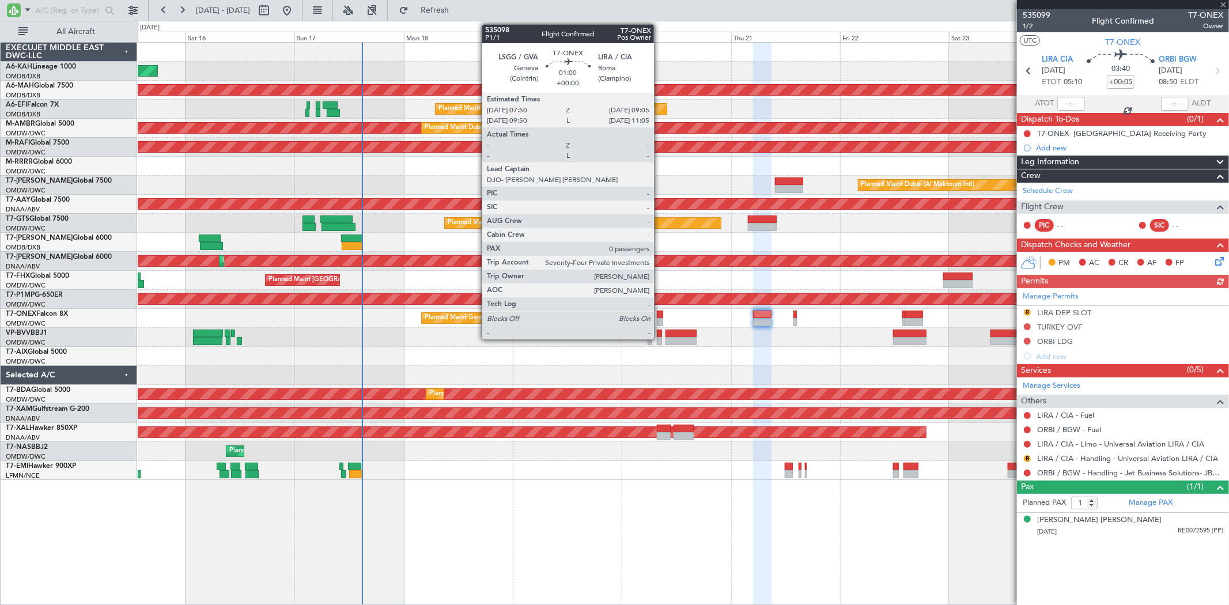
click at [660, 318] on div at bounding box center [660, 322] width 6 height 8
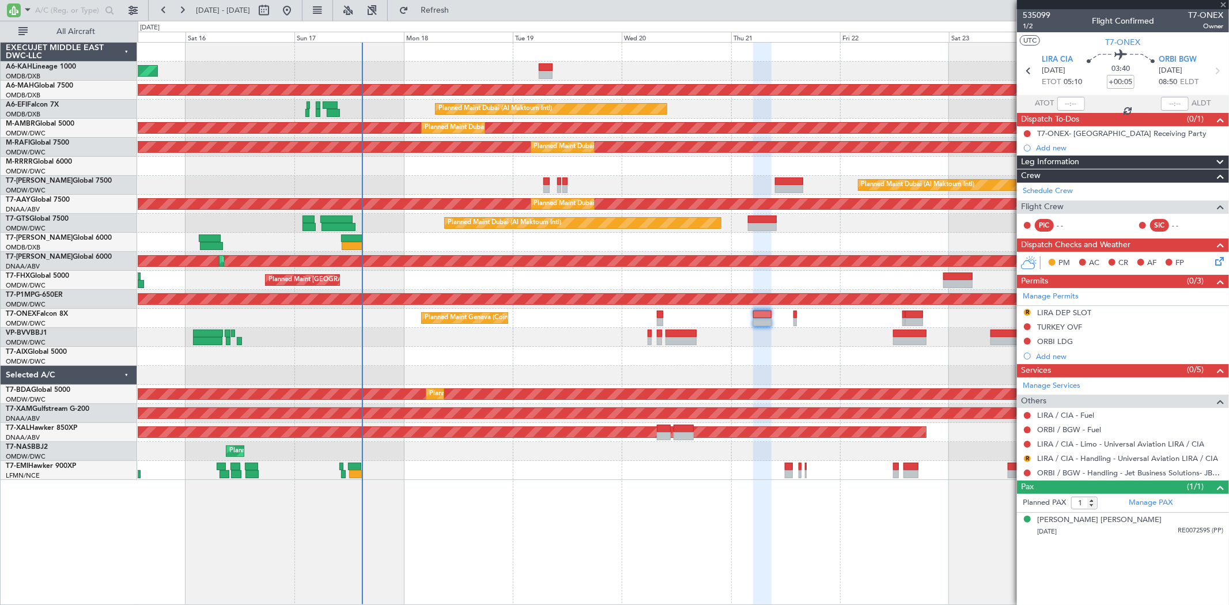
type input "0"
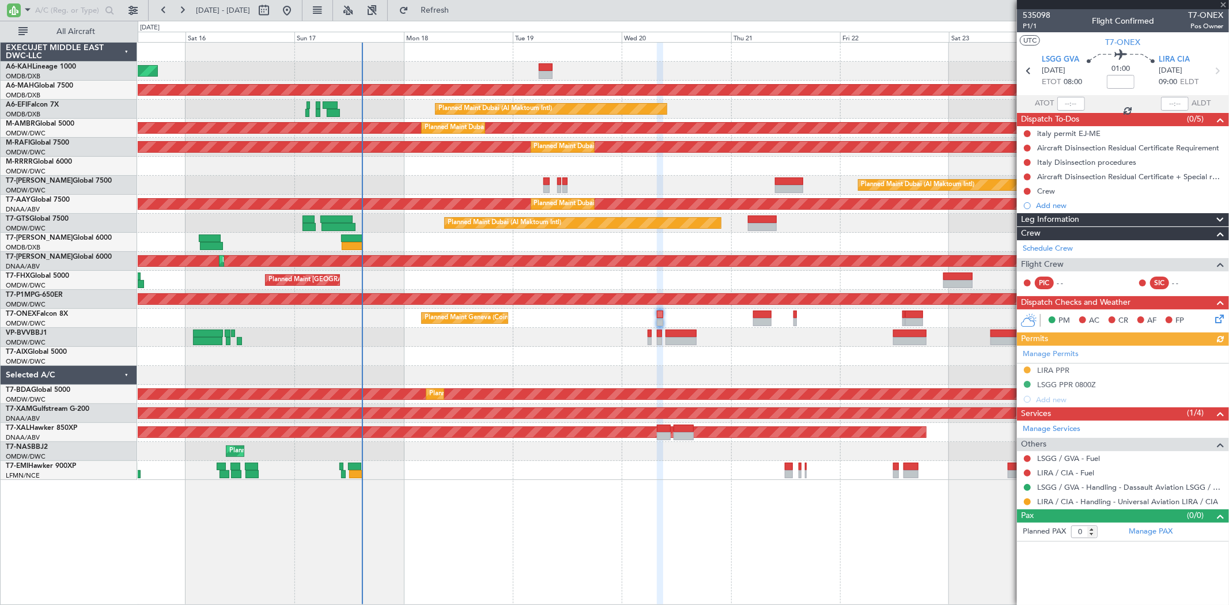
click at [1122, 495] on div "LIRA / CIA - Handling - Universal Aviation LIRA / CIA" at bounding box center [1123, 502] width 212 height 14
click at [1081, 500] on link "LIRA / CIA - Handling - Universal Aviation LIRA / CIA" at bounding box center [1127, 502] width 181 height 10
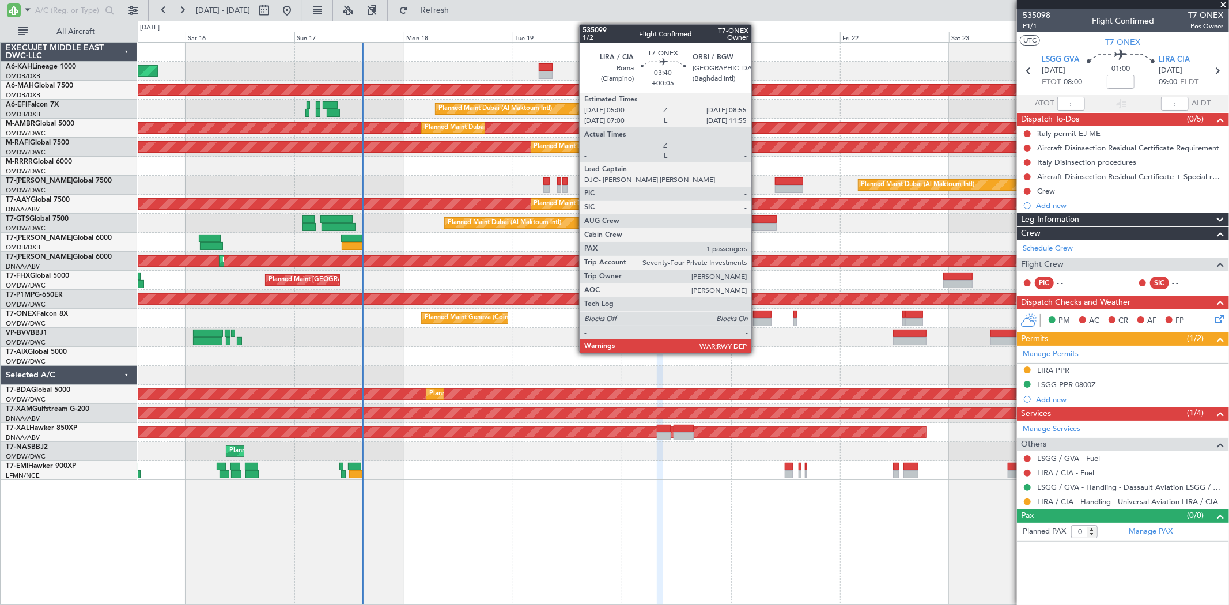
click at [757, 312] on div at bounding box center [762, 315] width 18 height 8
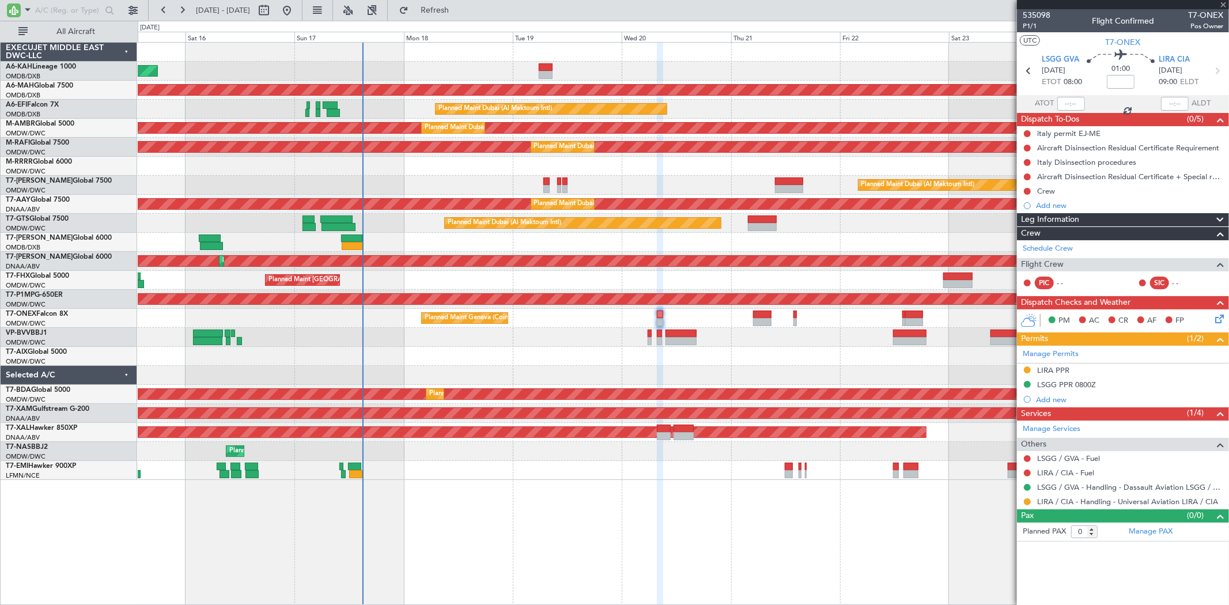
type input "+00:05"
type input "1"
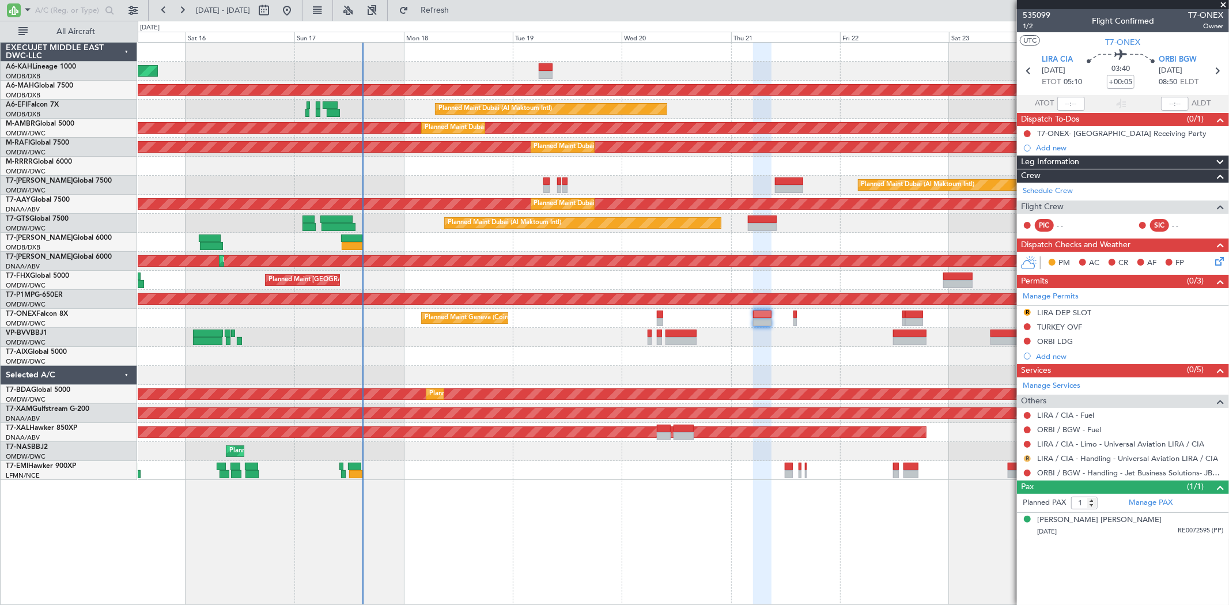
click at [1027, 458] on button "R" at bounding box center [1027, 458] width 7 height 7
click at [989, 522] on span "Requested" at bounding box center [996, 528] width 36 height 12
click at [1027, 309] on button "R" at bounding box center [1027, 312] width 7 height 7
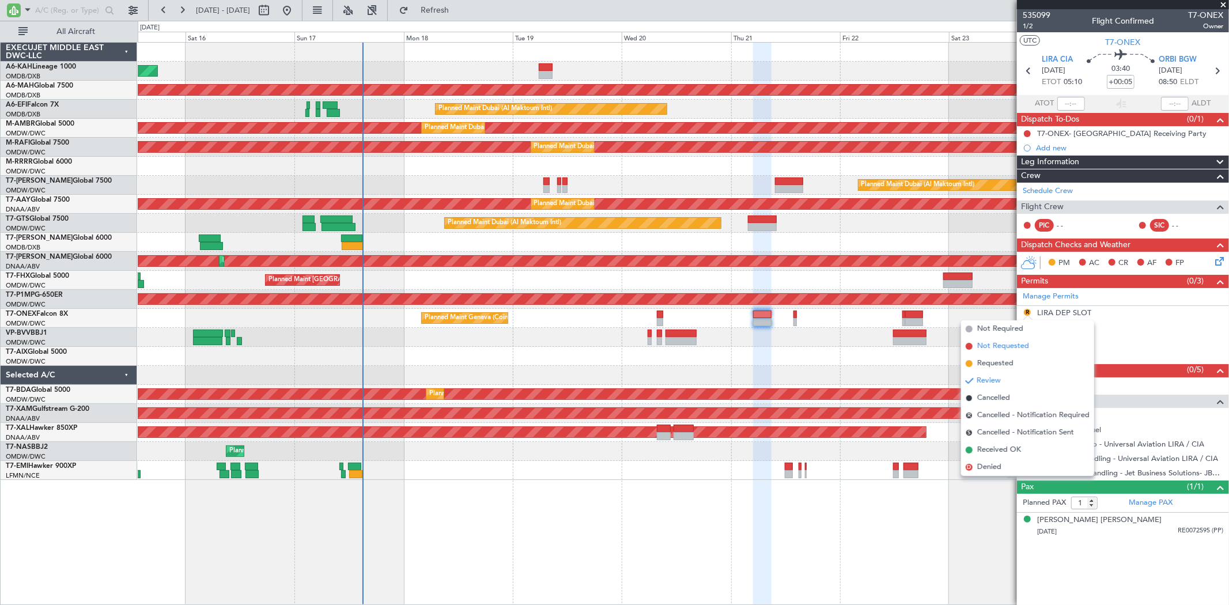
click at [989, 354] on li "Not Requested" at bounding box center [1027, 346] width 133 height 17
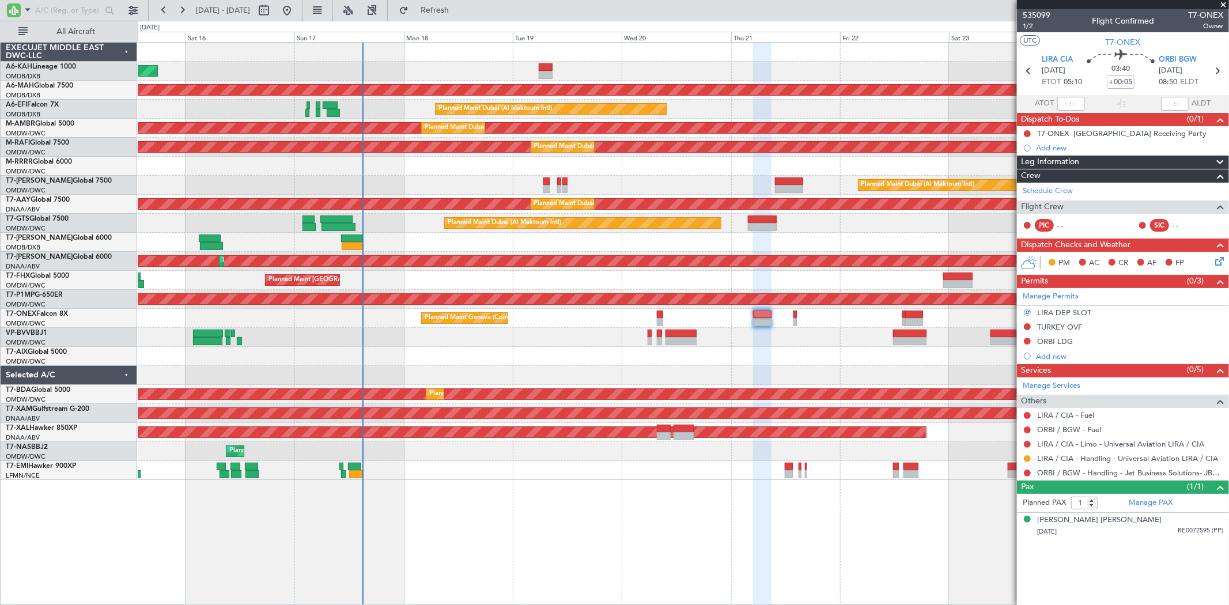
click at [656, 318] on div "Planned Maint Geneva (Cointrin)" at bounding box center [683, 318] width 1091 height 19
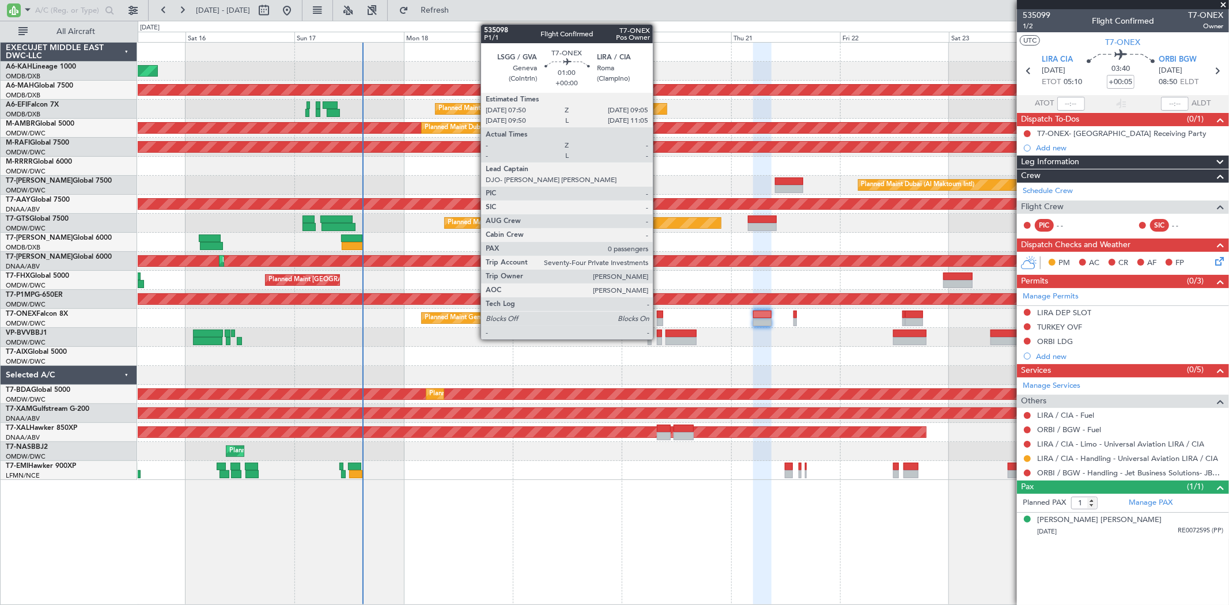
click at [659, 321] on div at bounding box center [660, 322] width 6 height 8
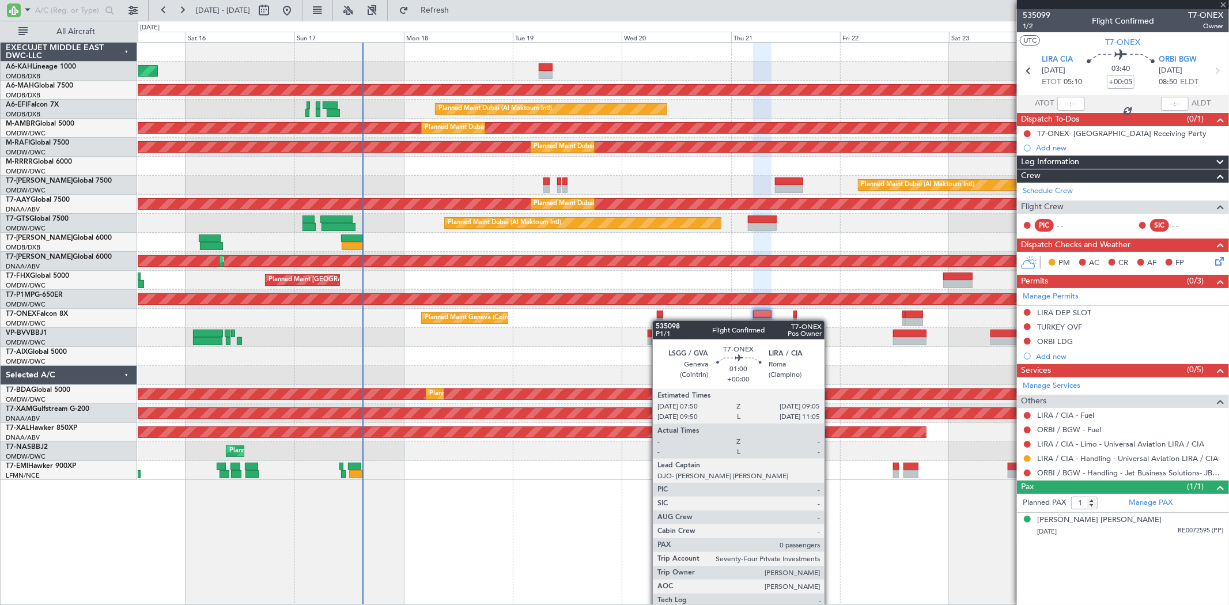
type input "0"
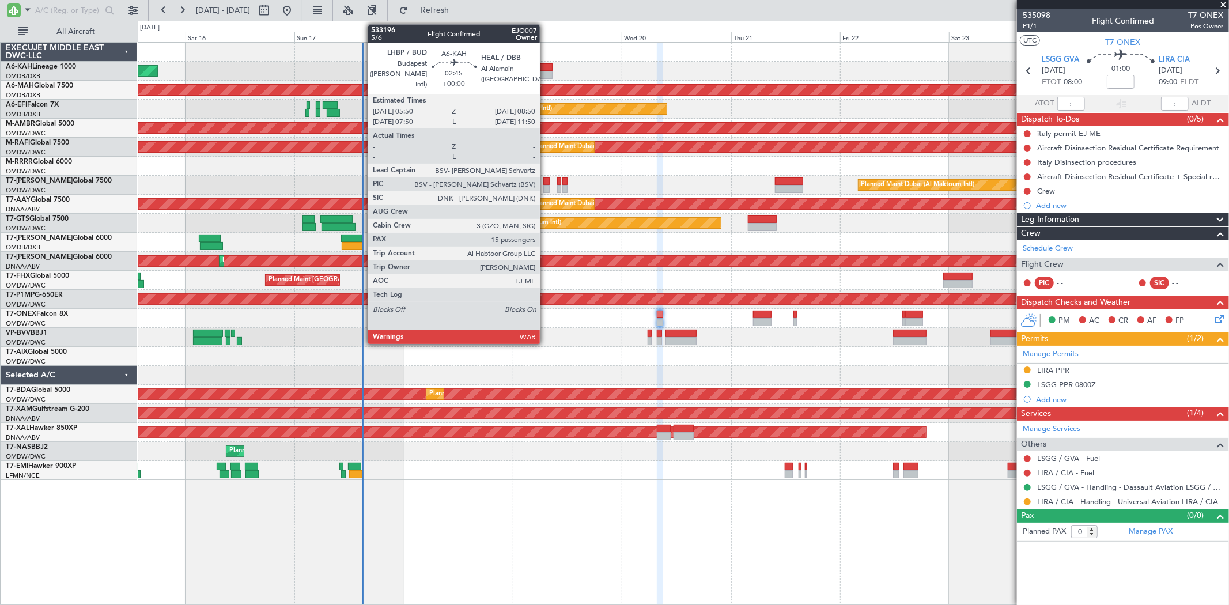
click at [546, 66] on div at bounding box center [546, 67] width 14 height 8
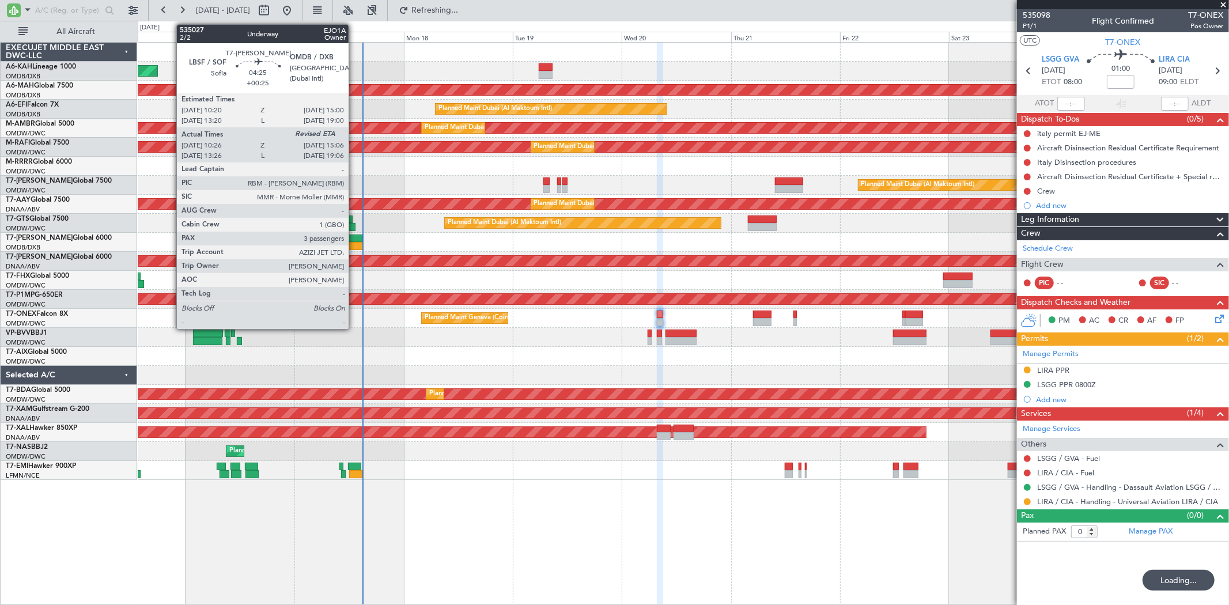
click at [354, 241] on div at bounding box center [351, 239] width 21 height 8
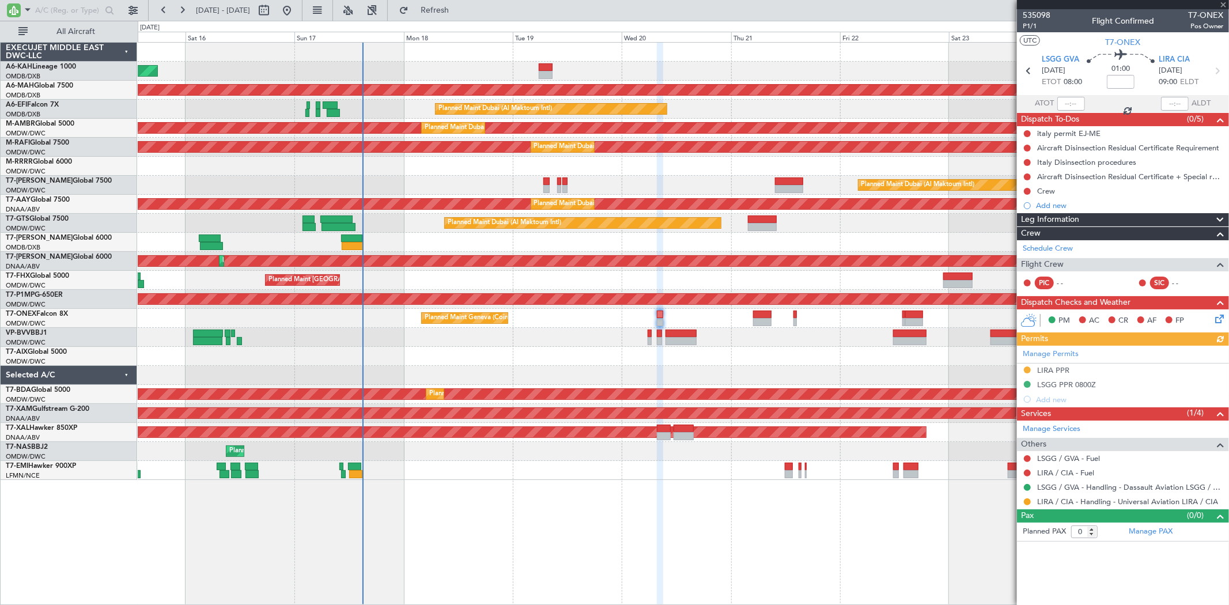
type input "+00:25"
type input "10:36"
type input "3"
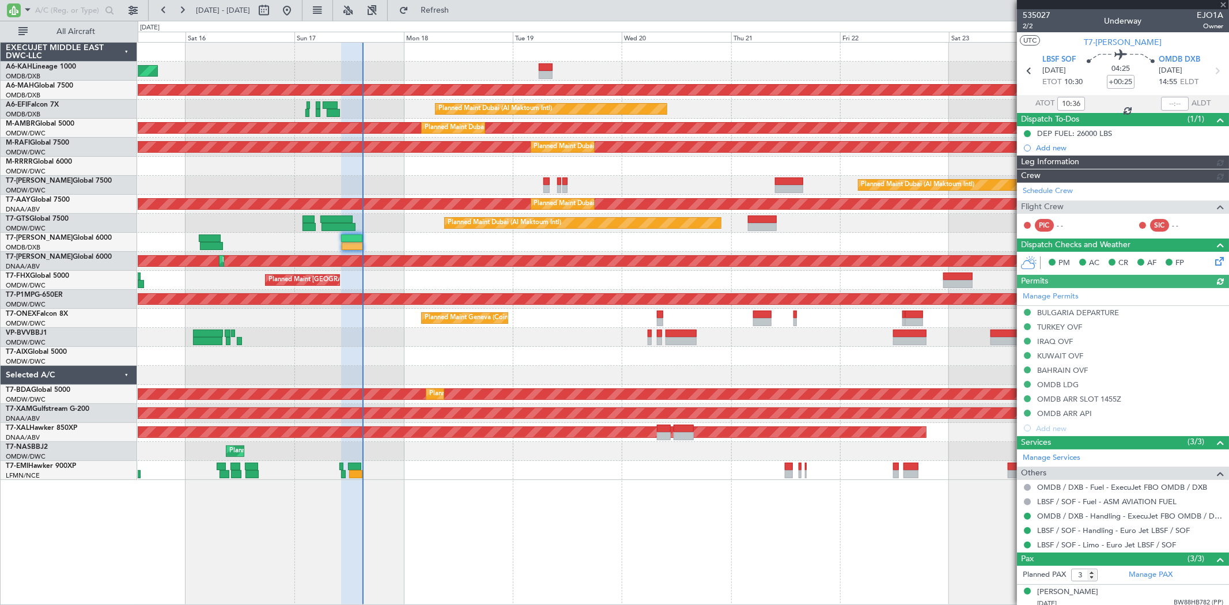
type input "[PERSON_NAME] (SYS)"
type input "7034"
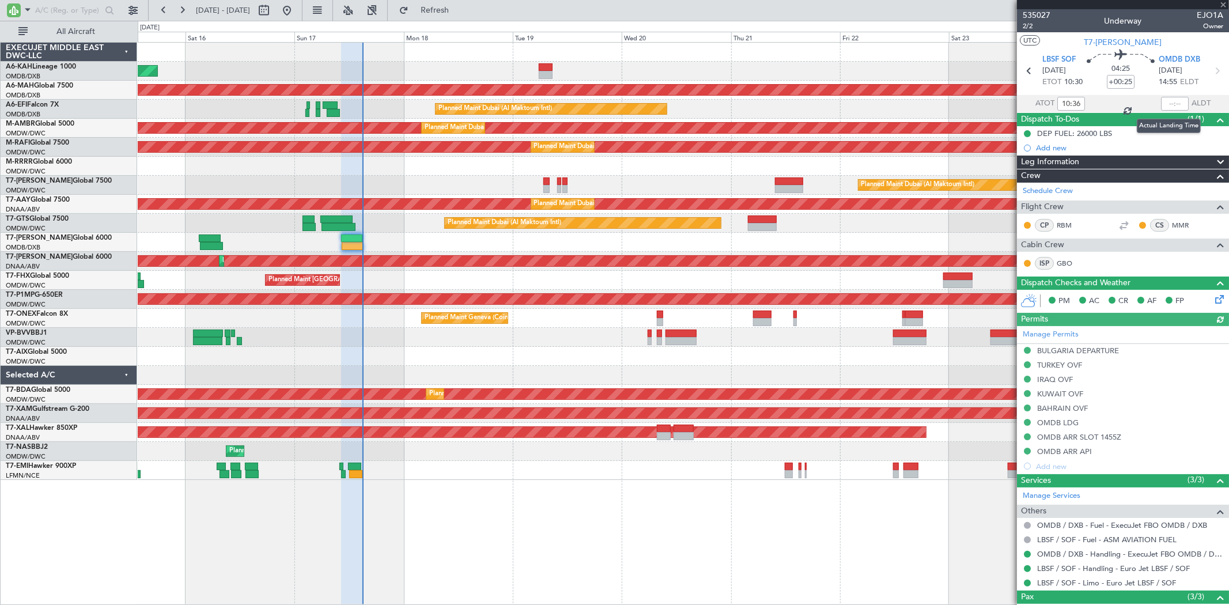
click at [1167, 104] on div at bounding box center [1175, 104] width 28 height 14
click at [1164, 98] on input "text" at bounding box center [1175, 104] width 28 height 14
type input "14:59"
click at [1224, 1] on span at bounding box center [1224, 5] width 12 height 10
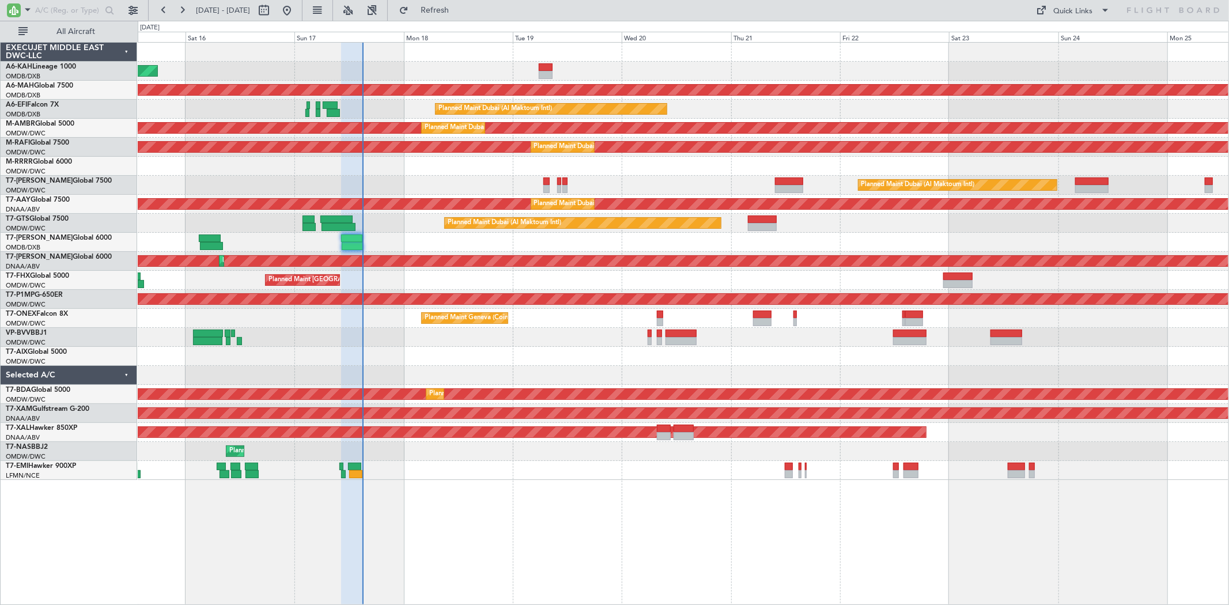
type input "0"
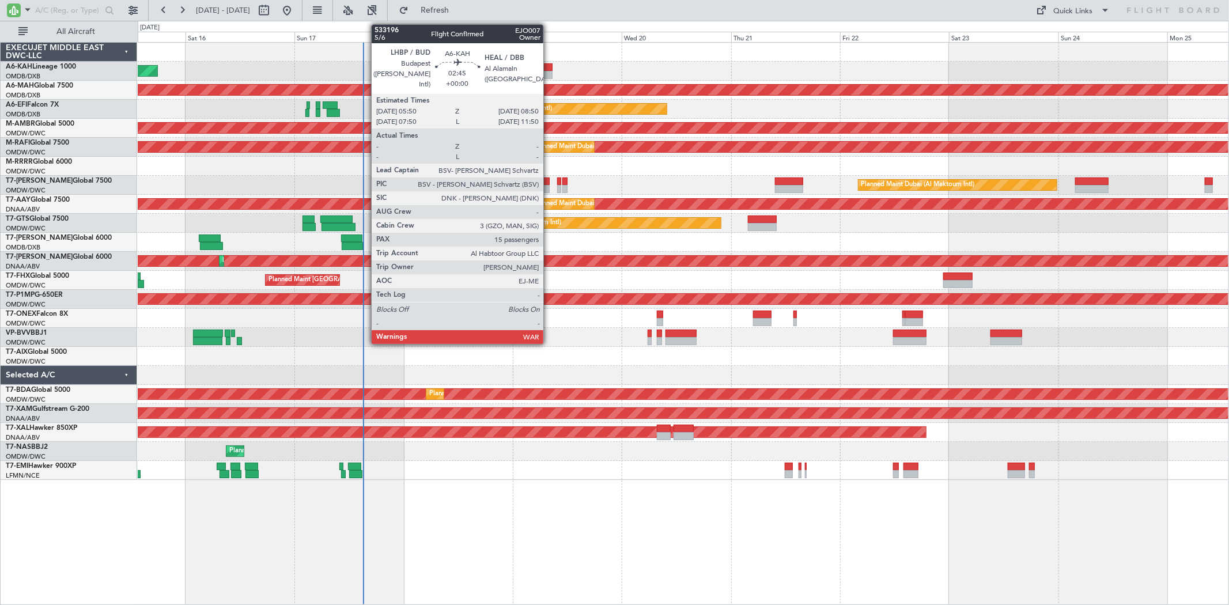
click at [549, 71] on div at bounding box center [546, 75] width 14 height 8
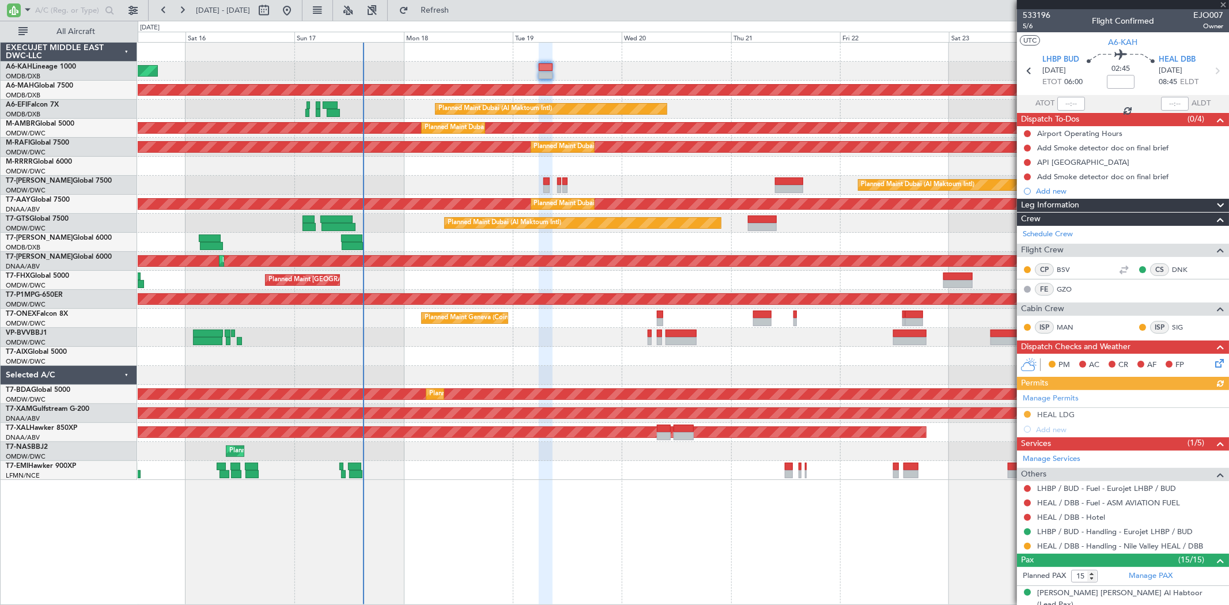
drag, startPoint x: 1065, startPoint y: 191, endPoint x: 1082, endPoint y: 197, distance: 18.2
click at [1065, 191] on div "Add new" at bounding box center [1129, 191] width 187 height 10
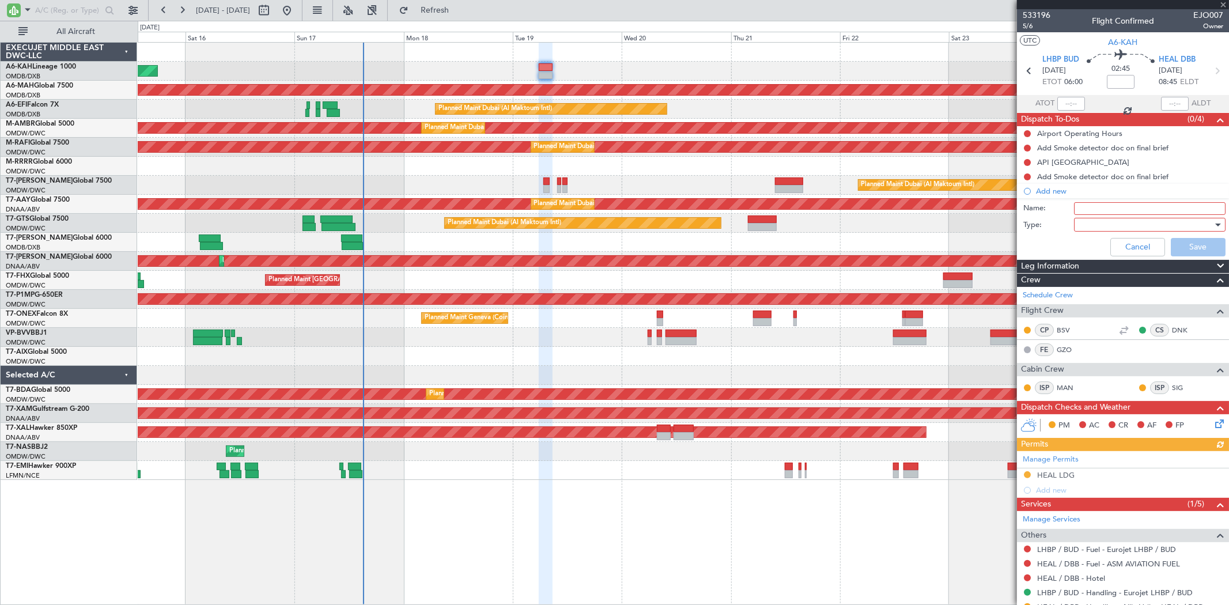
click at [1097, 216] on form "Name: Type: Cancel Save" at bounding box center [1124, 230] width 224 height 61
click at [1097, 204] on input "Name:" at bounding box center [1150, 208] width 152 height 13
type input "Flight planning"
click at [1096, 228] on div at bounding box center [1146, 224] width 134 height 17
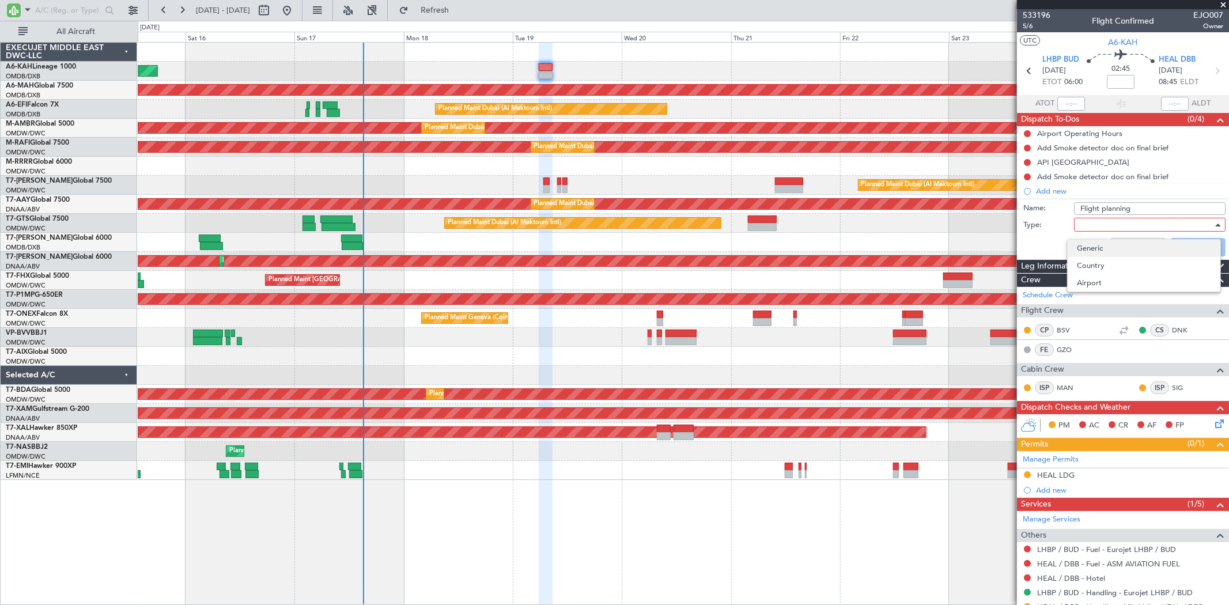
click at [1101, 243] on span "Generic" at bounding box center [1144, 248] width 134 height 17
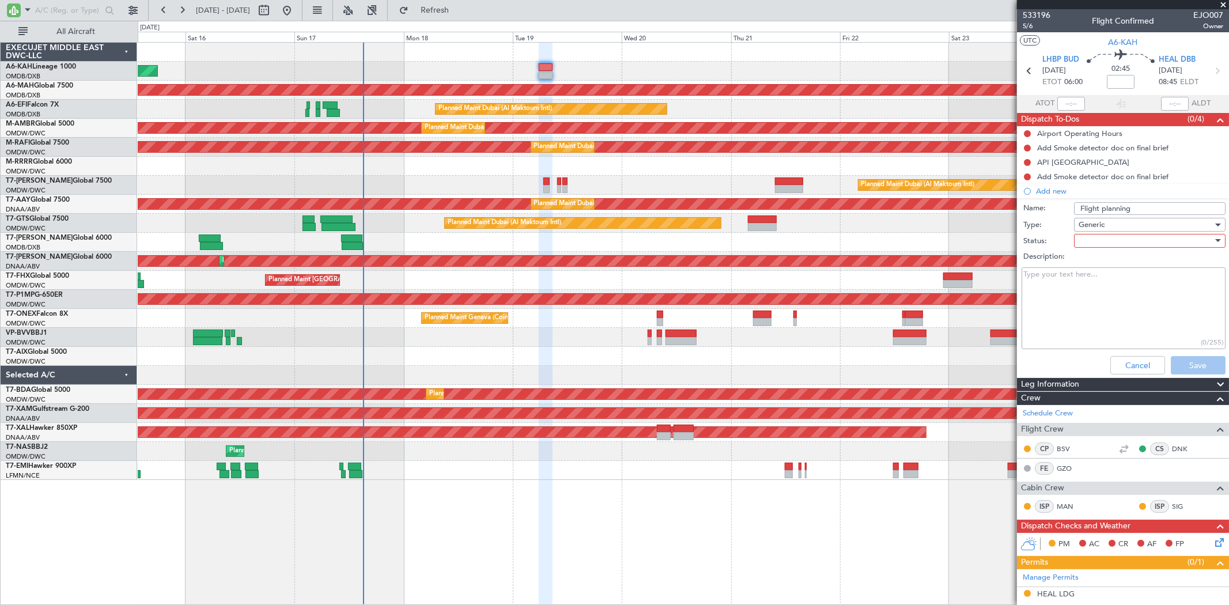
click at [1104, 244] on div at bounding box center [1146, 240] width 134 height 17
click at [1101, 258] on span "Not Started" at bounding box center [1144, 263] width 134 height 17
click at [1058, 285] on textarea "Description:" at bounding box center [1124, 308] width 204 height 82
paste textarea "enroute alternate"
drag, startPoint x: 1088, startPoint y: 273, endPoint x: 673, endPoint y: 256, distance: 415.3
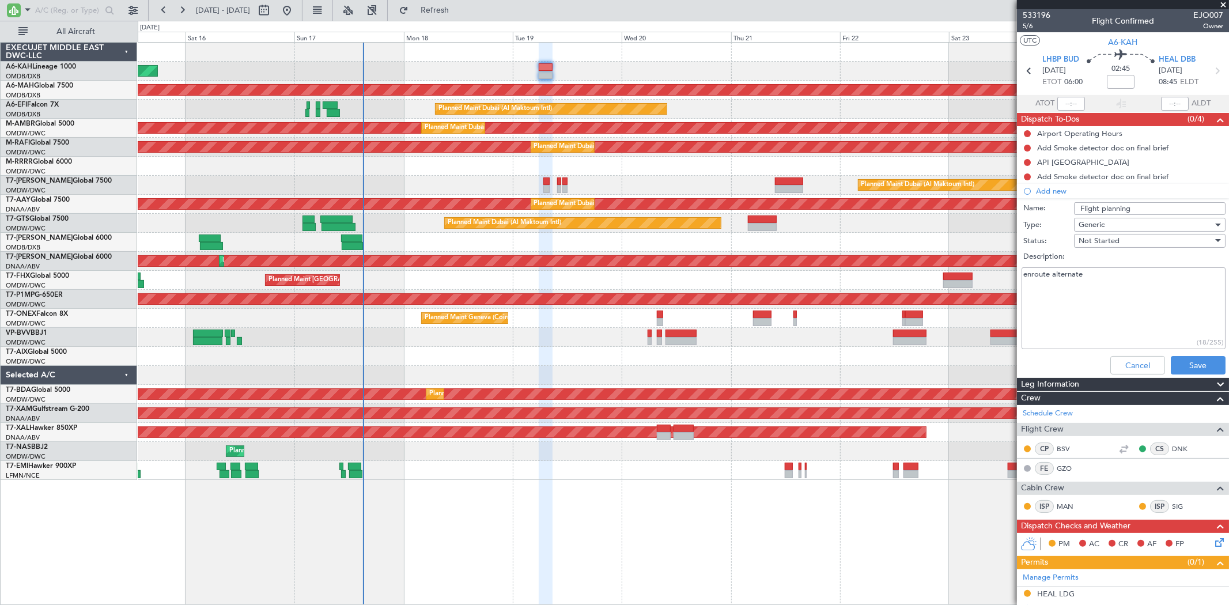
click at [675, 256] on fb-app "[DATE] - [DATE] Refresh Quick Links All Aircraft Unplanned Maint Budapest ([PER…" at bounding box center [614, 307] width 1229 height 597
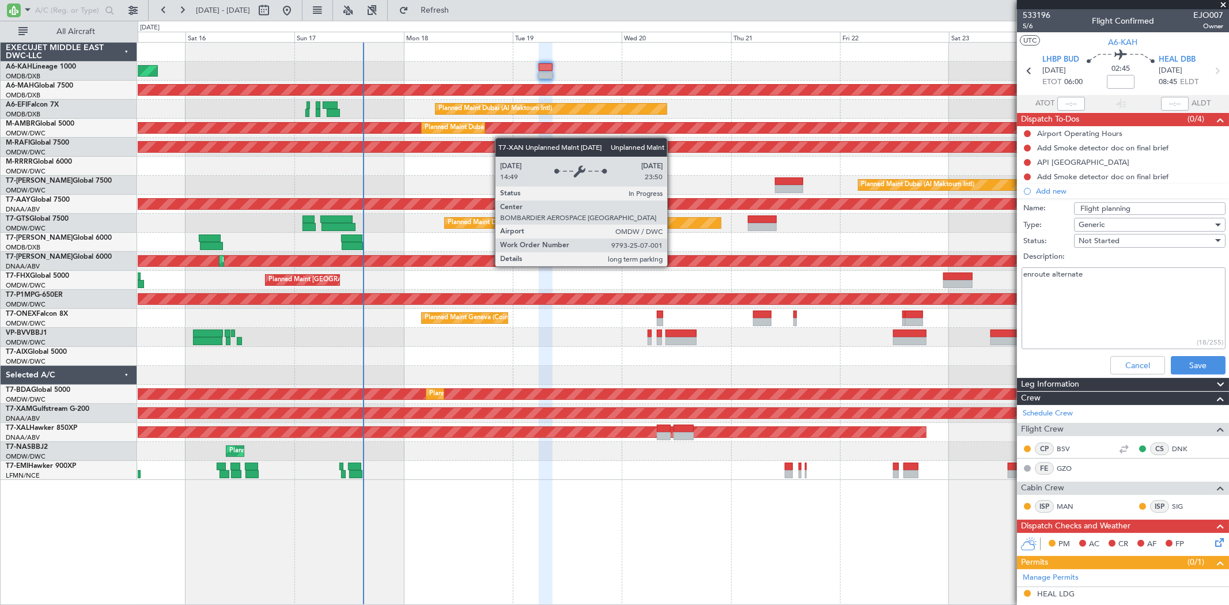
paste textarea "include enroute alternate but don’t make it as a simulated ETOPS?"
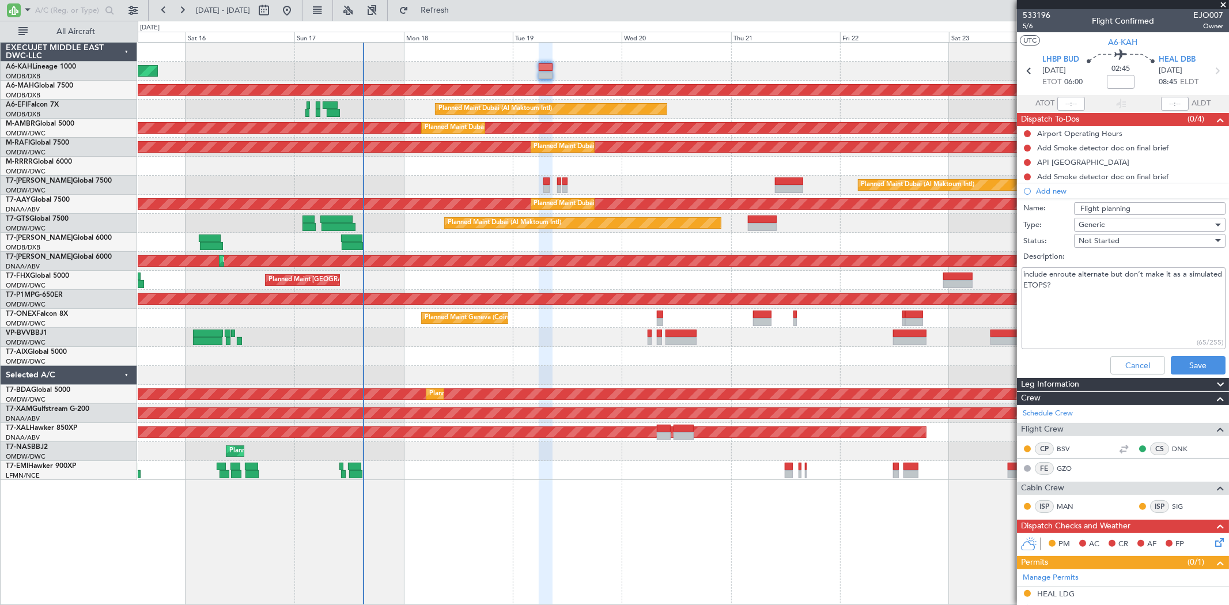
drag, startPoint x: 1109, startPoint y: 285, endPoint x: 1082, endPoint y: 285, distance: 26.5
click at [1082, 285] on textarea "include enroute alternate but don’t make it as a simulated ETOPS?" at bounding box center [1124, 308] width 204 height 82
type textarea "include enroute alternate but don’t make it as a simulated ETOPS."
click at [1190, 362] on button "Save" at bounding box center [1198, 365] width 55 height 18
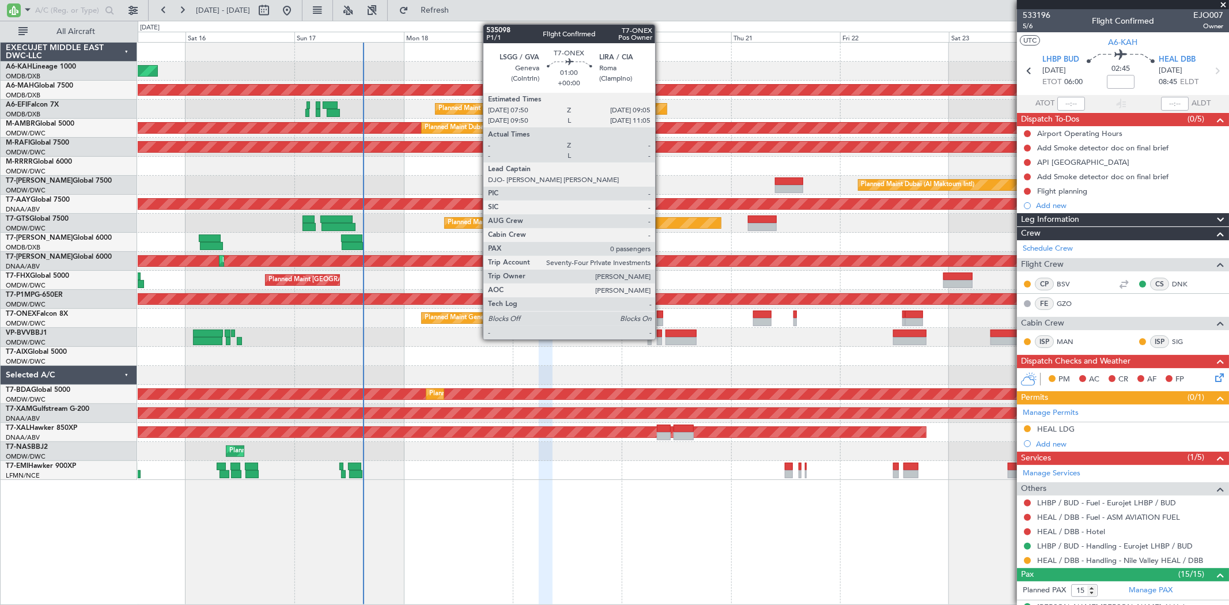
click at [661, 312] on div at bounding box center [660, 315] width 6 height 8
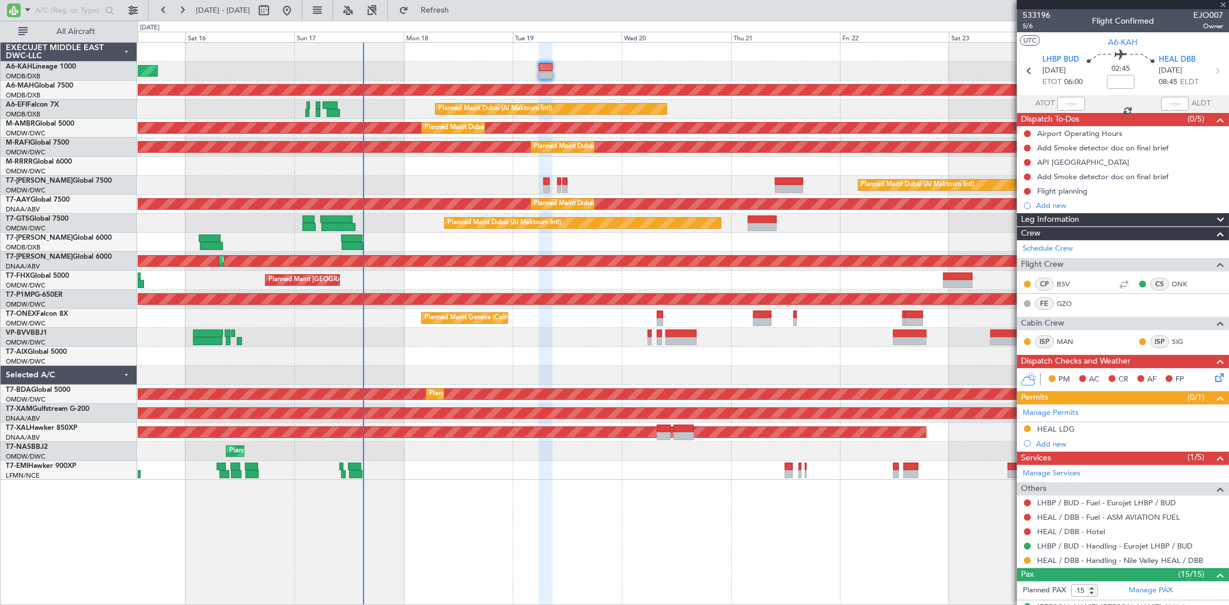
type input "0"
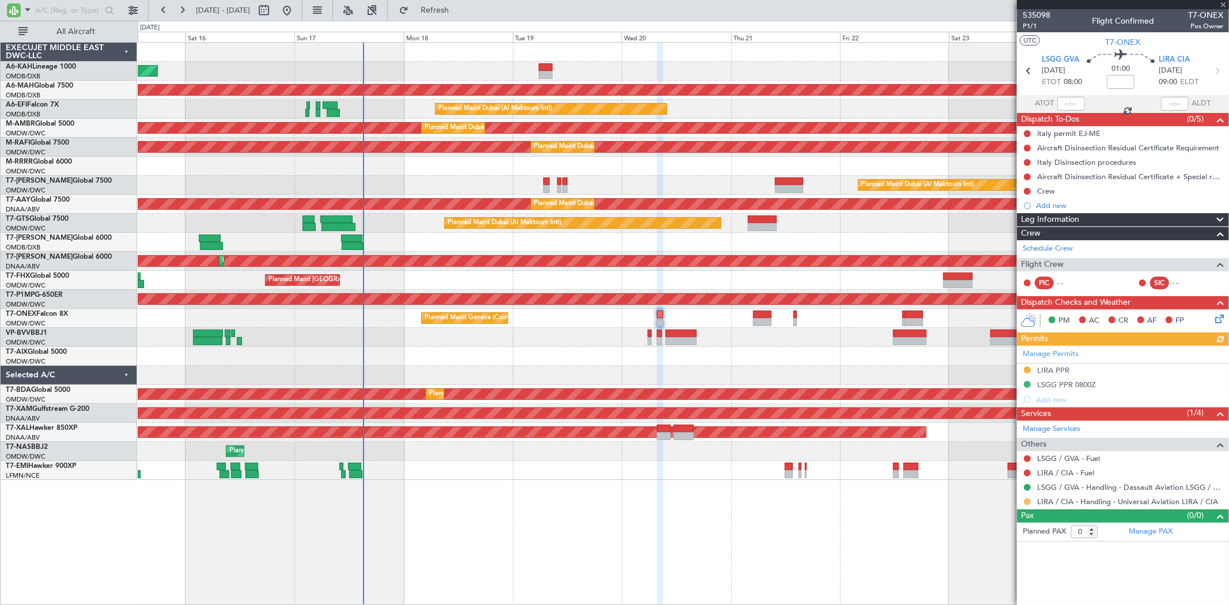
click at [1028, 503] on button at bounding box center [1027, 502] width 7 height 7
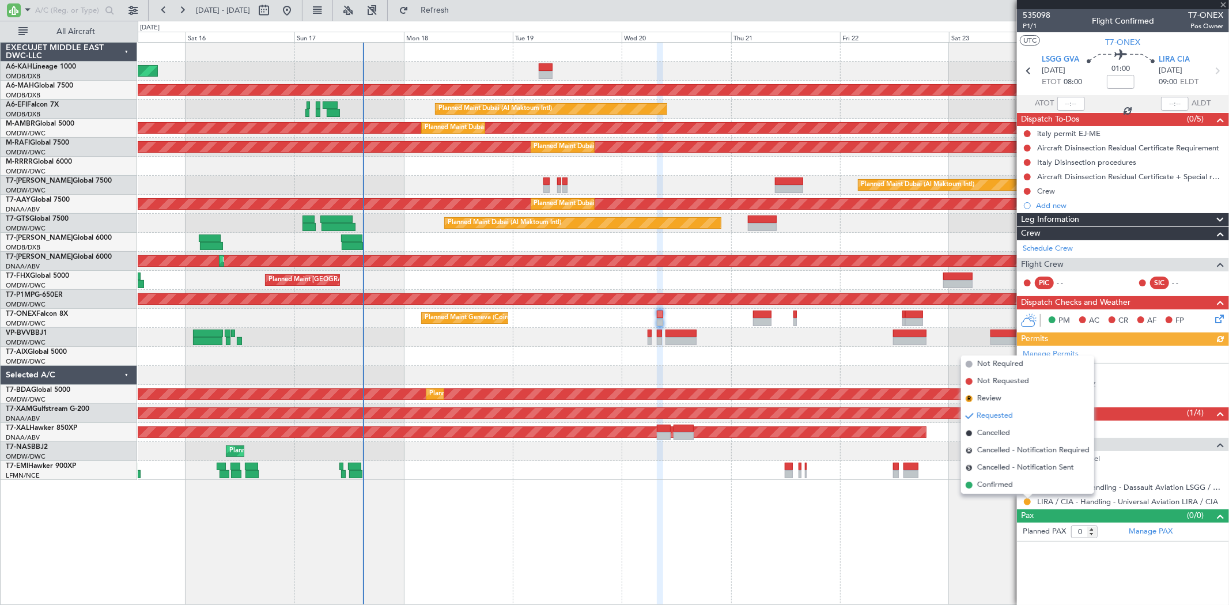
drag, startPoint x: 1010, startPoint y: 483, endPoint x: 1020, endPoint y: 482, distance: 9.8
click at [1010, 485] on span "Confirmed" at bounding box center [996, 486] width 36 height 12
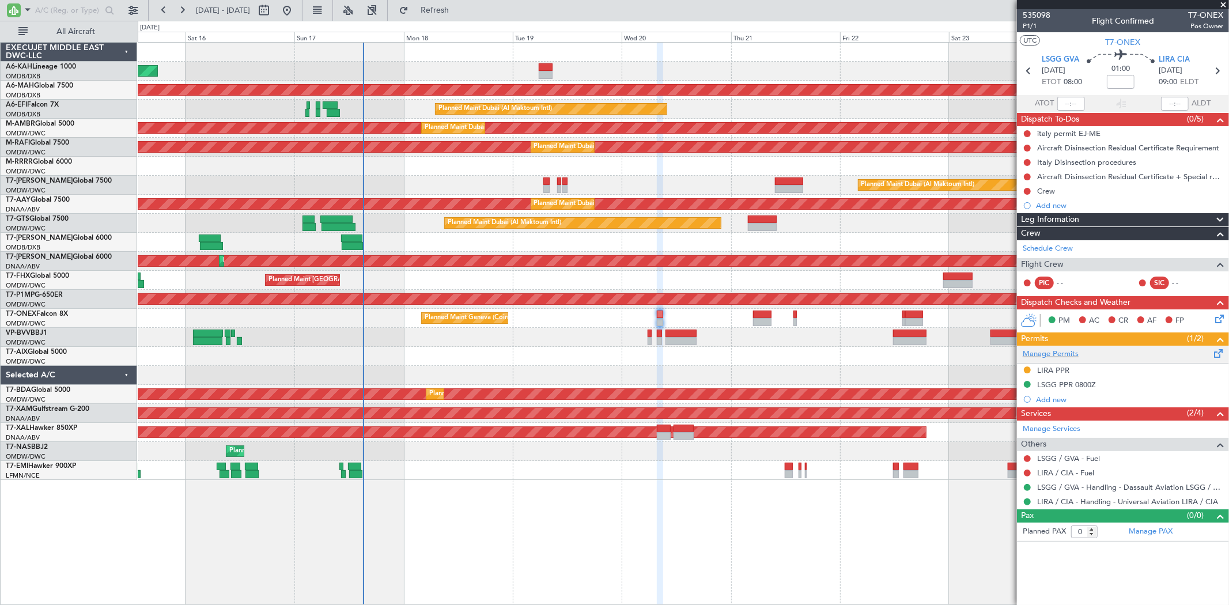
click at [1070, 360] on div "Manage Permits" at bounding box center [1123, 354] width 212 height 17
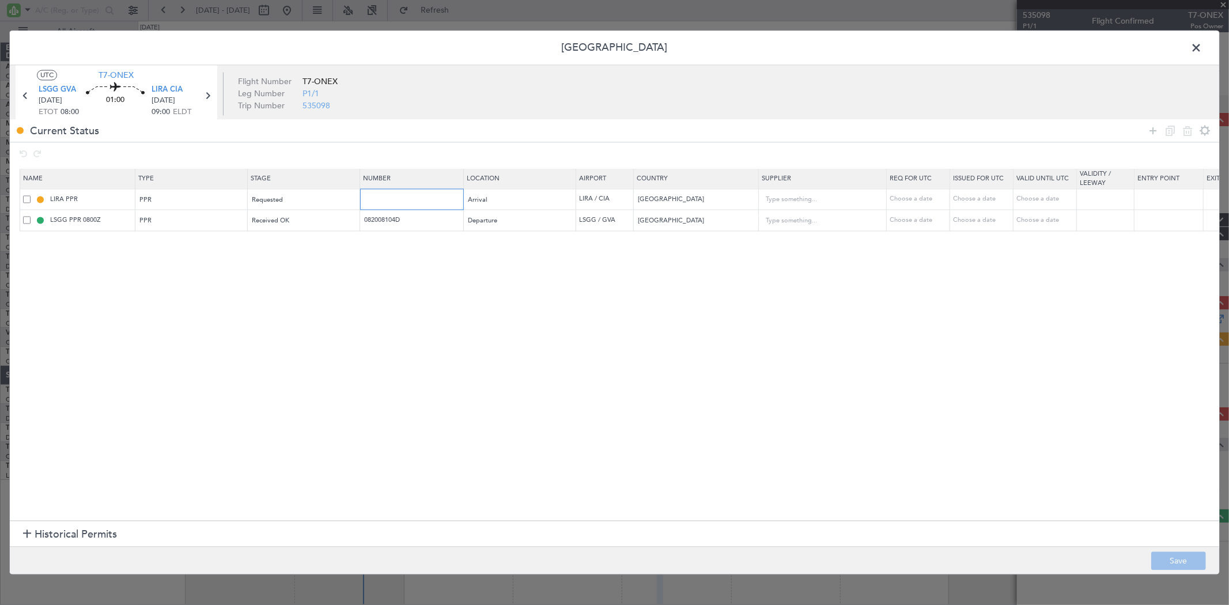
click at [388, 199] on input "text" at bounding box center [413, 199] width 100 height 10
paste input "507/20AUG"
type input "507/20AUG"
click at [969, 192] on td "Choose a date" at bounding box center [981, 199] width 63 height 21
click at [969, 197] on div "Choose a date" at bounding box center [983, 200] width 60 height 10
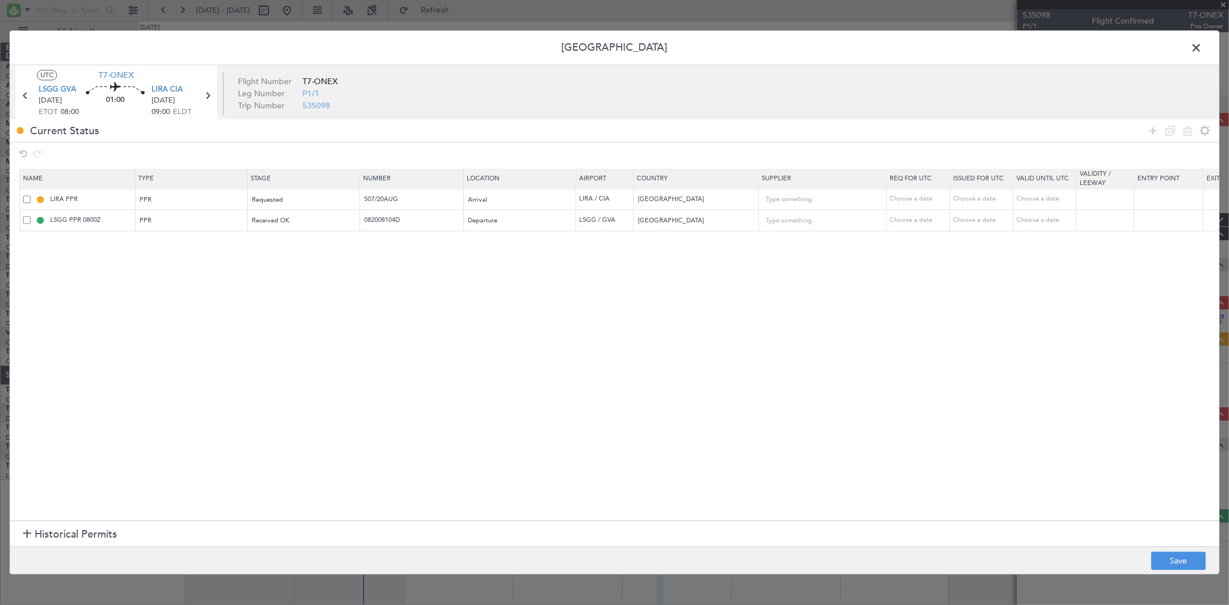
select select "8"
select select "2025"
click at [963, 325] on span "20" at bounding box center [966, 321] width 14 height 14
click at [998, 392] on input "00:00" at bounding box center [1004, 393] width 37 height 14
type input "09:00"
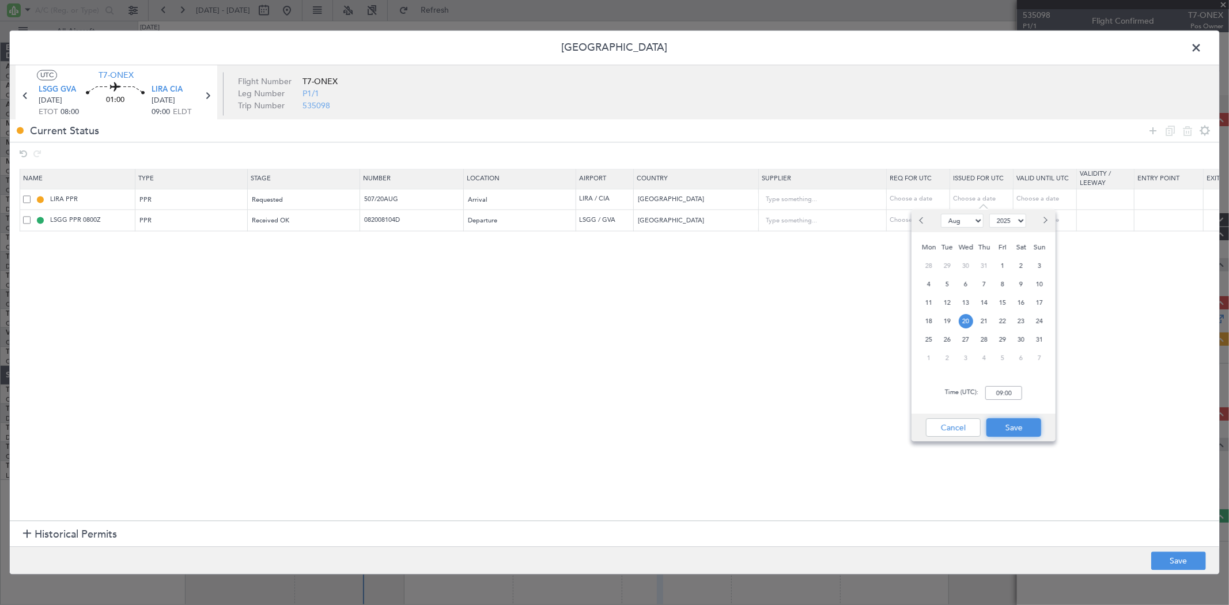
drag, startPoint x: 1031, startPoint y: 424, endPoint x: 1034, endPoint y: 440, distance: 17.1
click at [1031, 425] on button "Save" at bounding box center [1014, 427] width 55 height 18
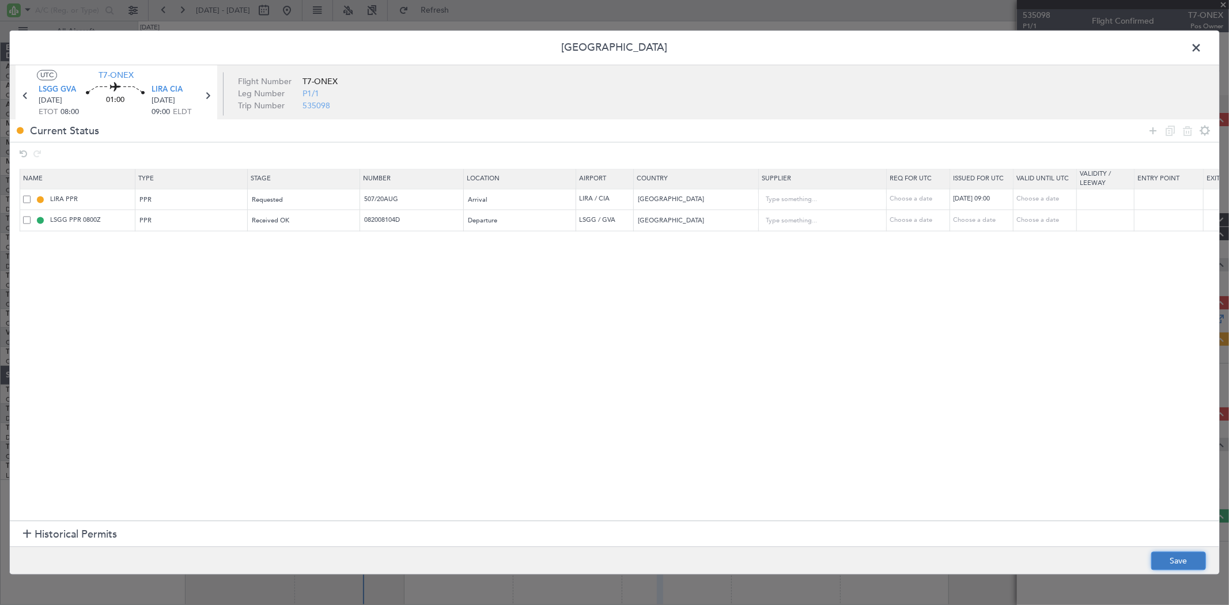
click at [1174, 554] on button "Save" at bounding box center [1179, 561] width 55 height 18
type input "LIRA PPR 0900Z"
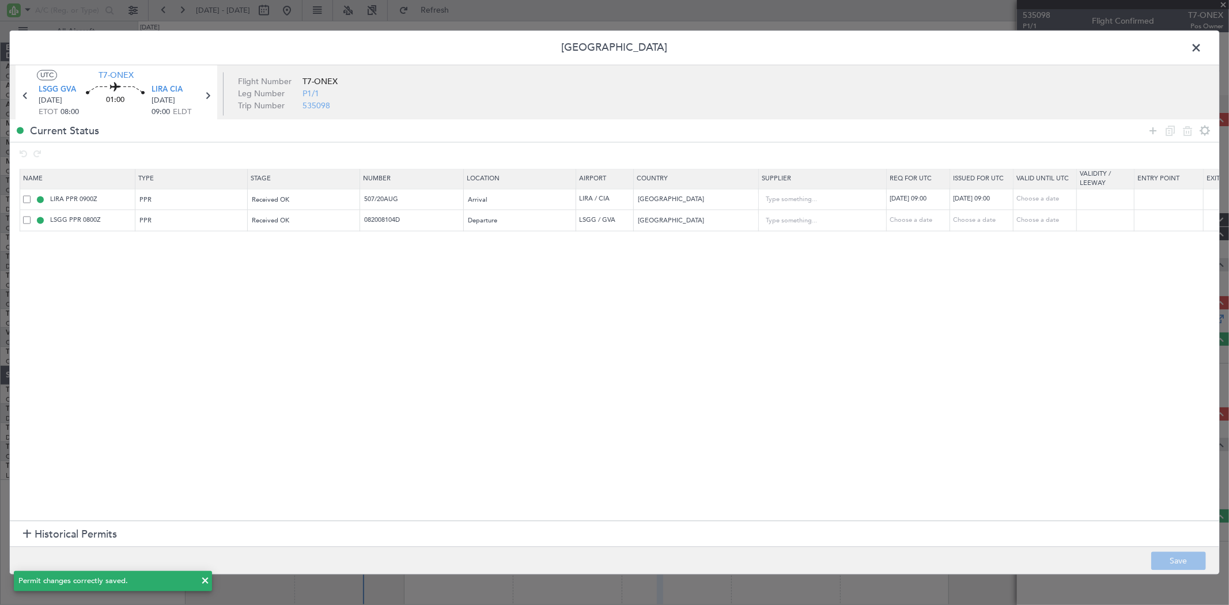
click at [1202, 52] on span at bounding box center [1202, 51] width 0 height 23
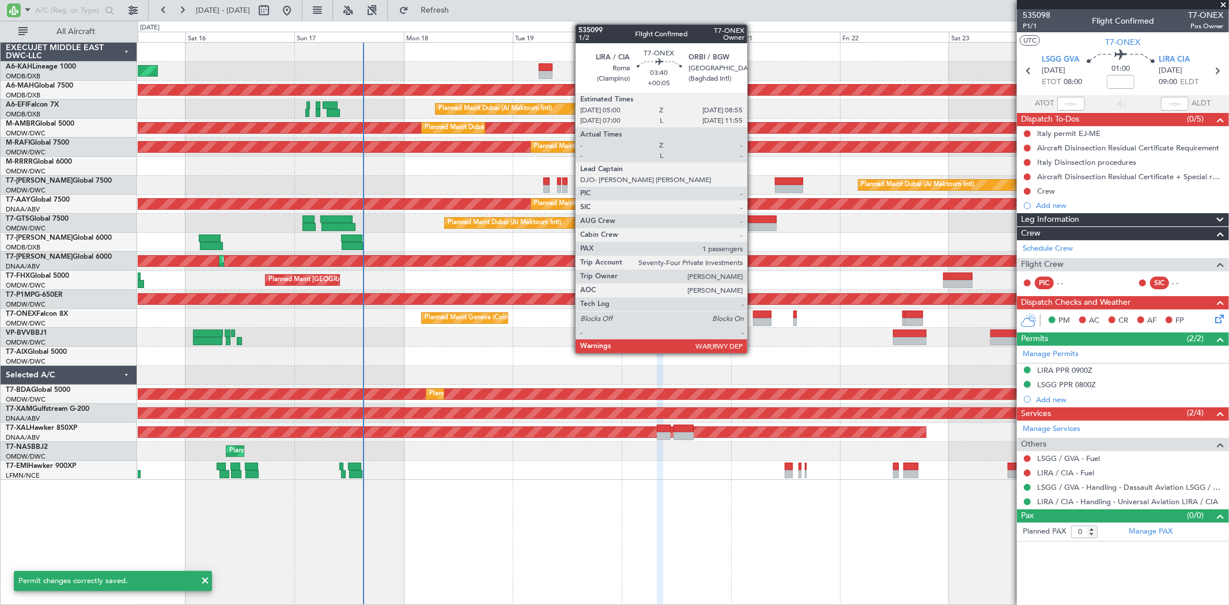
click at [753, 318] on div at bounding box center [762, 322] width 18 height 8
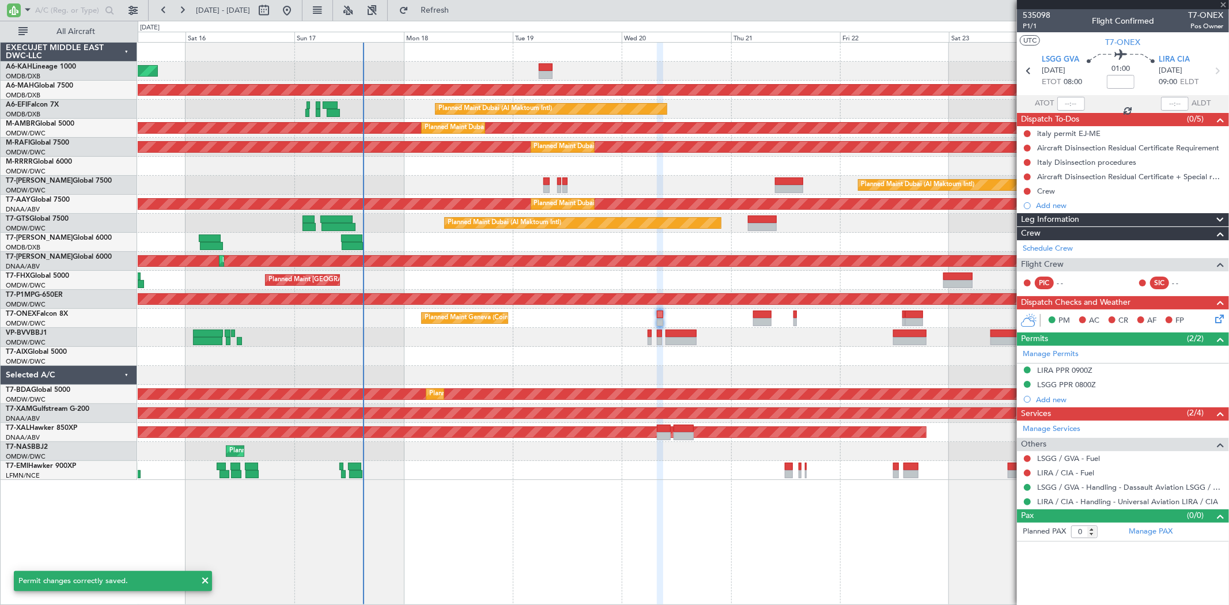
type input "+00:05"
type input "1"
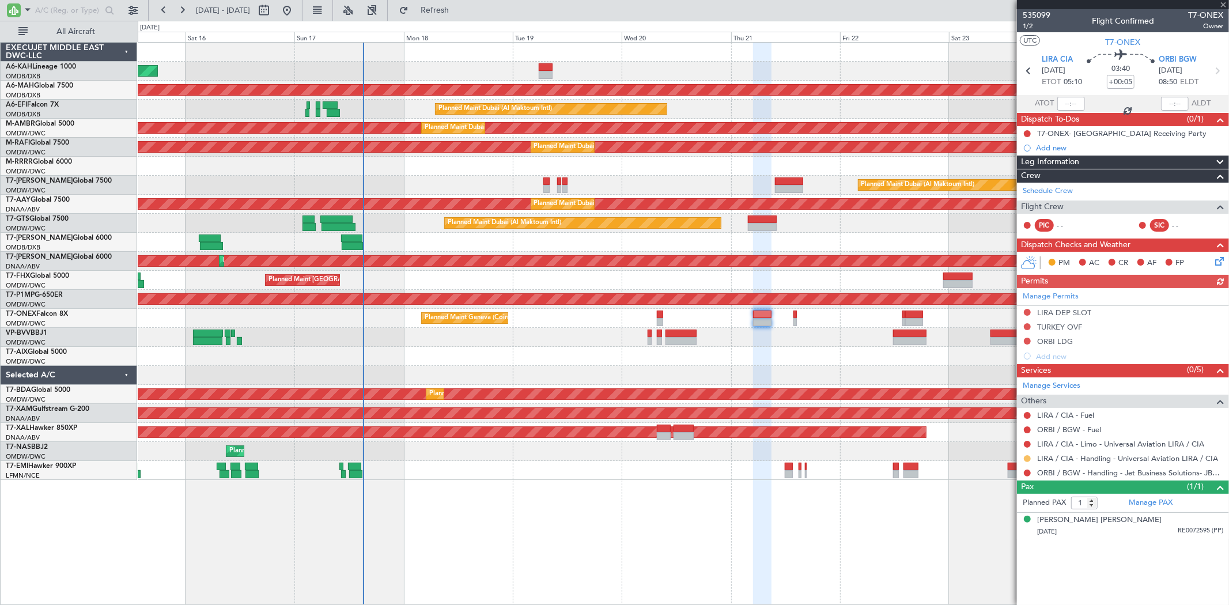
click at [1025, 455] on button at bounding box center [1027, 458] width 7 height 7
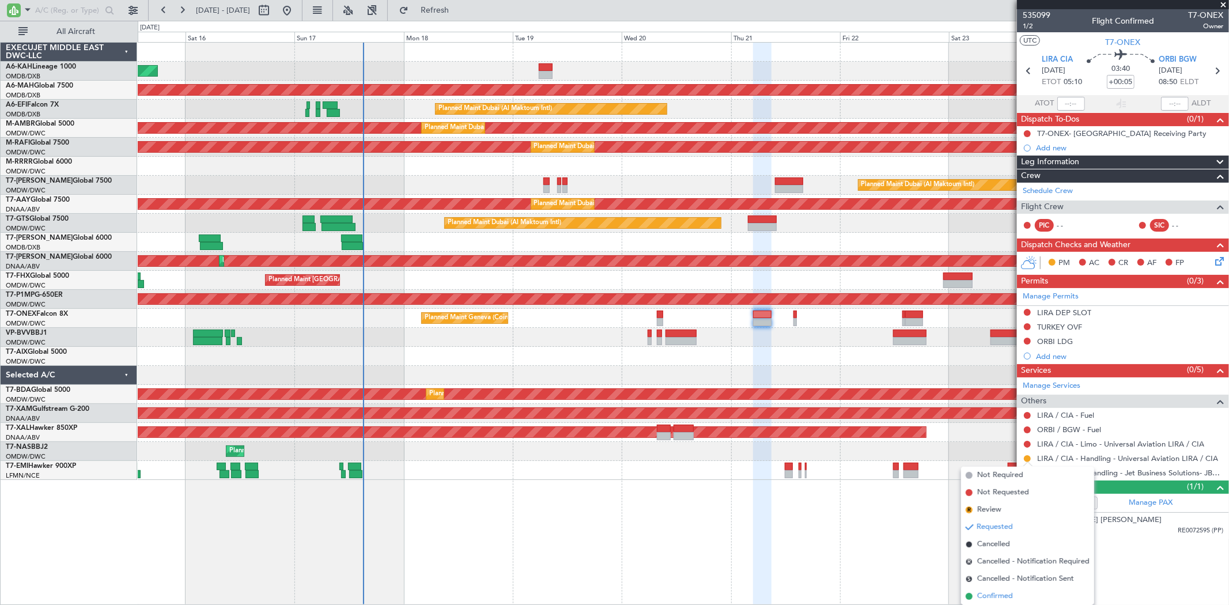
click at [1005, 595] on span "Confirmed" at bounding box center [996, 597] width 36 height 12
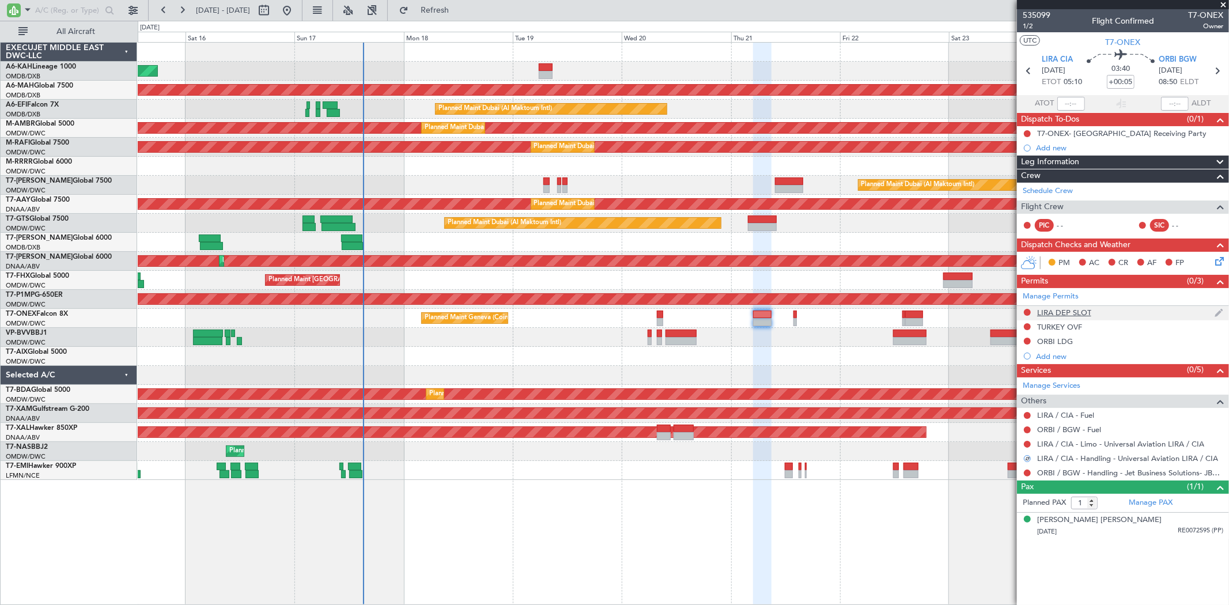
click at [1070, 312] on div "LIRA DEP SLOT" at bounding box center [1064, 313] width 54 height 10
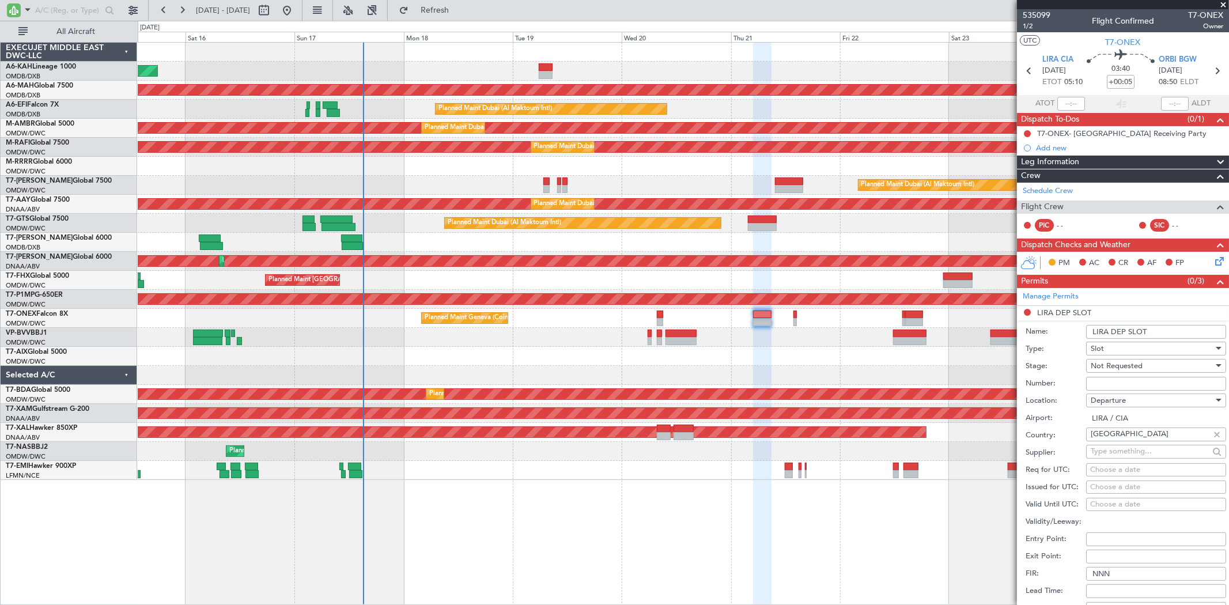
drag, startPoint x: 1103, startPoint y: 383, endPoint x: 1102, endPoint y: 376, distance: 6.4
click at [1103, 383] on input "Number:" at bounding box center [1156, 384] width 140 height 14
paste input "507/20AUG"
type input "507/20AUG"
click at [1101, 367] on span "Not Requested" at bounding box center [1117, 366] width 52 height 10
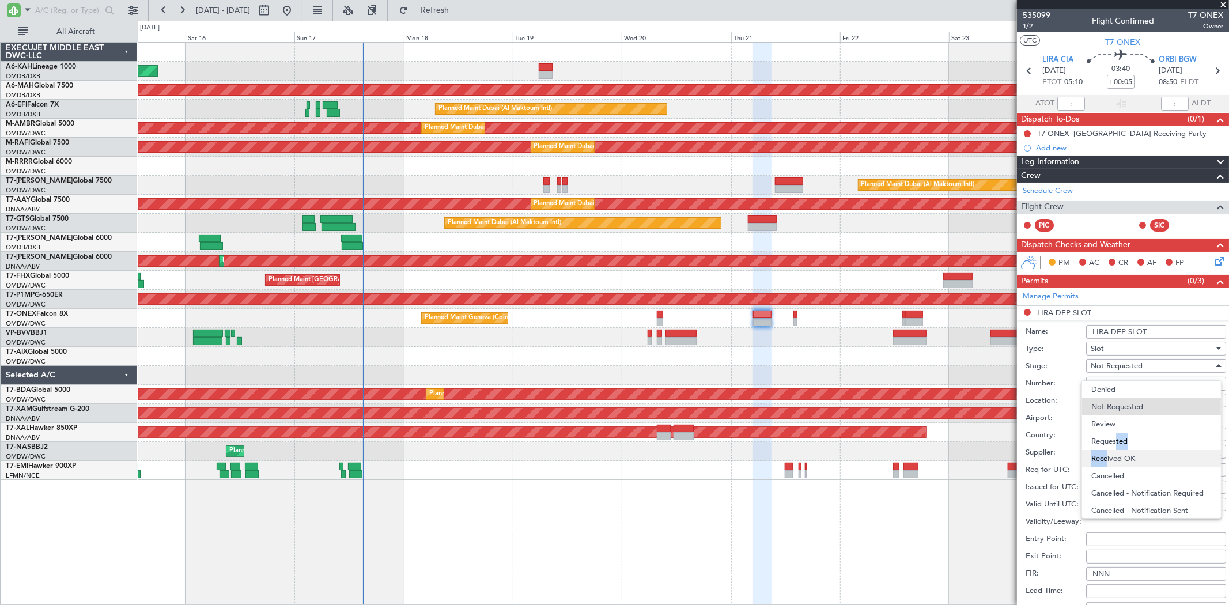
drag, startPoint x: 1111, startPoint y: 436, endPoint x: 1106, endPoint y: 459, distance: 23.8
click at [1106, 459] on div "Denied Not Requested Review Requested Received OK Cancelled Cancelled - Notific…" at bounding box center [1151, 449] width 139 height 138
click at [1105, 459] on span "Received OK" at bounding box center [1152, 458] width 120 height 17
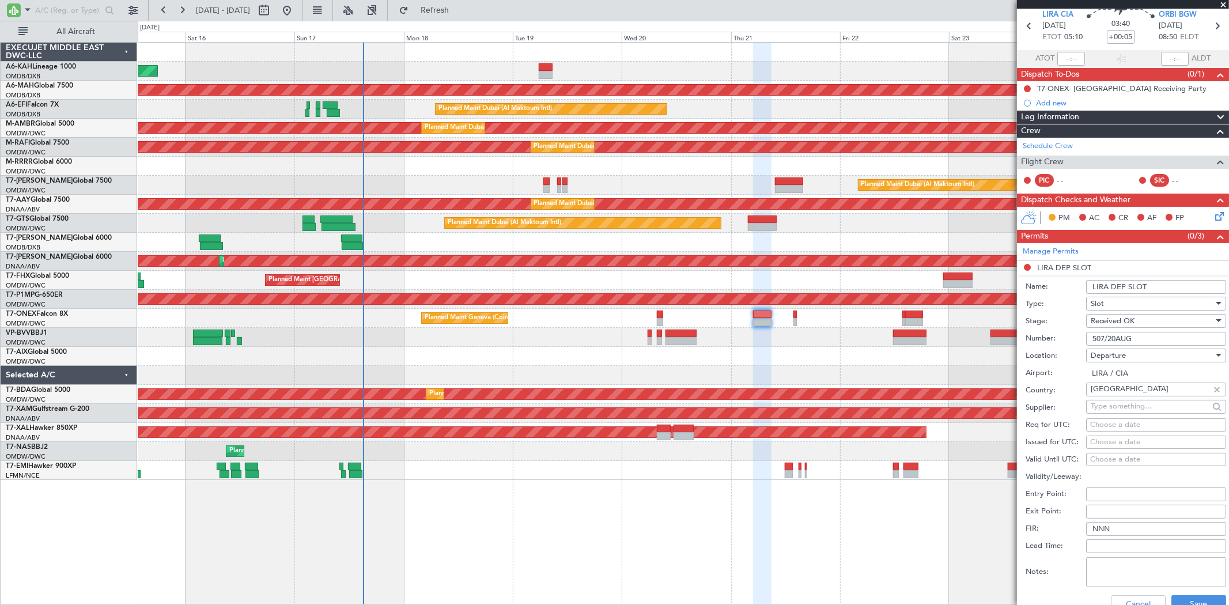
scroll to position [64, 0]
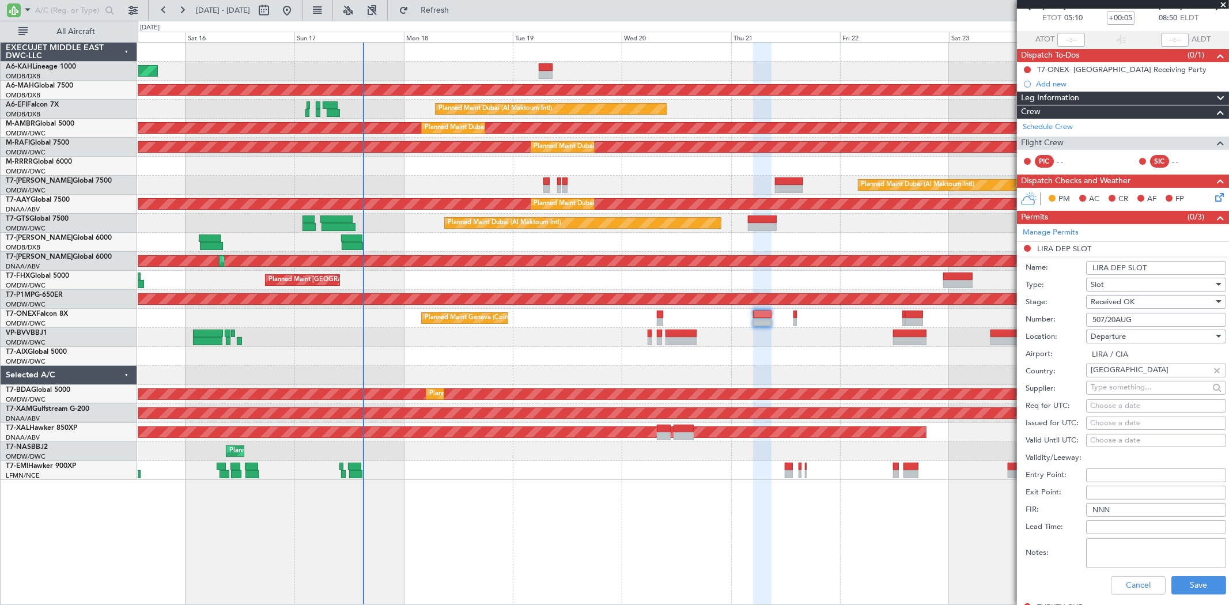
click at [1105, 419] on div "Choose a date" at bounding box center [1157, 424] width 132 height 12
select select "8"
select select "2025"
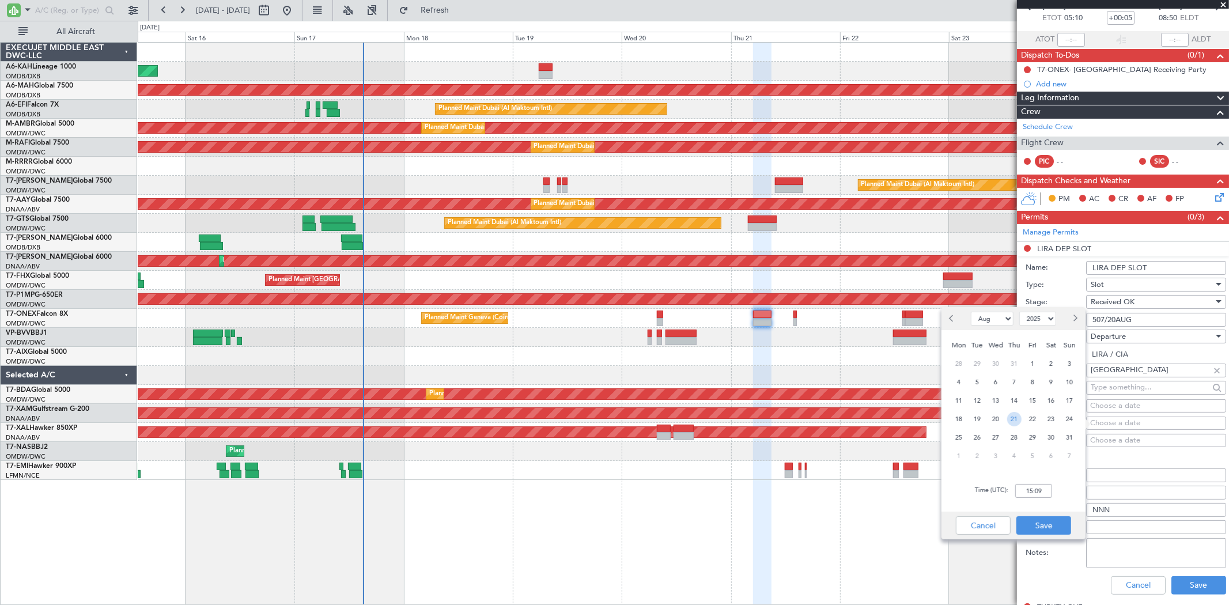
drag, startPoint x: 1013, startPoint y: 416, endPoint x: 1020, endPoint y: 424, distance: 11.1
click at [1014, 416] on span "21" at bounding box center [1015, 419] width 14 height 14
click at [1040, 488] on input "00:00" at bounding box center [1034, 491] width 37 height 14
type input "05:00"
click at [1050, 520] on button "Save" at bounding box center [1044, 525] width 55 height 18
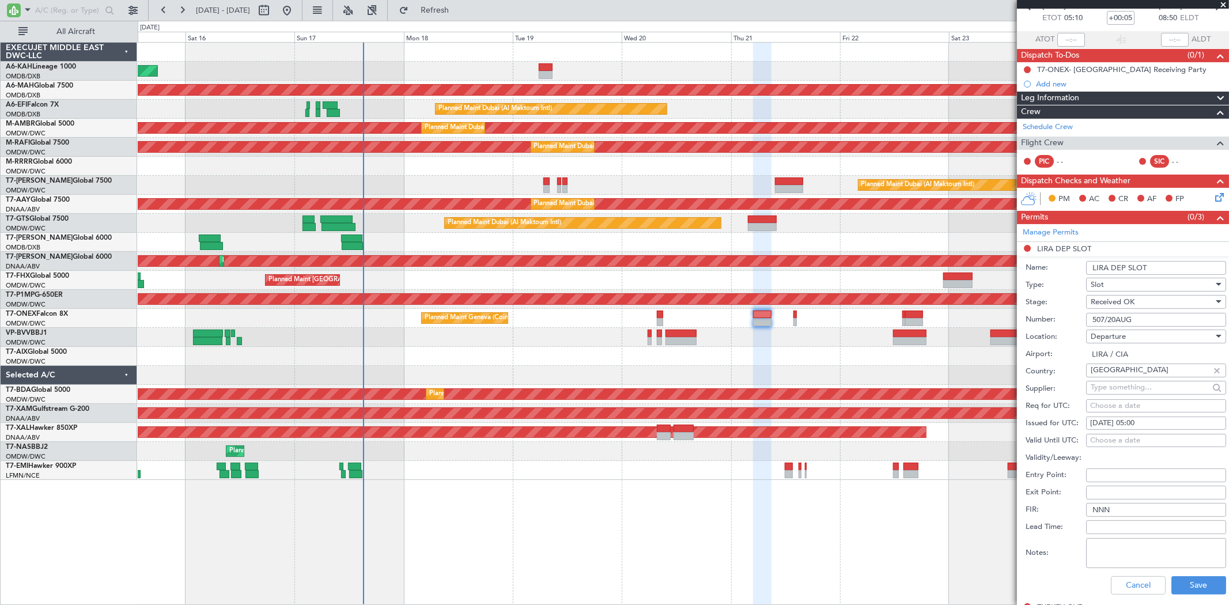
scroll to position [128, 0]
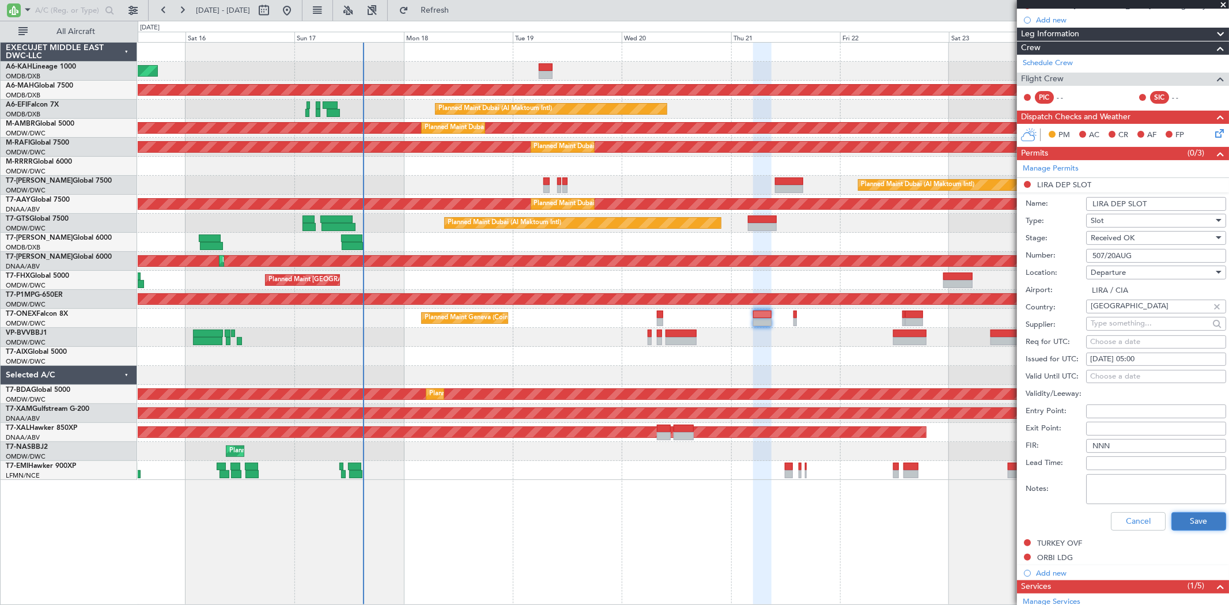
click at [1176, 514] on button "Save" at bounding box center [1199, 521] width 55 height 18
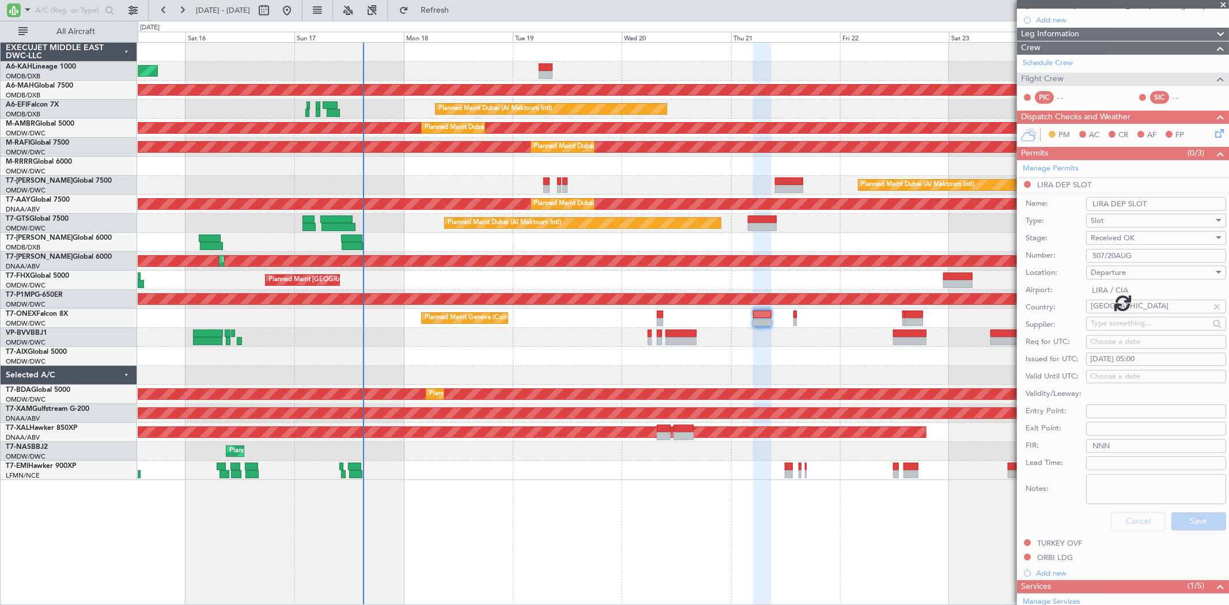
scroll to position [0, 0]
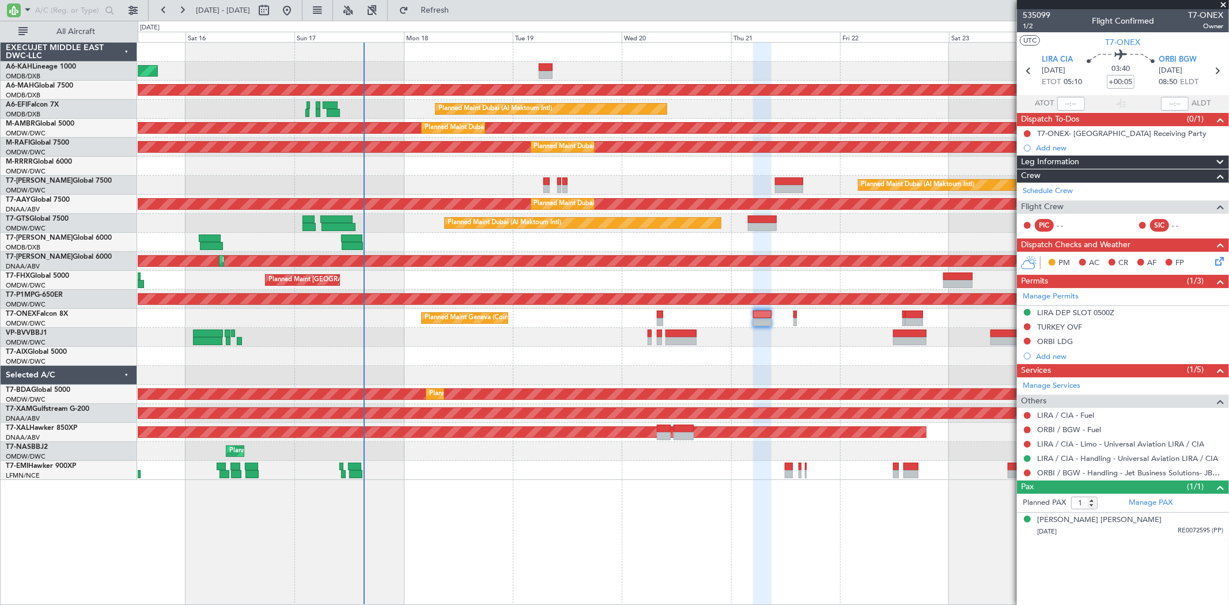
click at [1218, 5] on span at bounding box center [1224, 5] width 12 height 10
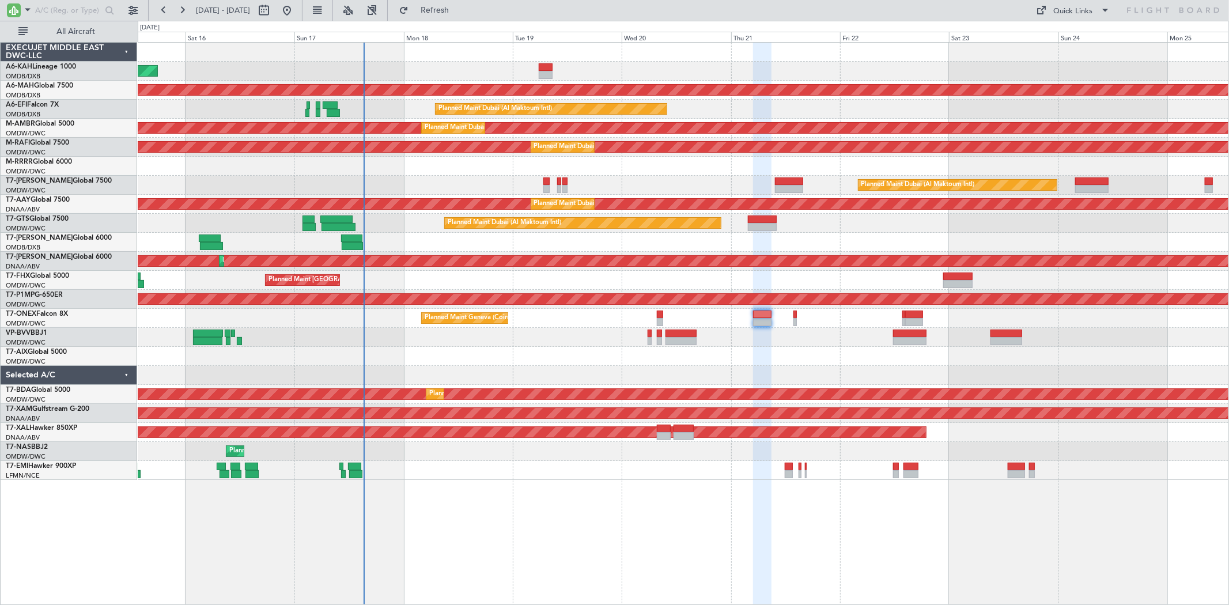
type input "0"
